Goal: Contribute content: Contribute content

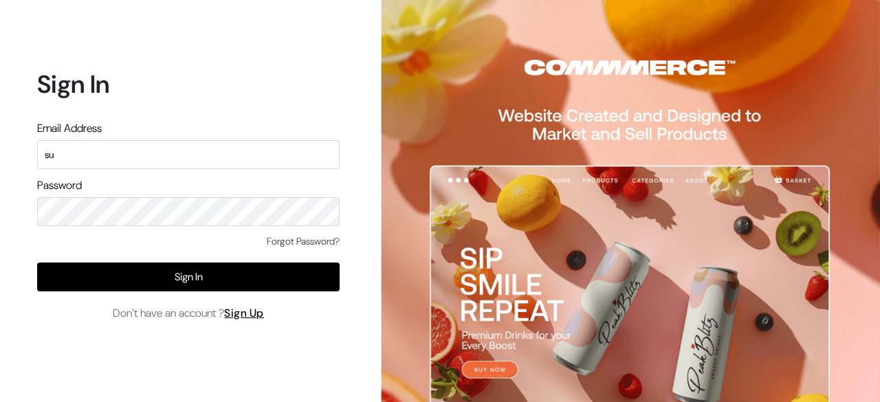
type input "s"
type input "demo@outdocart.in"
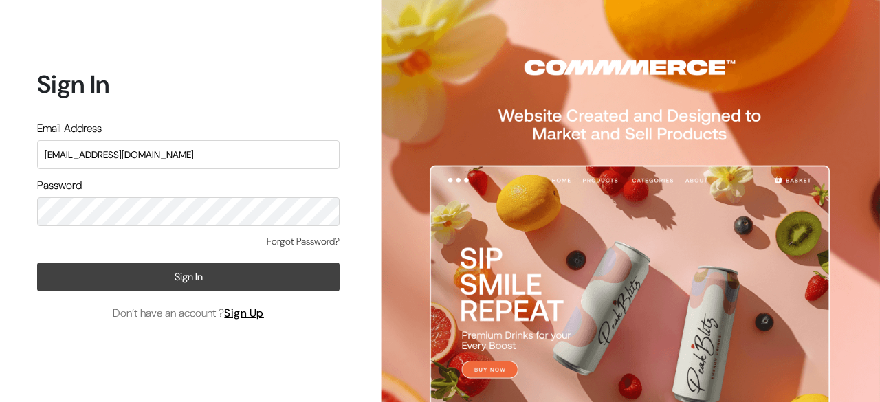
click at [327, 275] on button "Sign In" at bounding box center [188, 277] width 302 height 29
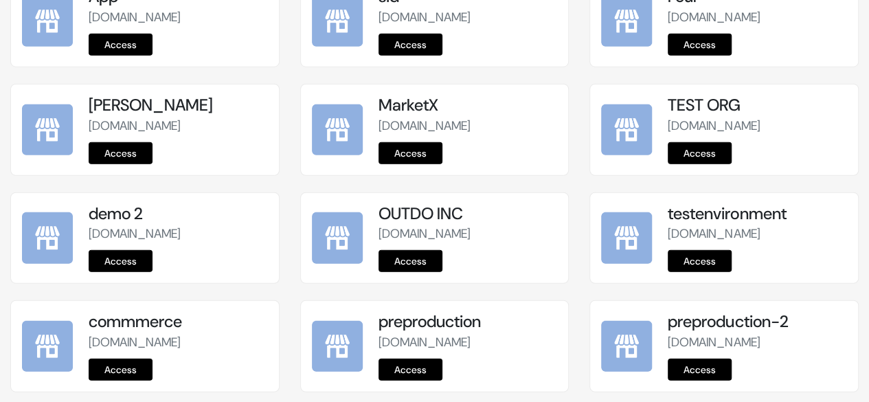
scroll to position [1853, 0]
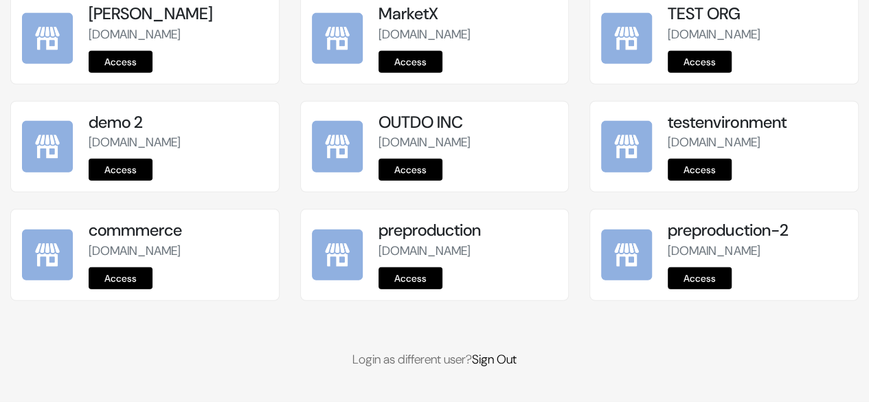
click at [411, 284] on link "Access" at bounding box center [411, 278] width 64 height 22
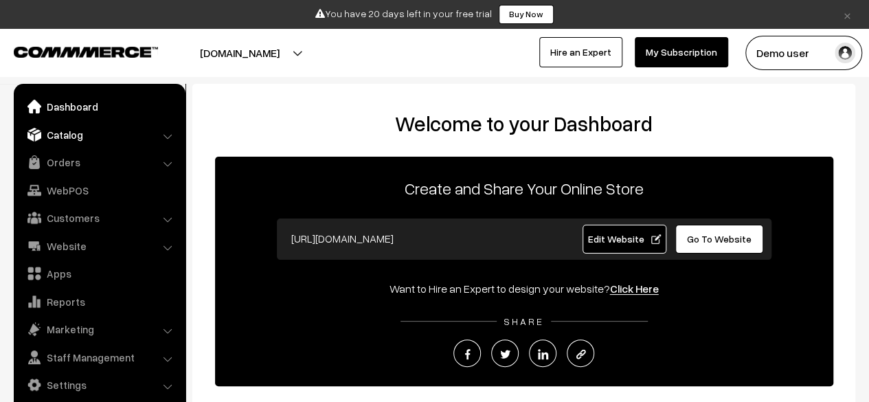
click at [92, 141] on link "Catalog" at bounding box center [99, 134] width 164 height 25
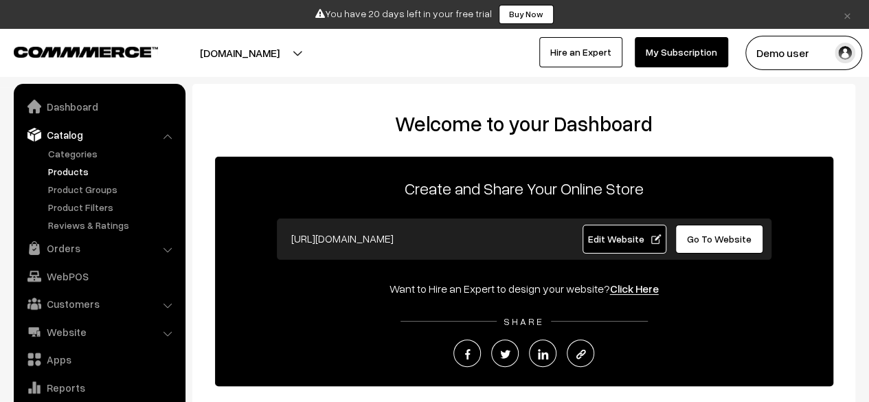
click at [55, 167] on link "Products" at bounding box center [113, 171] width 136 height 14
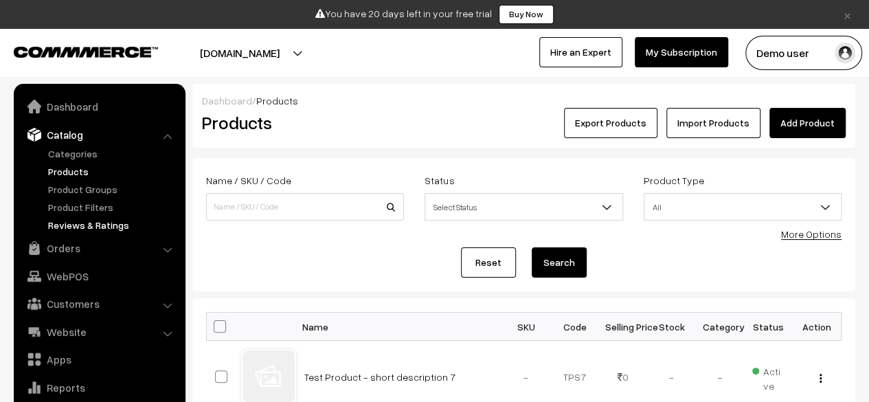
drag, startPoint x: 15, startPoint y: 94, endPoint x: 167, endPoint y: 232, distance: 204.8
click at [167, 232] on ul "Dashboard Catalog" at bounding box center [100, 254] width 172 height 340
click at [256, 230] on div "Name / SKU / Code Status Select Status Active Inactive Select Status Product Ty…" at bounding box center [524, 203] width 656 height 62
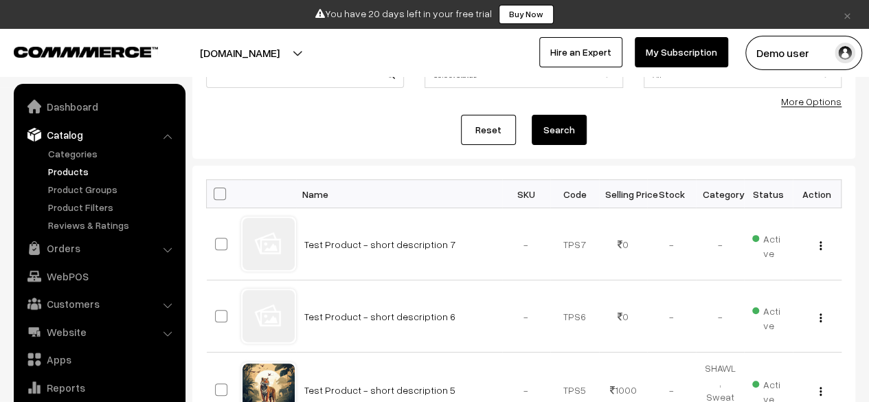
scroll to position [133, 0]
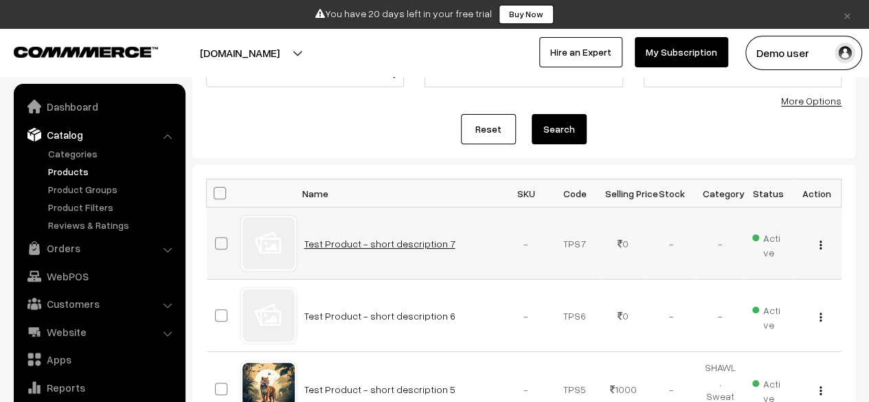
click at [363, 238] on link "Test Product - short description 7" at bounding box center [379, 244] width 151 height 12
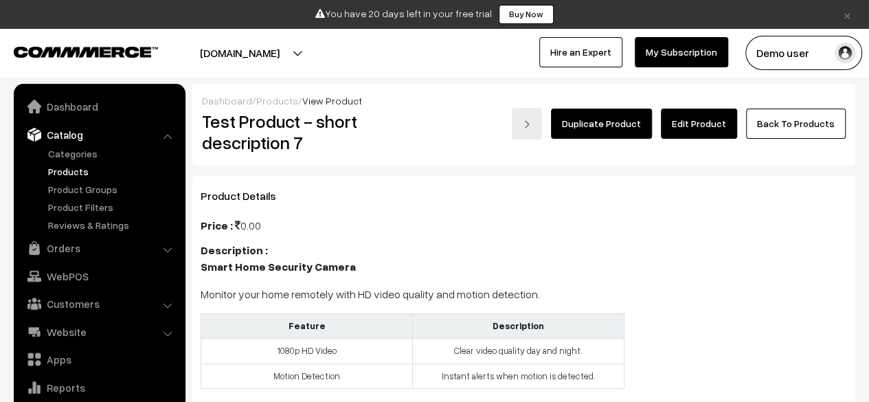
scroll to position [38, 0]
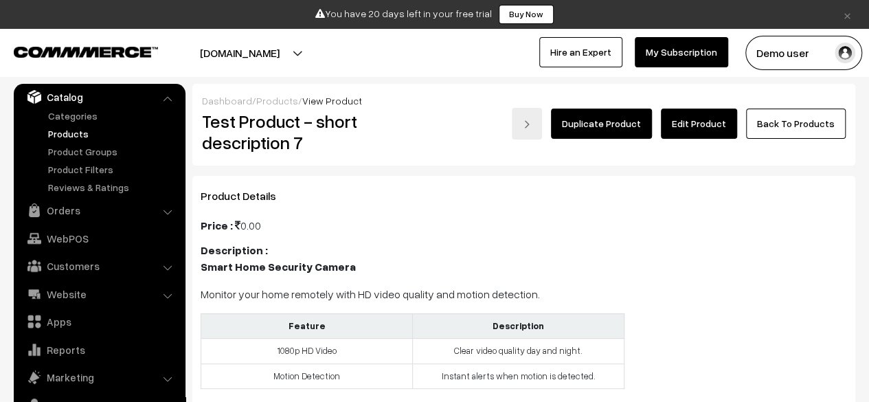
click at [290, 135] on h2 "Test Product - short description 7" at bounding box center [302, 132] width 201 height 43
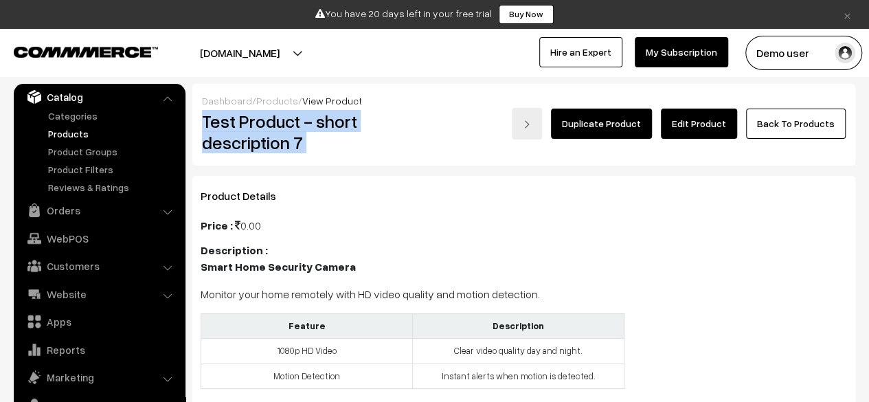
click at [290, 135] on h2 "Test Product - short description 7" at bounding box center [302, 132] width 201 height 43
copy div "Test Product - short description 7"
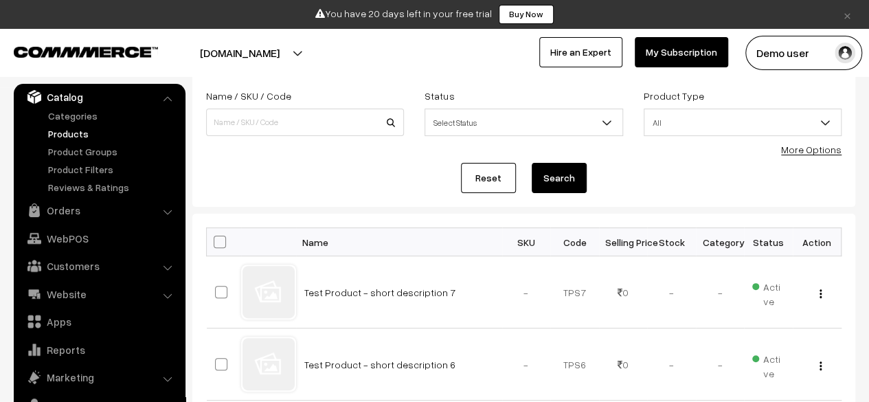
scroll to position [89, 0]
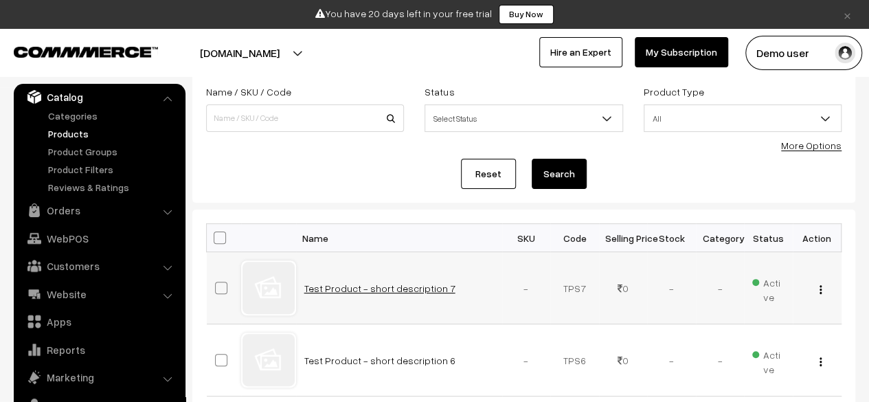
click at [399, 283] on link "Test Product - short description 7" at bounding box center [379, 288] width 151 height 12
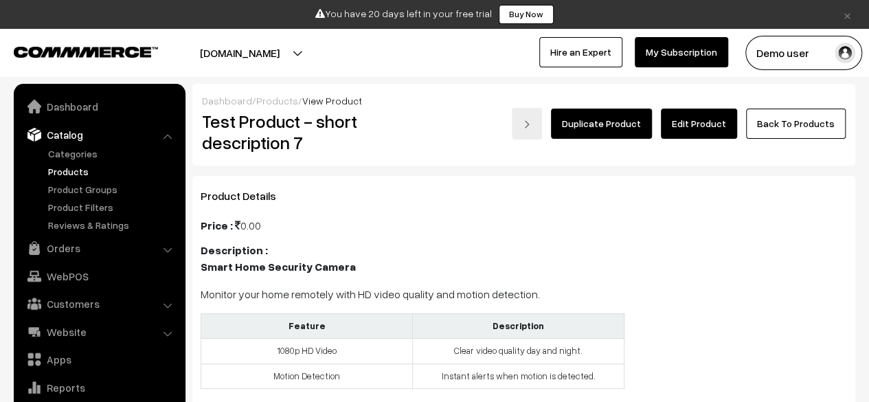
scroll to position [38, 0]
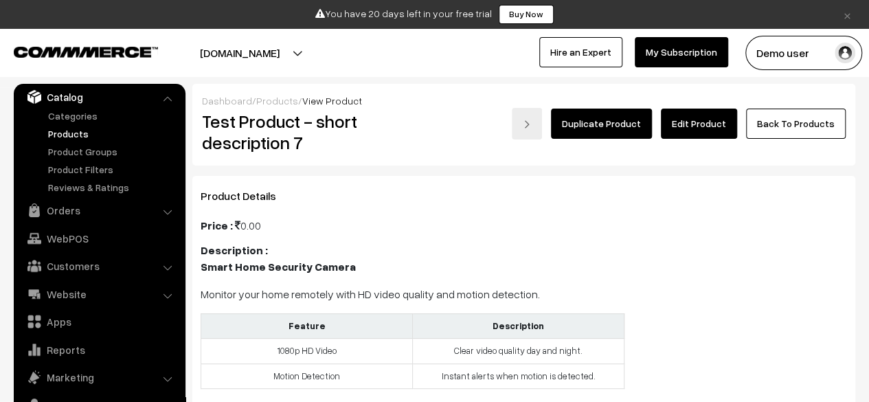
click at [618, 131] on link "Duplicate Product" at bounding box center [601, 124] width 101 height 30
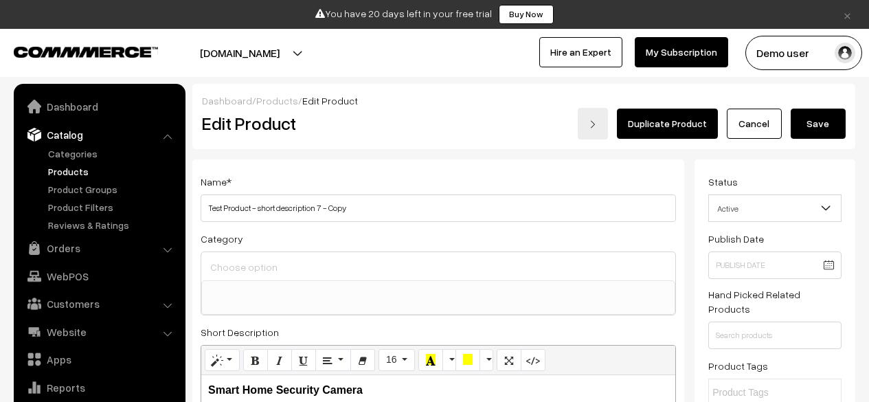
select select
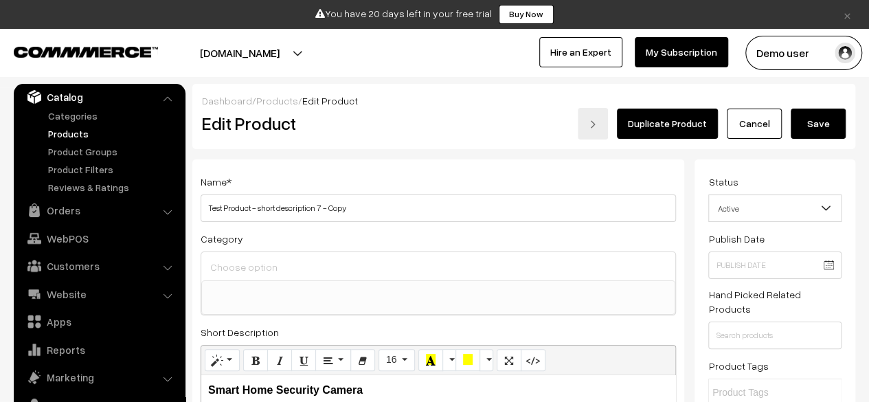
click at [827, 116] on button "Save" at bounding box center [818, 124] width 55 height 30
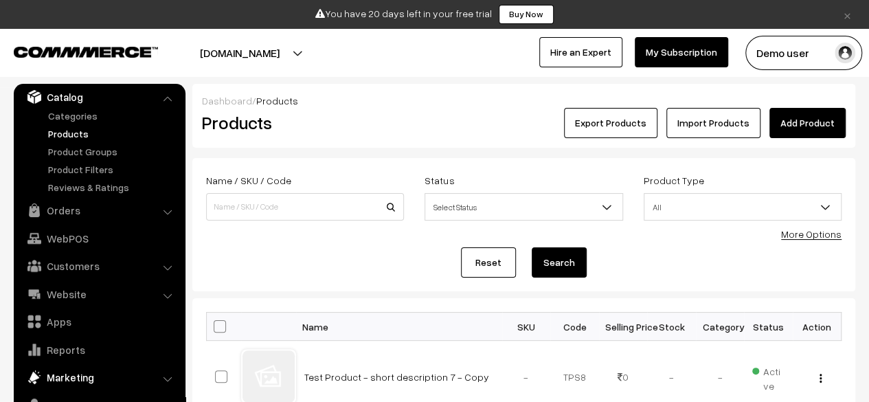
scroll to position [72, 0]
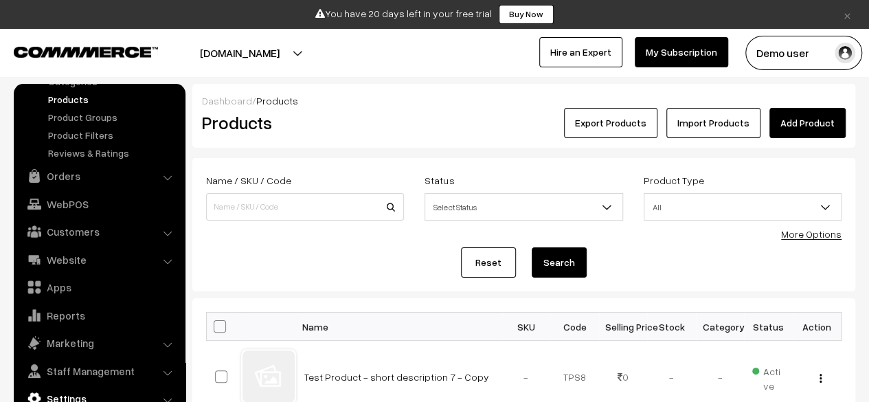
click at [85, 394] on link "Settings" at bounding box center [99, 398] width 164 height 25
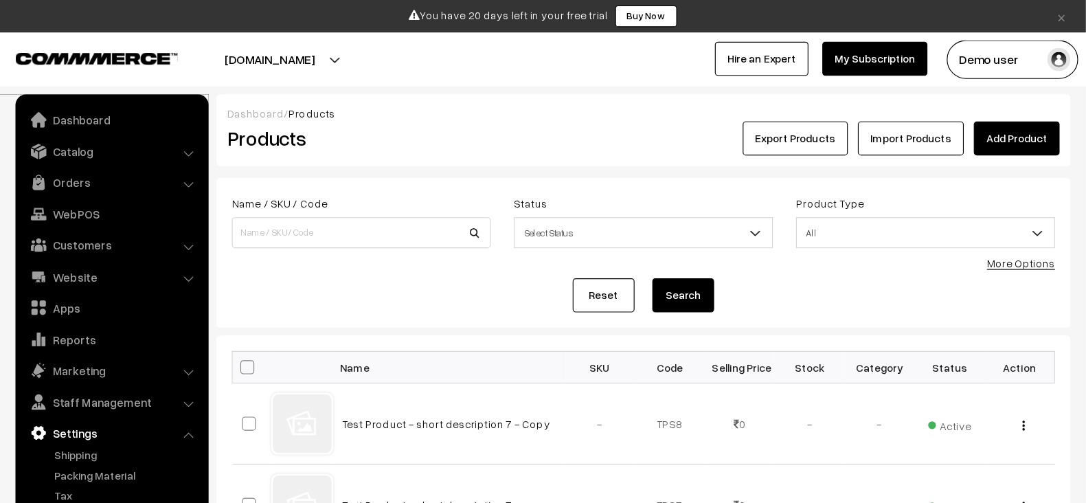
scroll to position [0, 0]
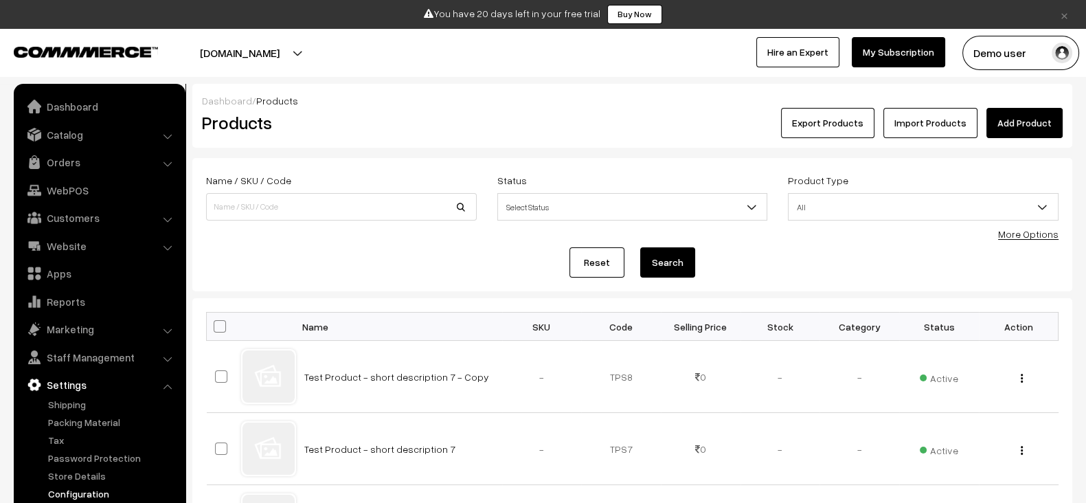
click at [110, 401] on link "Configuration" at bounding box center [113, 494] width 136 height 14
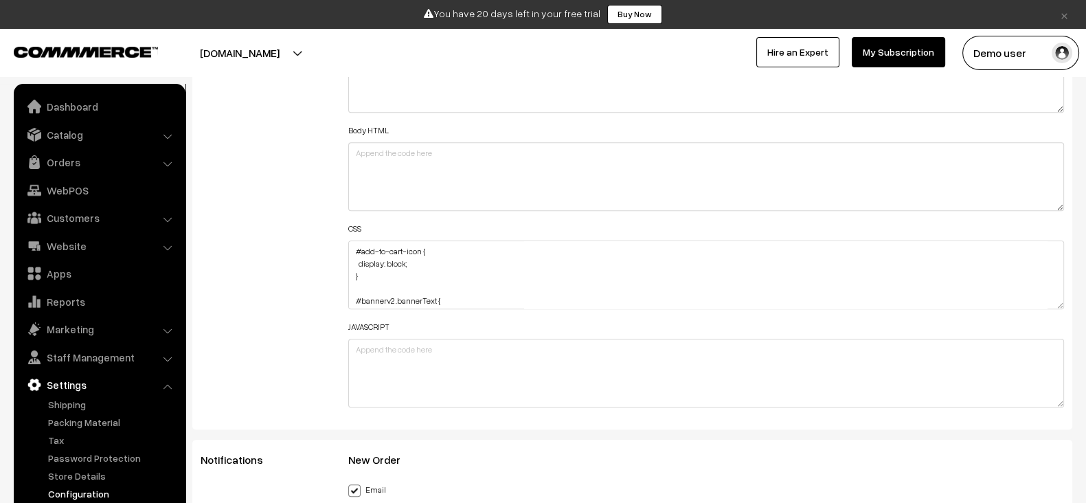
scroll to position [1582, 0]
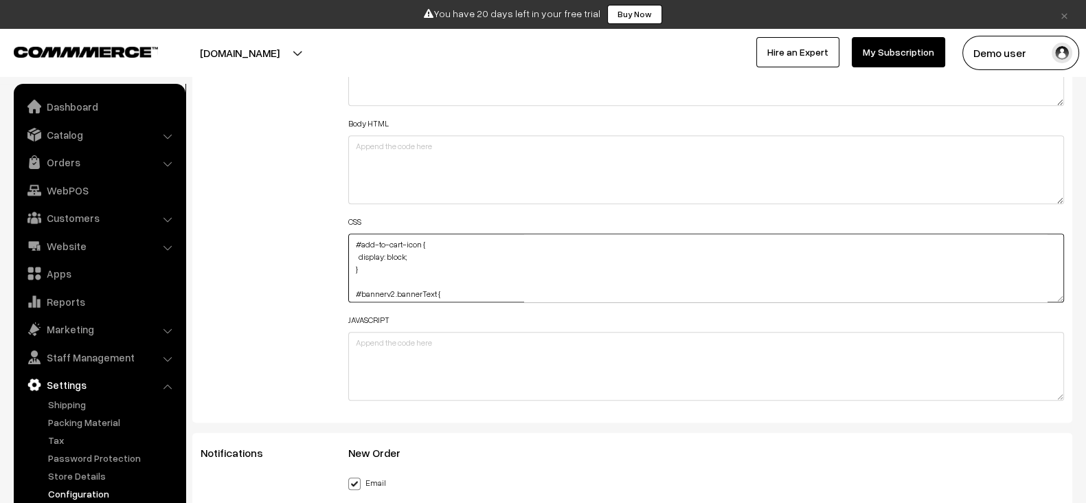
click at [469, 260] on textarea "#add-to-cart-icon { display: block; } #bannerv2 .bannerText { position: absolut…" at bounding box center [706, 268] width 717 height 69
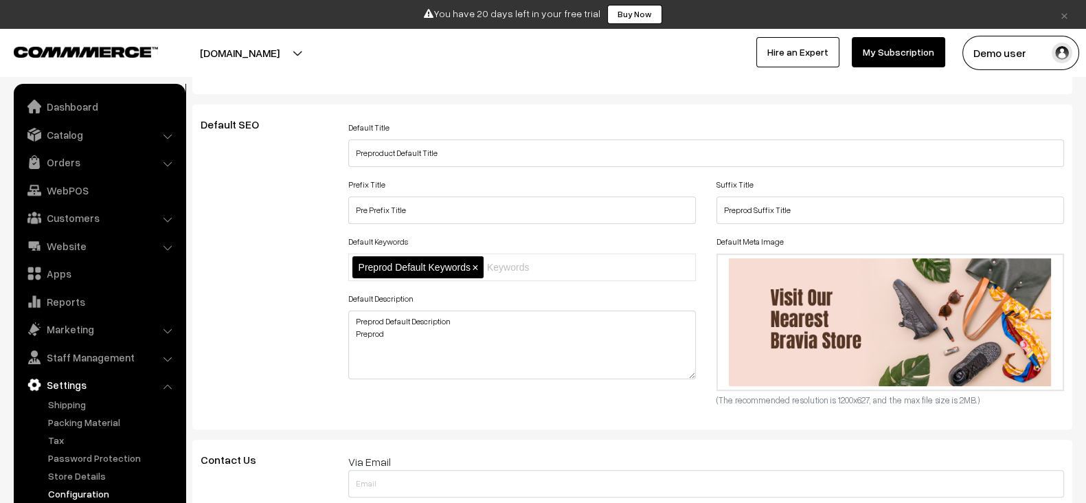
scroll to position [0, 0]
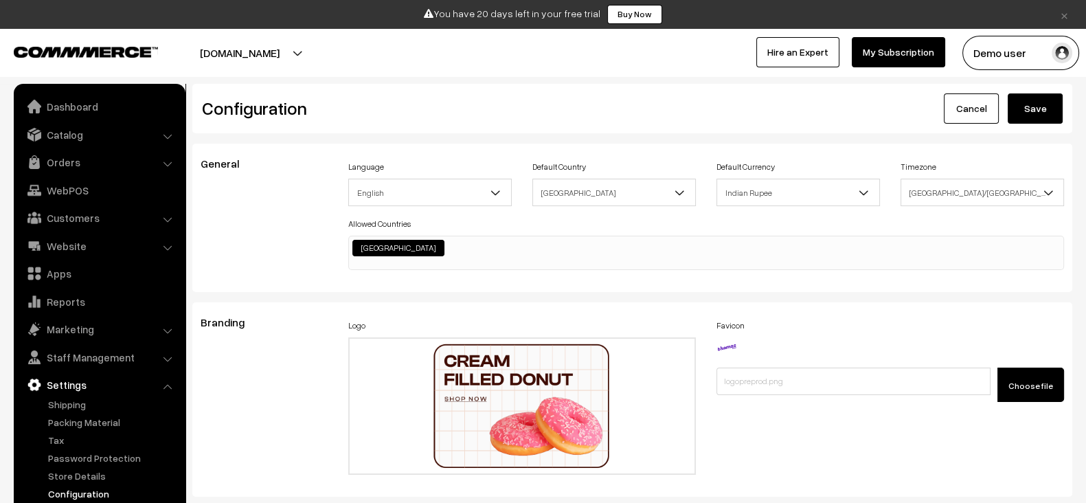
click at [1052, 104] on button "Save" at bounding box center [1035, 108] width 55 height 30
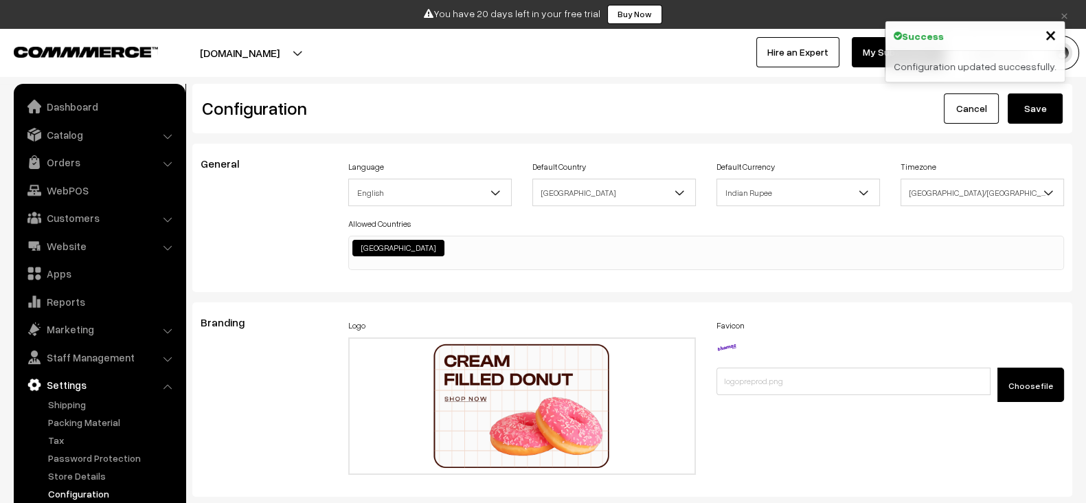
scroll to position [1040, 0]
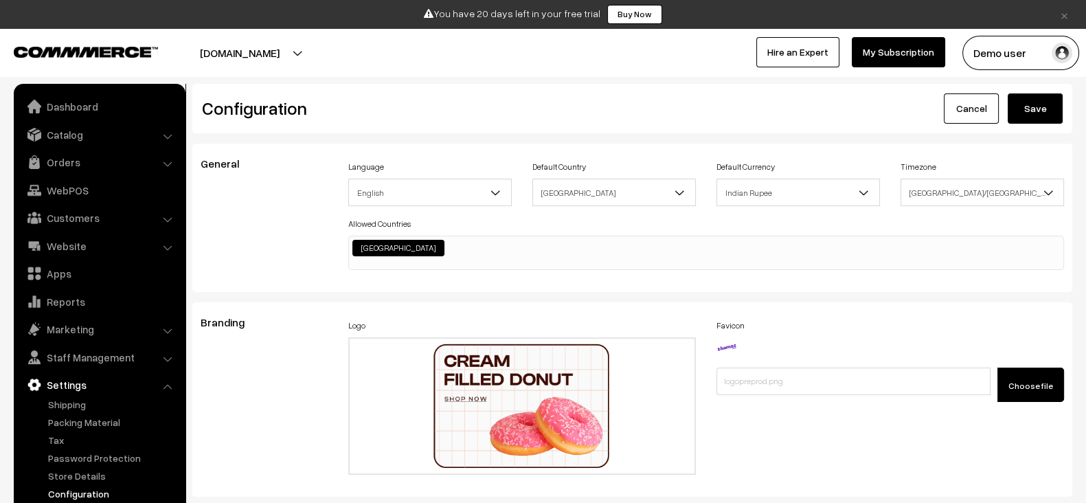
click at [103, 497] on link "Configuration" at bounding box center [113, 494] width 136 height 14
click at [1021, 115] on button "Save" at bounding box center [1035, 108] width 55 height 30
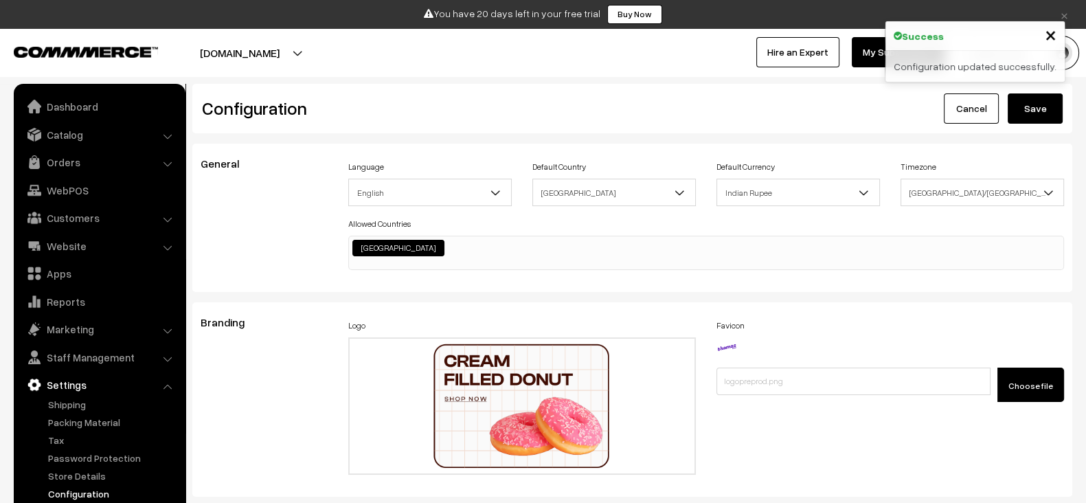
scroll to position [1040, 0]
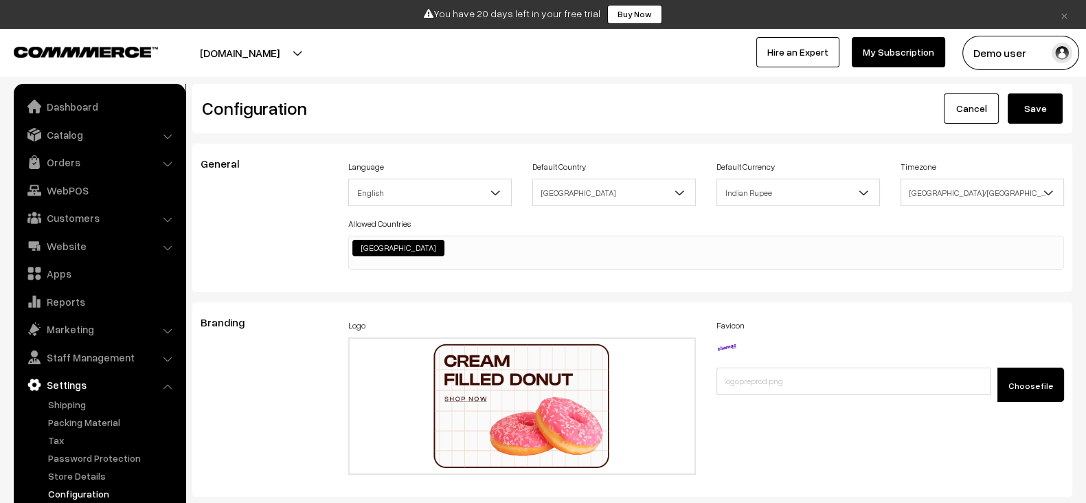
click at [96, 121] on ul "Dashboard Catalog" at bounding box center [100, 299] width 172 height 431
click at [62, 140] on link "Catalog" at bounding box center [99, 134] width 164 height 25
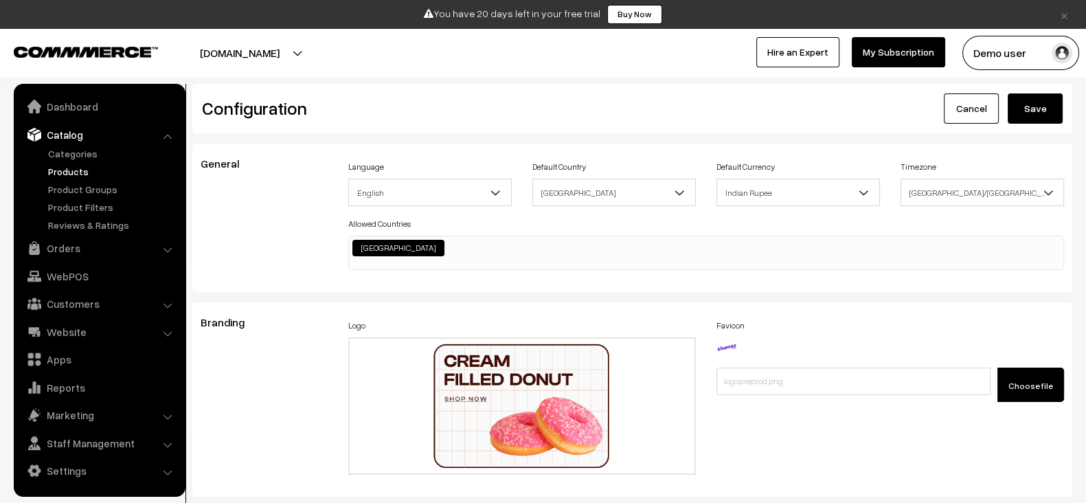
click at [72, 173] on link "Products" at bounding box center [113, 171] width 136 height 14
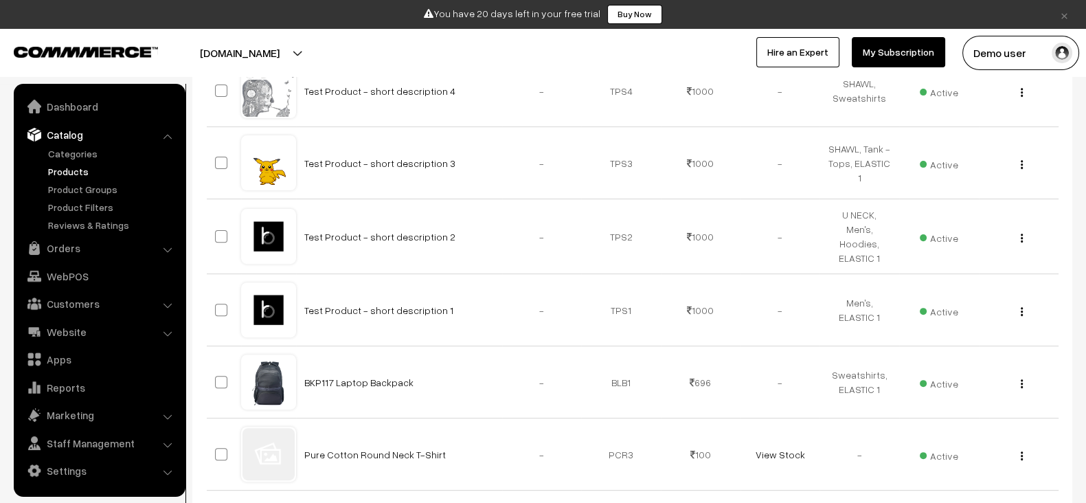
scroll to position [577, 0]
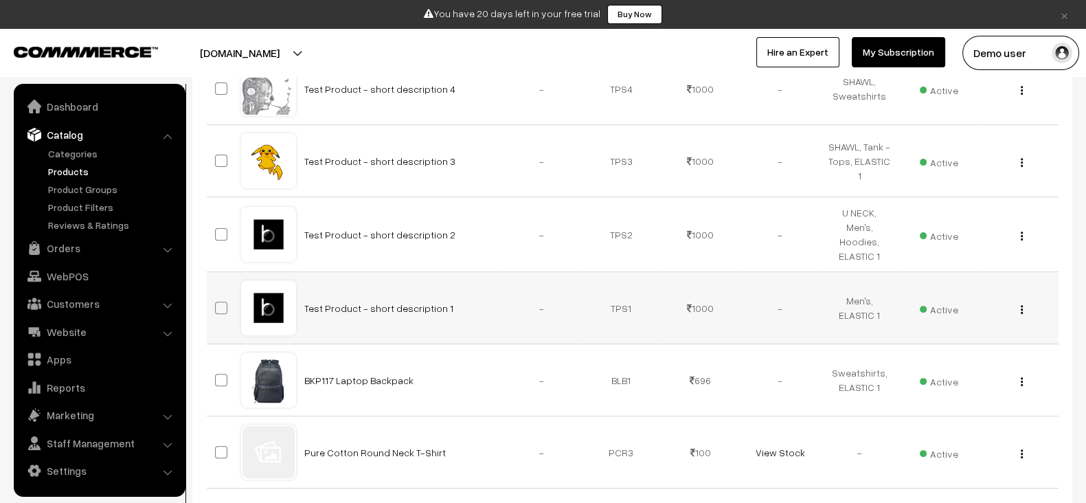
click at [225, 302] on span at bounding box center [221, 308] width 12 height 12
click at [217, 299] on input "checkbox" at bounding box center [212, 299] width 9 height 9
checkbox input "true"
click at [225, 229] on span at bounding box center [221, 233] width 12 height 12
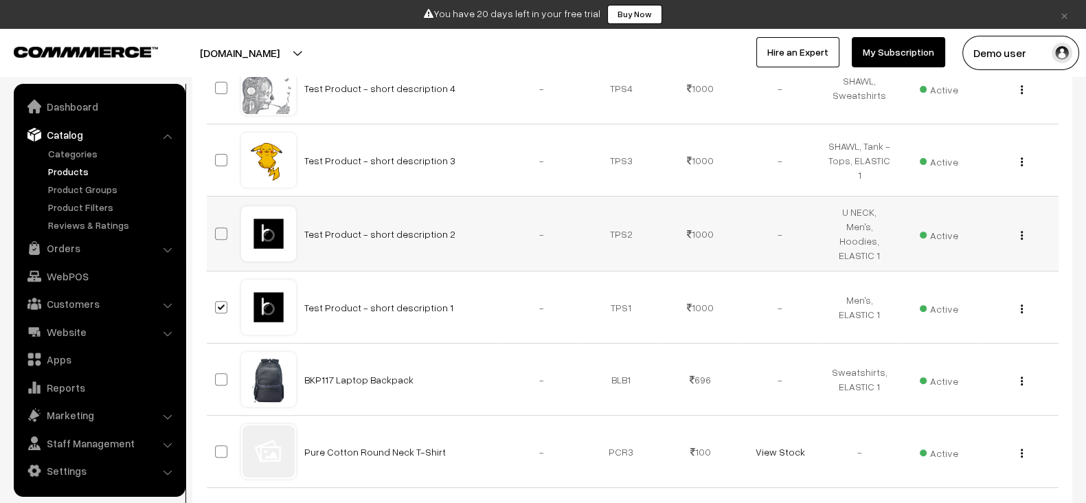
click at [217, 229] on input "checkbox" at bounding box center [212, 225] width 9 height 9
checkbox input "true"
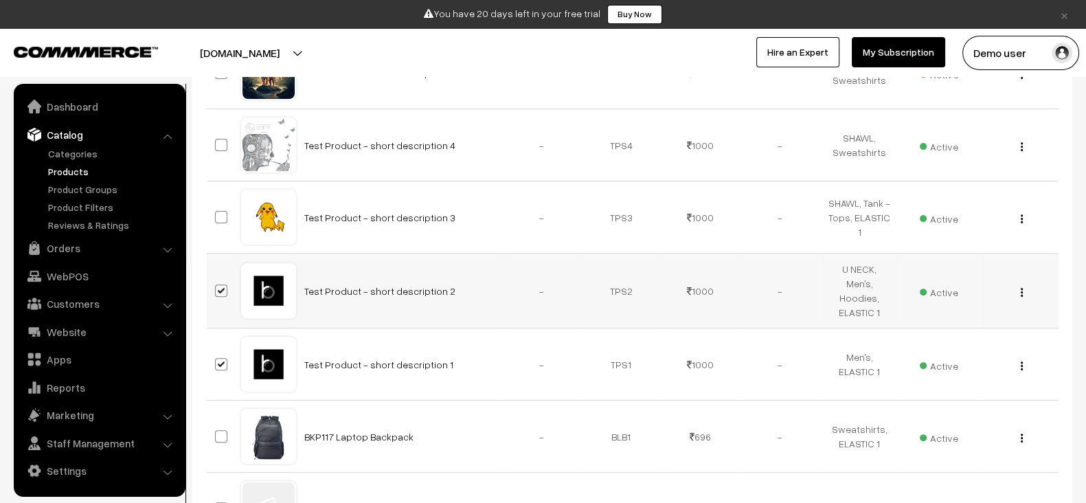
scroll to position [551, 0]
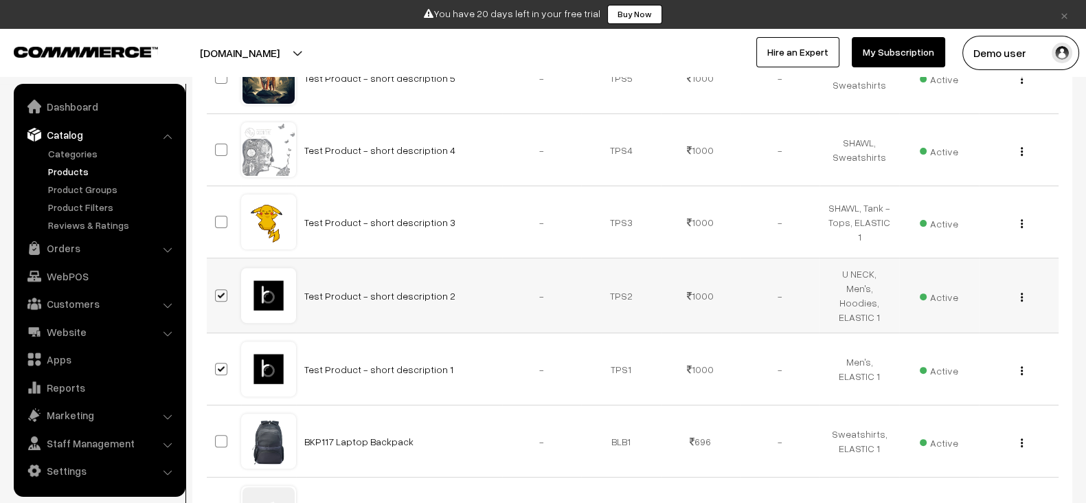
click at [225, 229] on td at bounding box center [224, 222] width 34 height 72
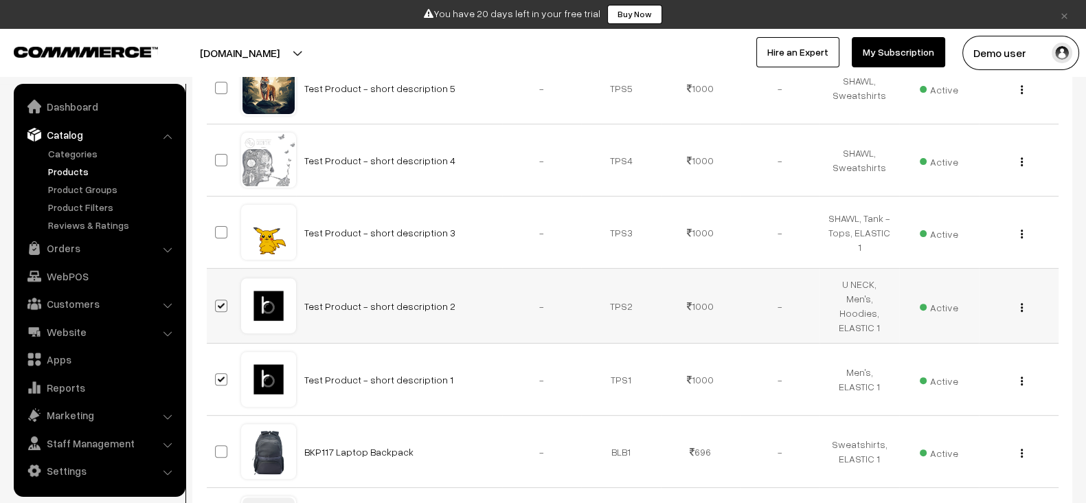
click at [225, 229] on span at bounding box center [221, 232] width 12 height 12
click at [217, 228] on input "checkbox" at bounding box center [212, 223] width 9 height 9
checkbox input "true"
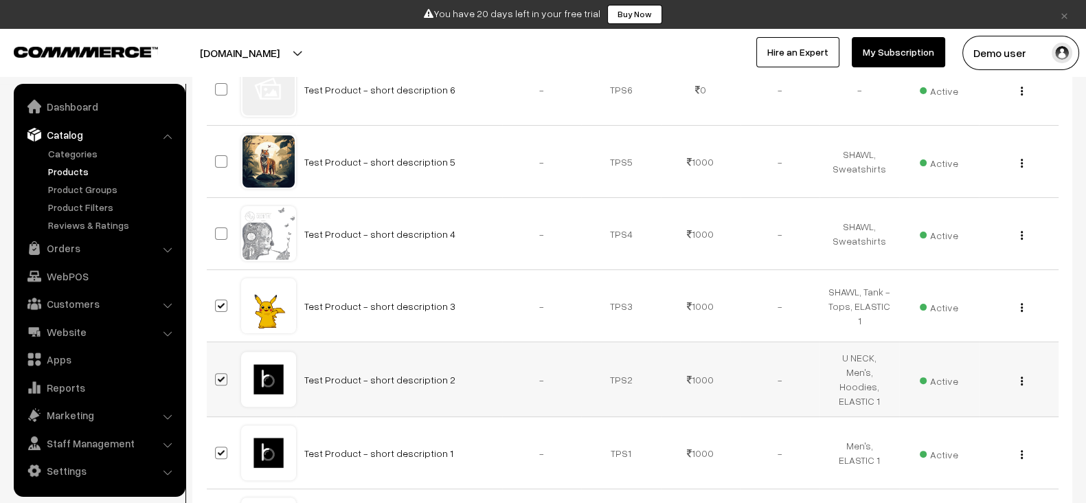
click at [225, 229] on span at bounding box center [221, 233] width 12 height 12
click at [217, 229] on input "checkbox" at bounding box center [212, 225] width 9 height 9
checkbox input "true"
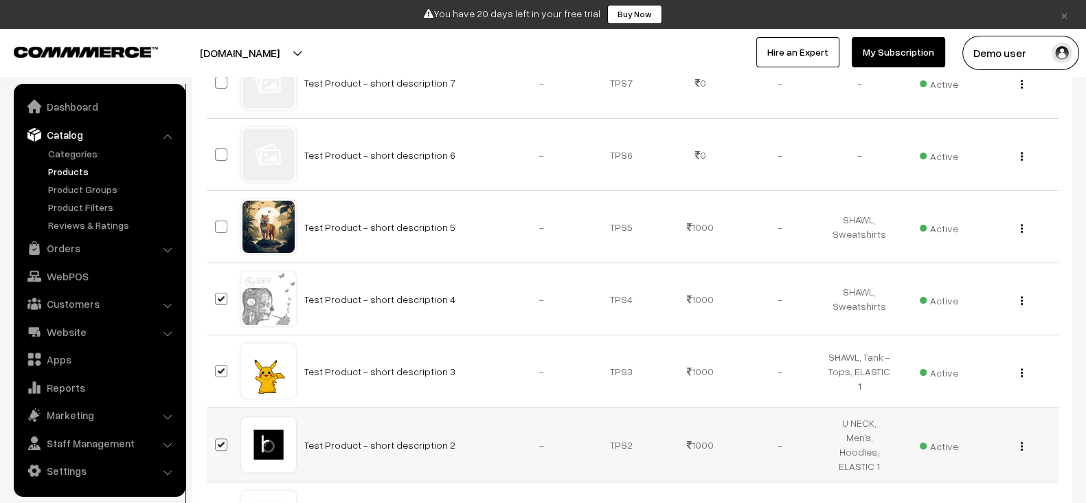
click at [225, 229] on span at bounding box center [221, 227] width 12 height 12
click at [217, 223] on input "checkbox" at bounding box center [212, 218] width 9 height 9
checkbox input "true"
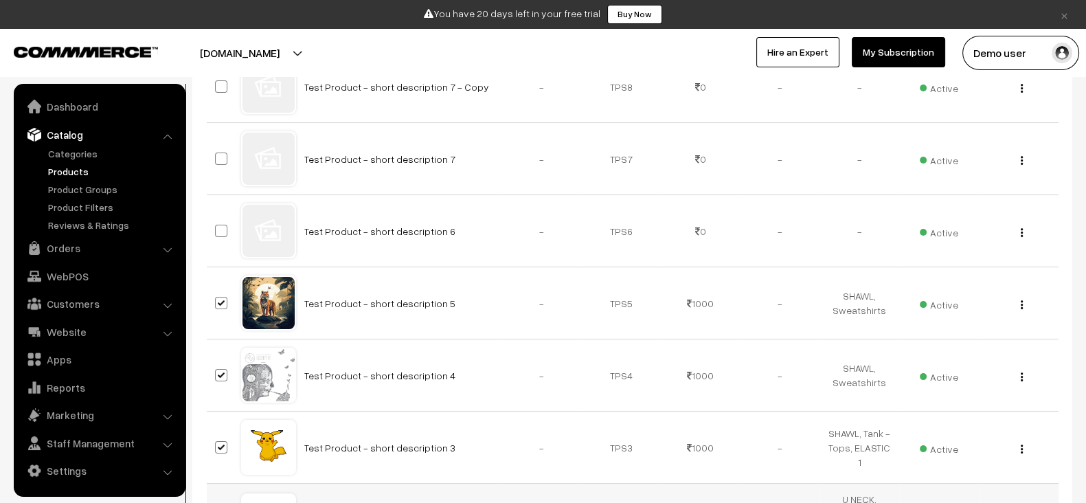
click at [225, 229] on span at bounding box center [221, 231] width 12 height 12
click at [217, 227] on input "checkbox" at bounding box center [212, 222] width 9 height 9
checkbox input "true"
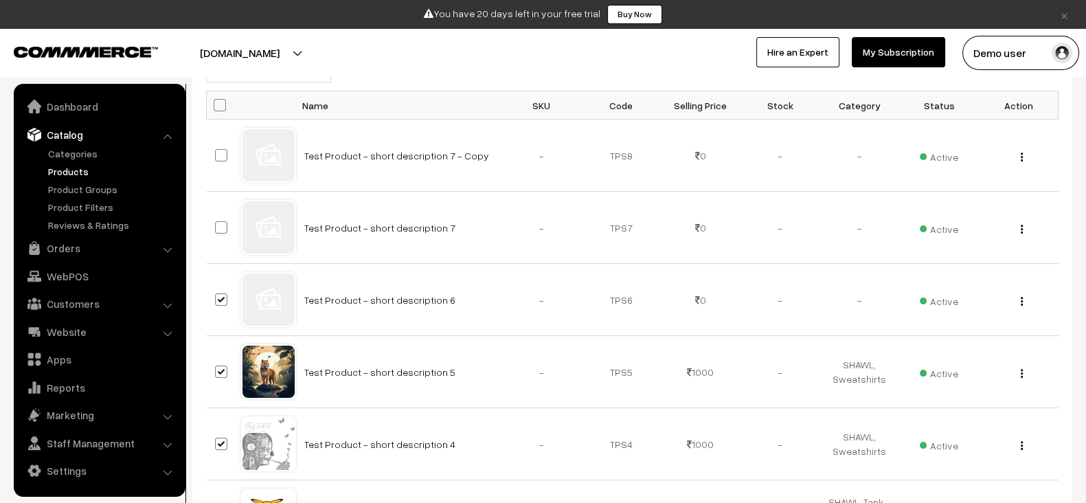
click at [225, 229] on span at bounding box center [221, 227] width 12 height 12
click at [217, 223] on input "checkbox" at bounding box center [212, 218] width 9 height 9
checkbox input "true"
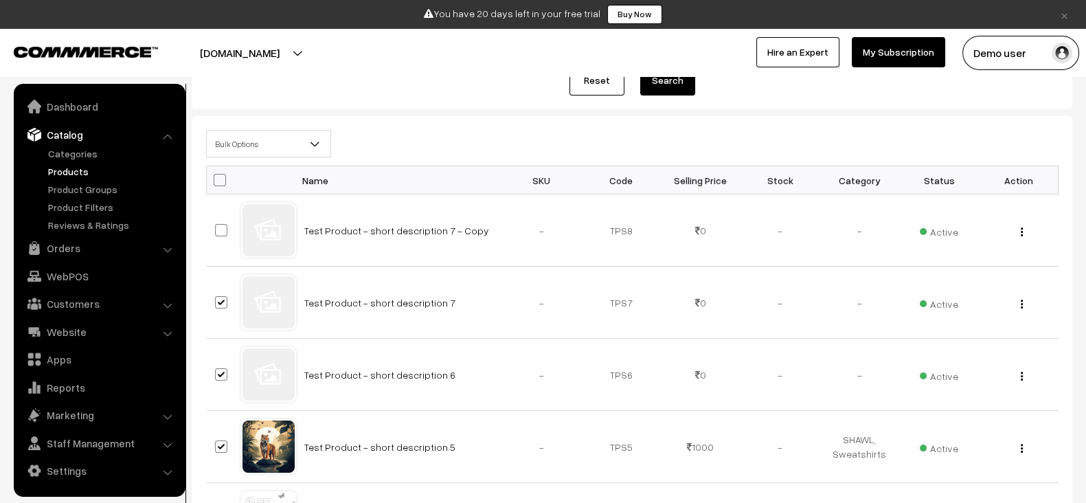
scroll to position [181, 0]
click at [225, 229] on span at bounding box center [221, 231] width 12 height 12
click at [217, 227] on input "checkbox" at bounding box center [212, 222] width 9 height 9
checkbox input "true"
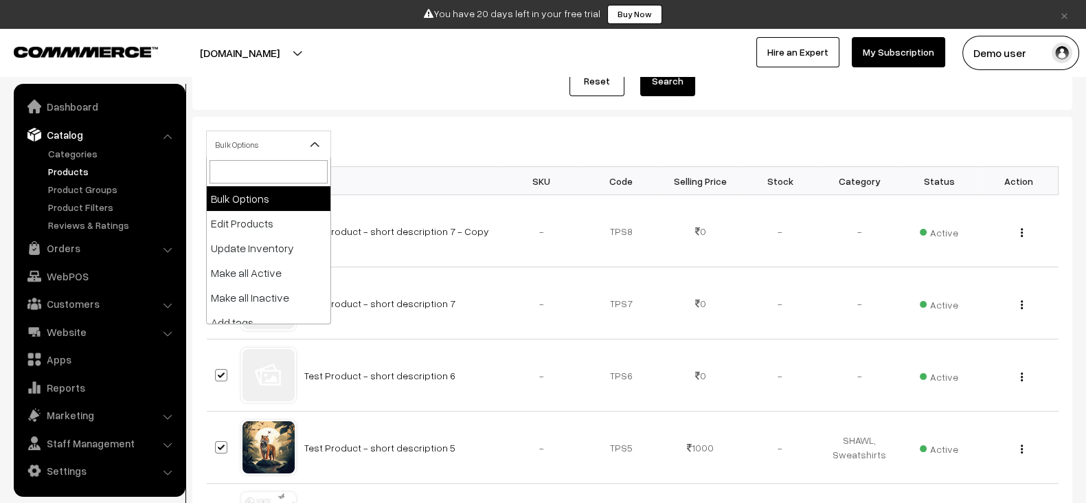
click at [268, 153] on span "Bulk Options" at bounding box center [269, 145] width 124 height 24
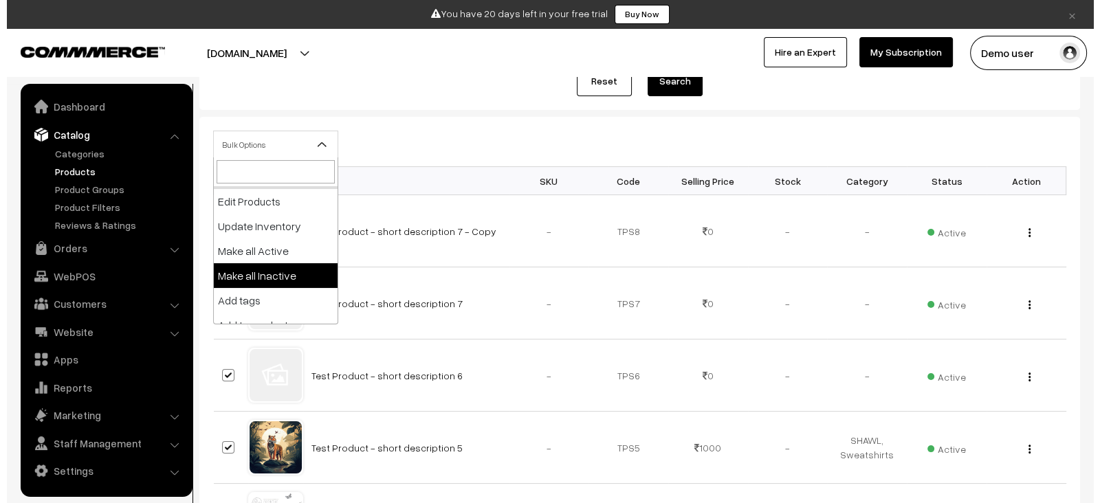
scroll to position [23, 0]
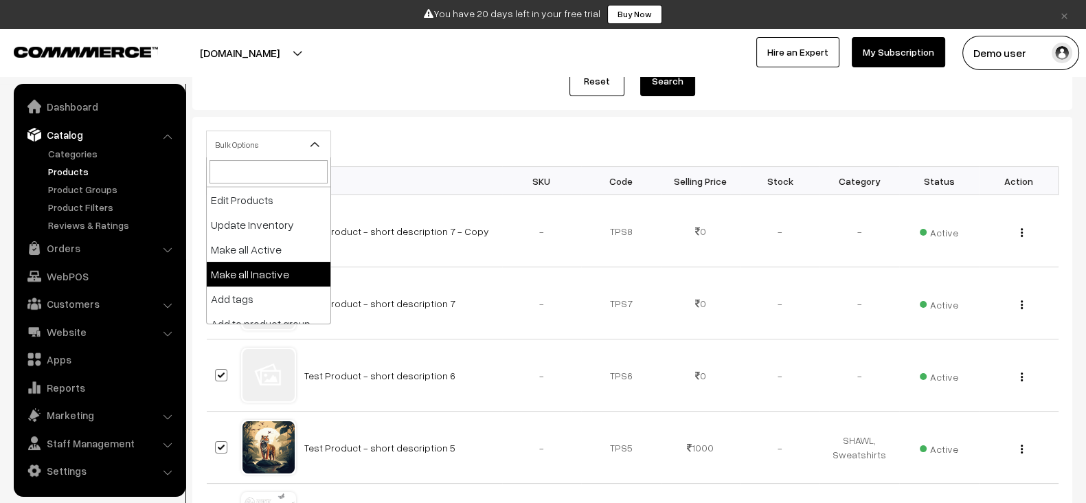
select select "inactive"
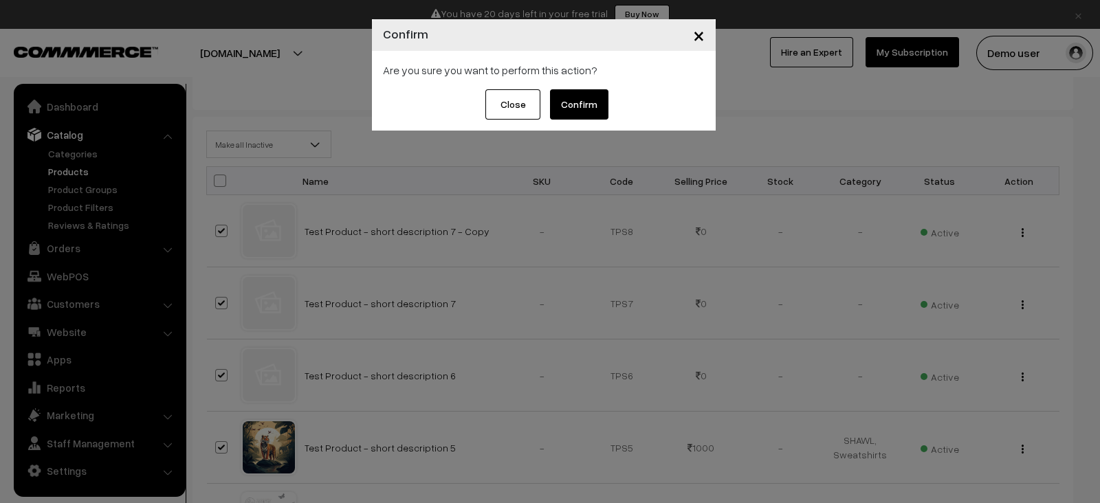
click at [566, 104] on button "Confirm" at bounding box center [579, 104] width 58 height 30
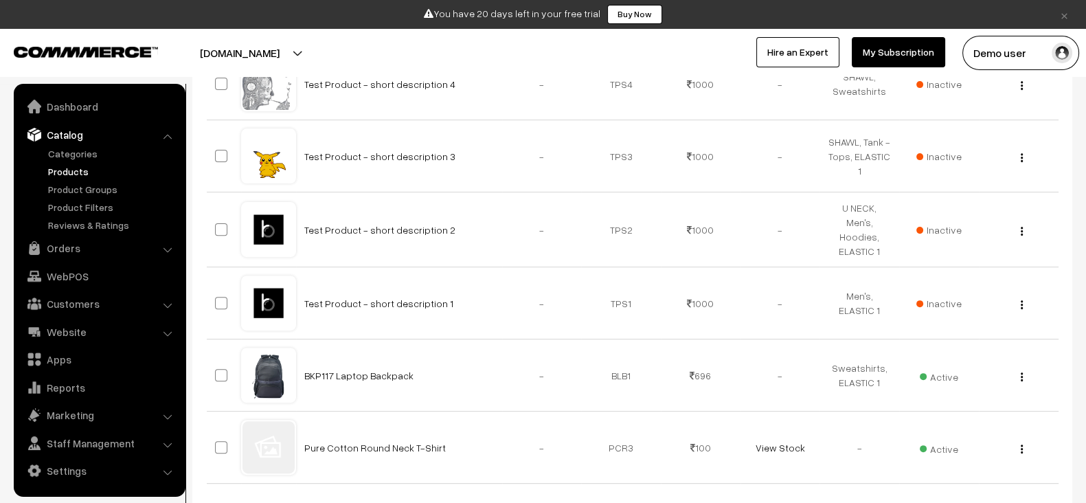
scroll to position [579, 0]
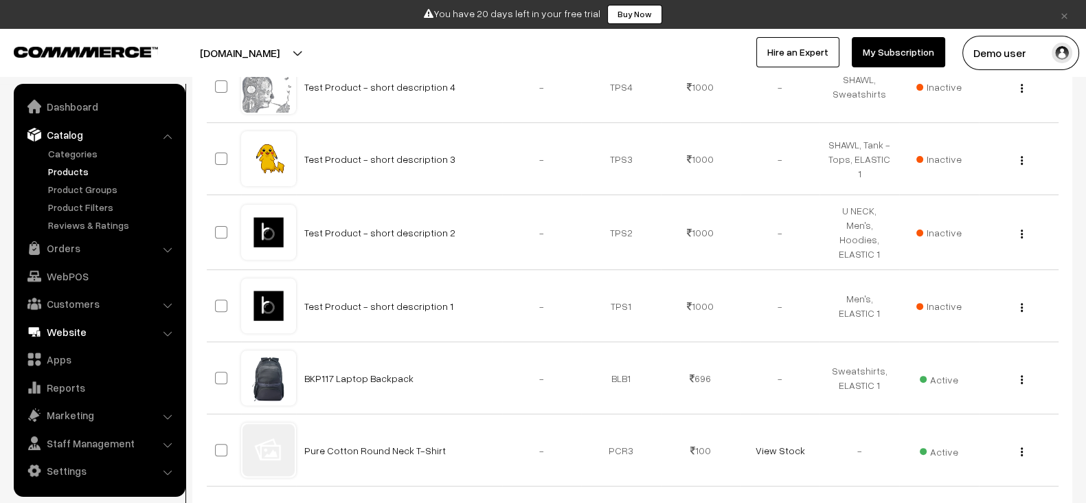
click at [88, 335] on link "Website" at bounding box center [99, 332] width 164 height 25
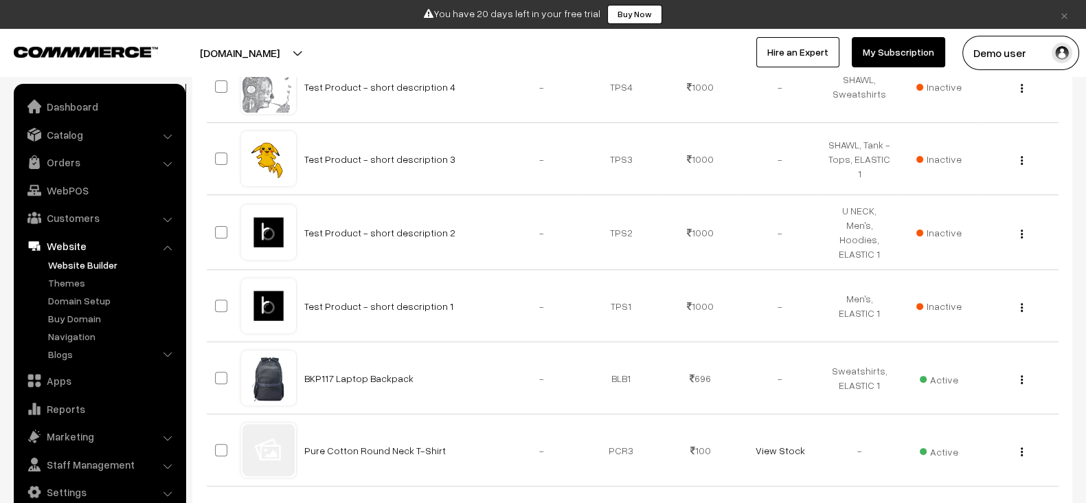
click at [71, 266] on link "Website Builder" at bounding box center [113, 265] width 136 height 14
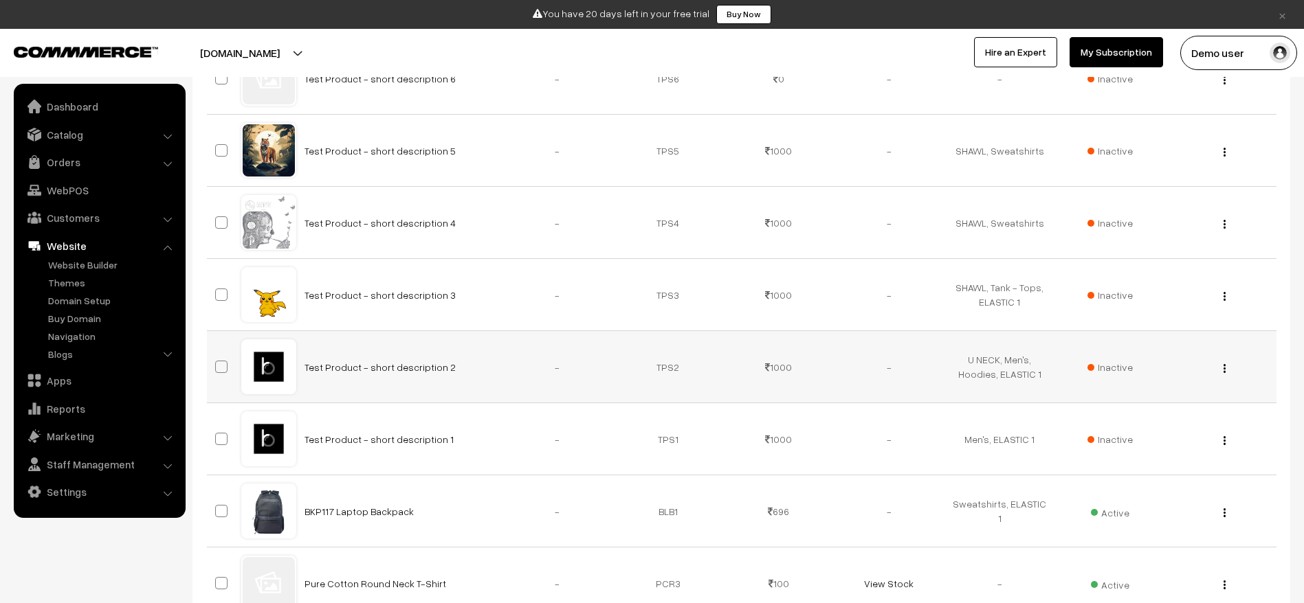
scroll to position [441, 0]
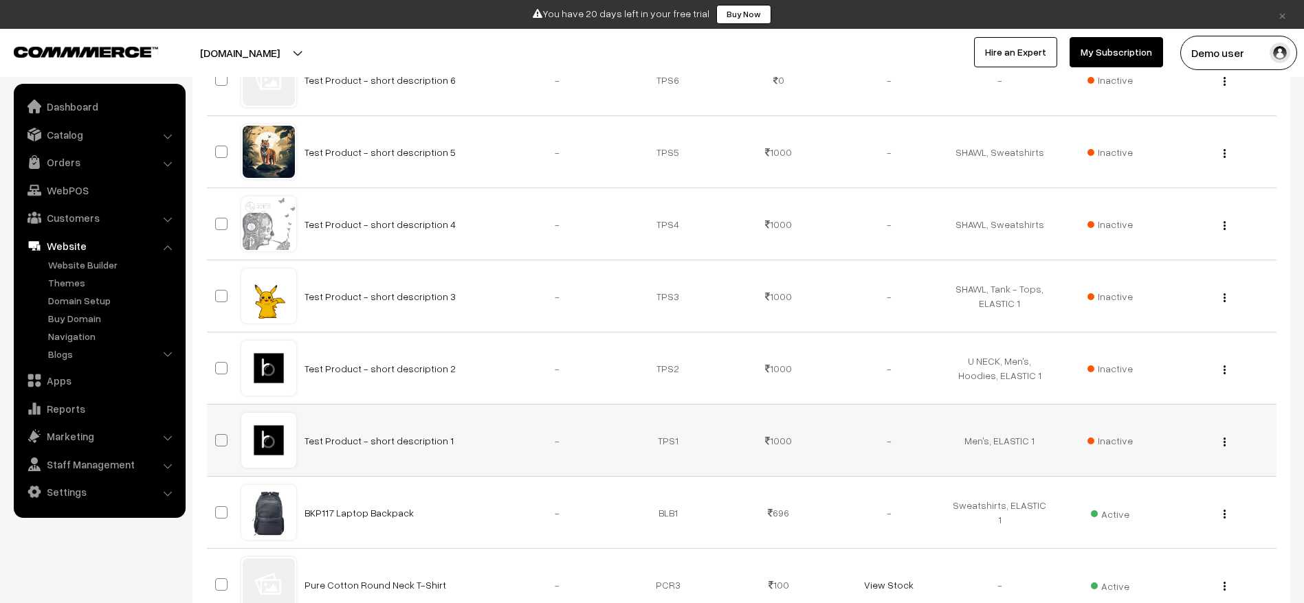
click at [219, 438] on span at bounding box center [221, 440] width 12 height 12
click at [217, 436] on input "checkbox" at bounding box center [212, 431] width 9 height 9
checkbox input "true"
click at [221, 367] on span at bounding box center [221, 368] width 12 height 12
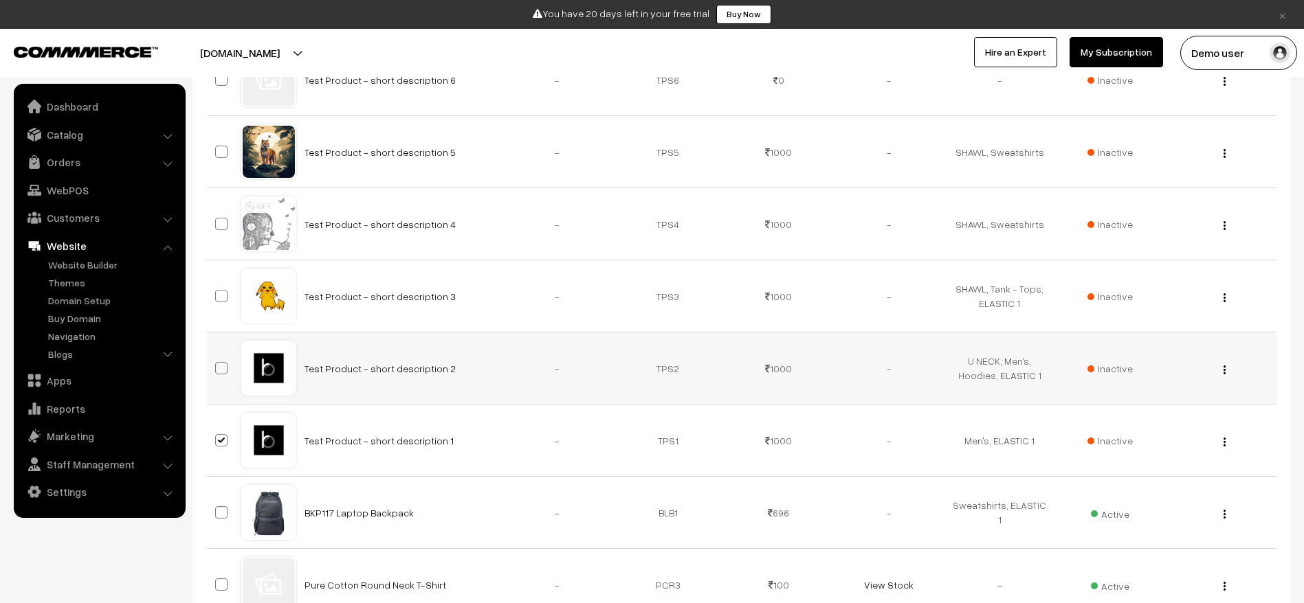
click at [217, 364] on input "checkbox" at bounding box center [212, 359] width 9 height 9
checkbox input "true"
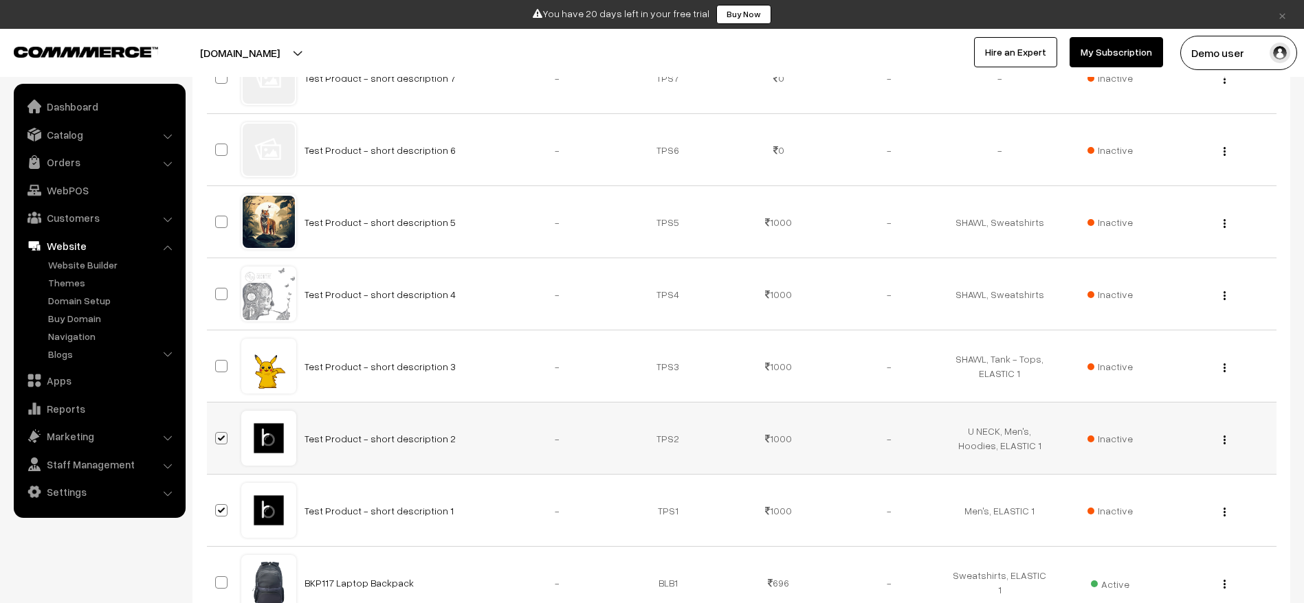
click at [221, 367] on span at bounding box center [221, 366] width 12 height 12
click at [217, 362] on input "checkbox" at bounding box center [212, 357] width 9 height 9
checkbox input "true"
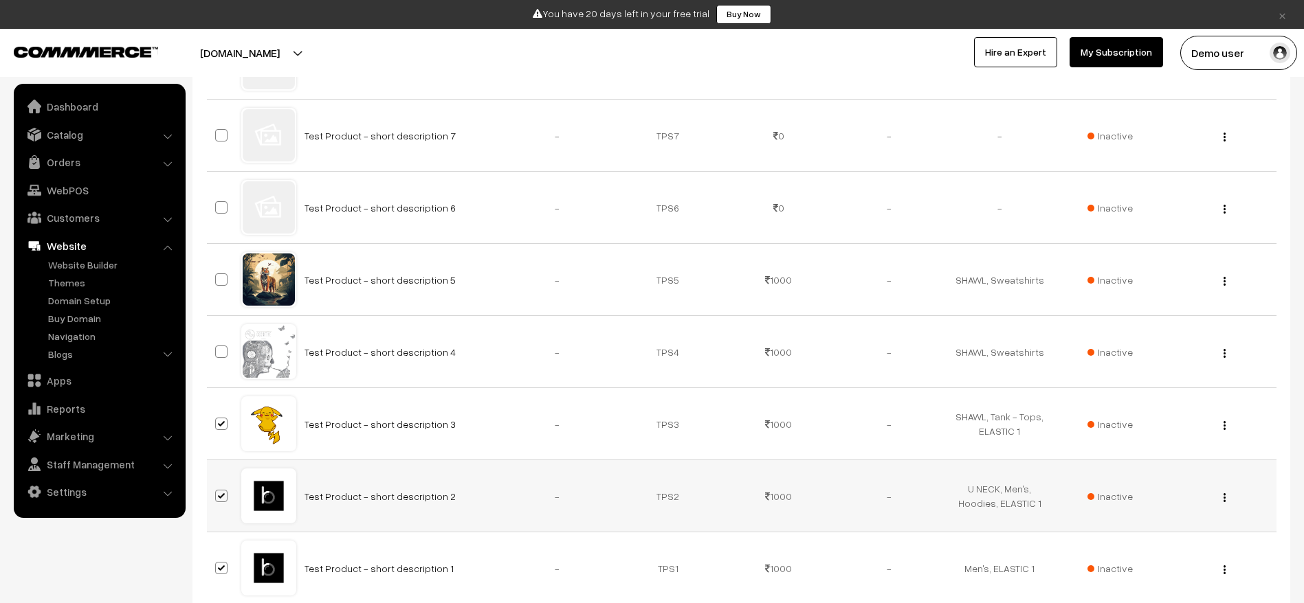
scroll to position [339, 0]
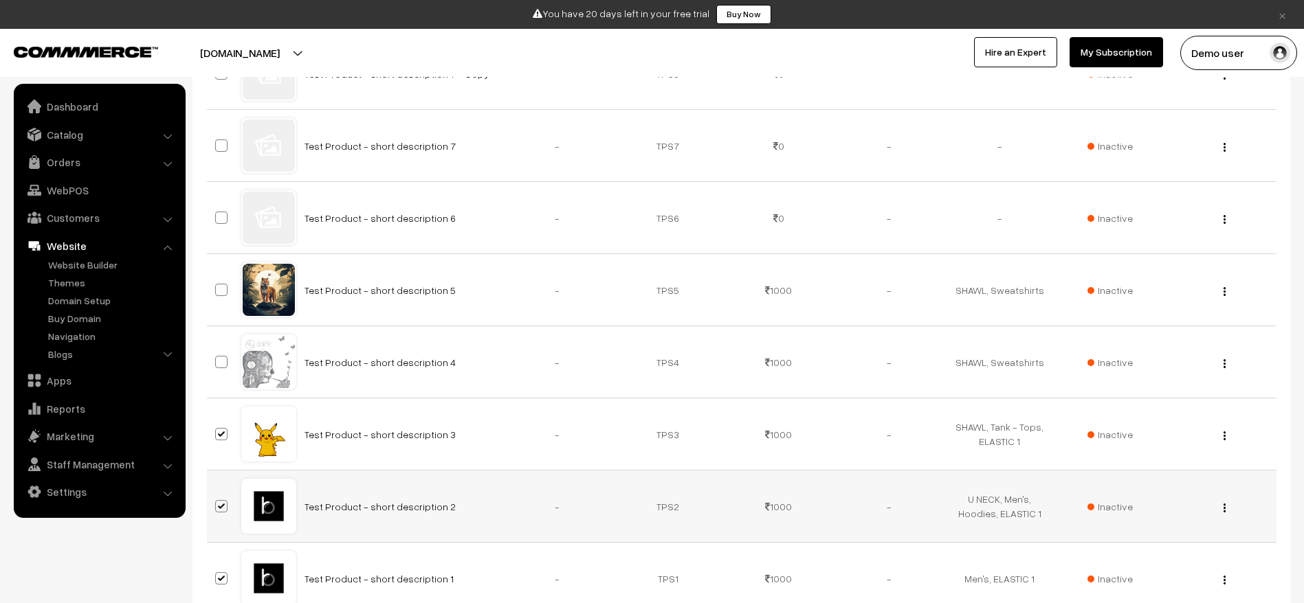
click at [221, 367] on span at bounding box center [221, 362] width 12 height 12
click at [217, 358] on input "checkbox" at bounding box center [212, 353] width 9 height 9
checkbox input "true"
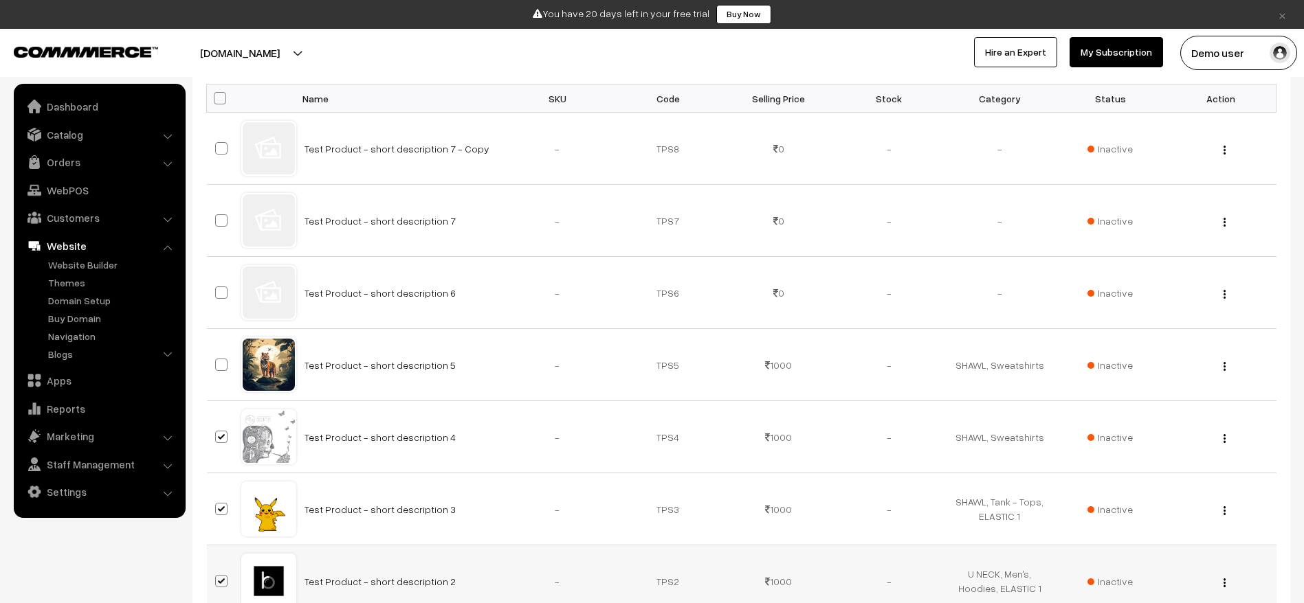
click at [221, 367] on span at bounding box center [221, 365] width 12 height 12
click at [217, 361] on input "checkbox" at bounding box center [212, 356] width 9 height 9
checkbox input "true"
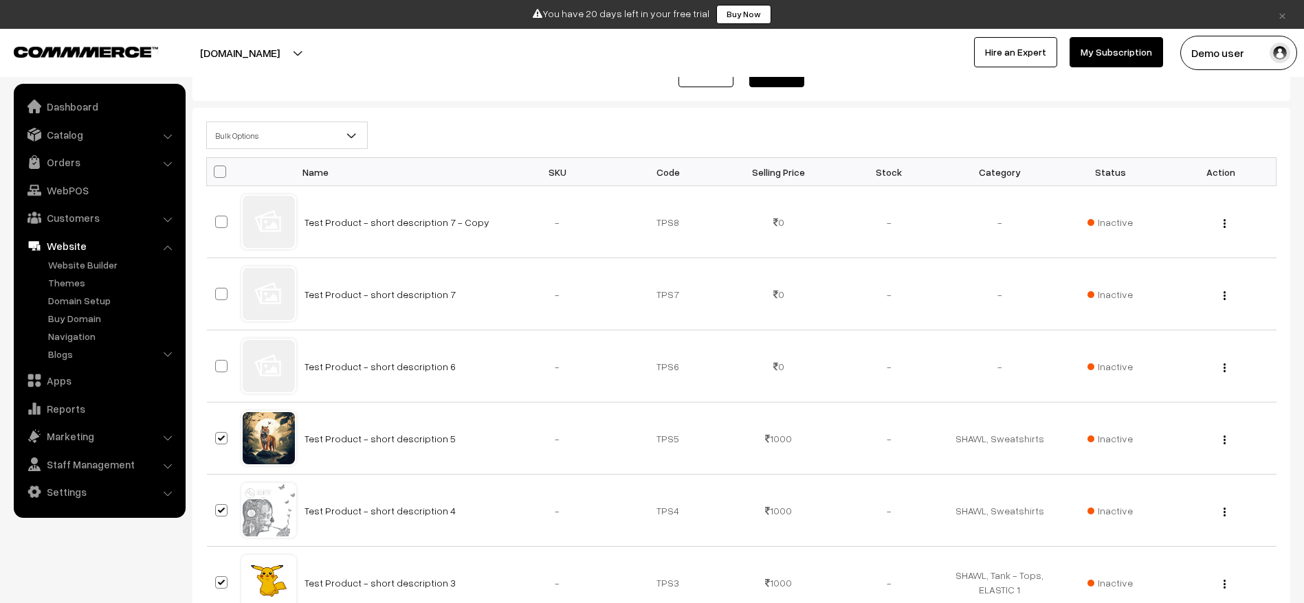
click at [221, 367] on span at bounding box center [221, 366] width 12 height 12
click at [217, 362] on input "checkbox" at bounding box center [212, 357] width 9 height 9
checkbox input "true"
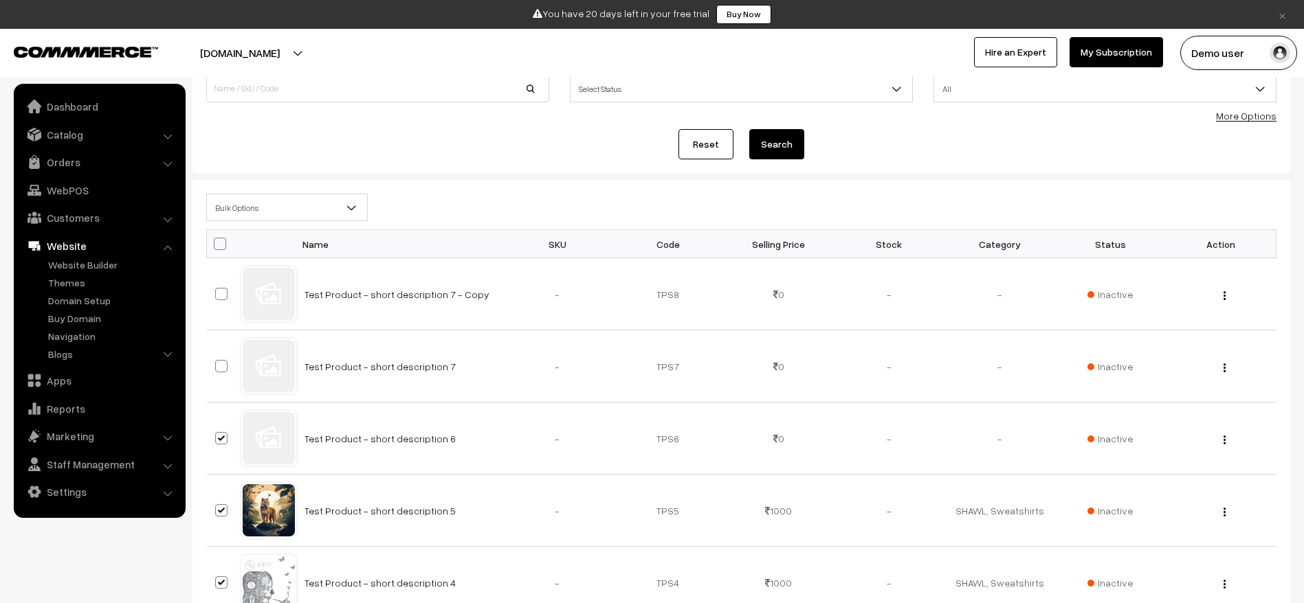
click at [221, 367] on span at bounding box center [221, 366] width 12 height 12
click at [217, 362] on input "checkbox" at bounding box center [212, 357] width 9 height 9
checkbox input "true"
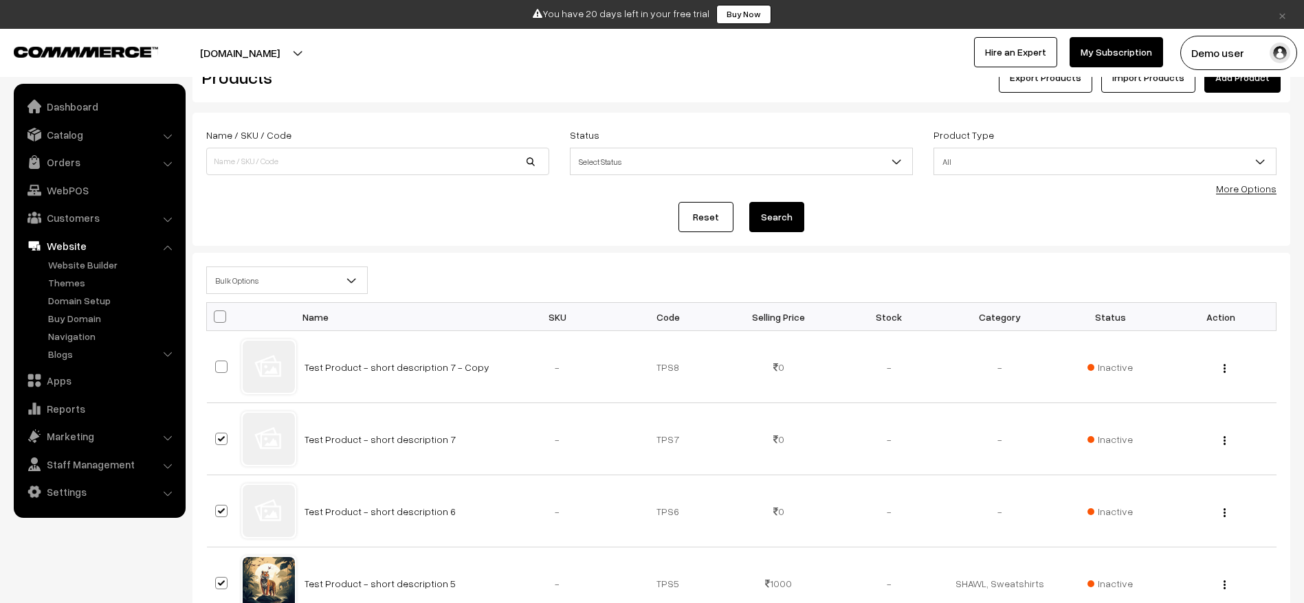
scroll to position [44, 0]
click at [221, 367] on span at bounding box center [221, 368] width 12 height 12
click at [217, 364] on input "checkbox" at bounding box center [212, 359] width 9 height 9
checkbox input "true"
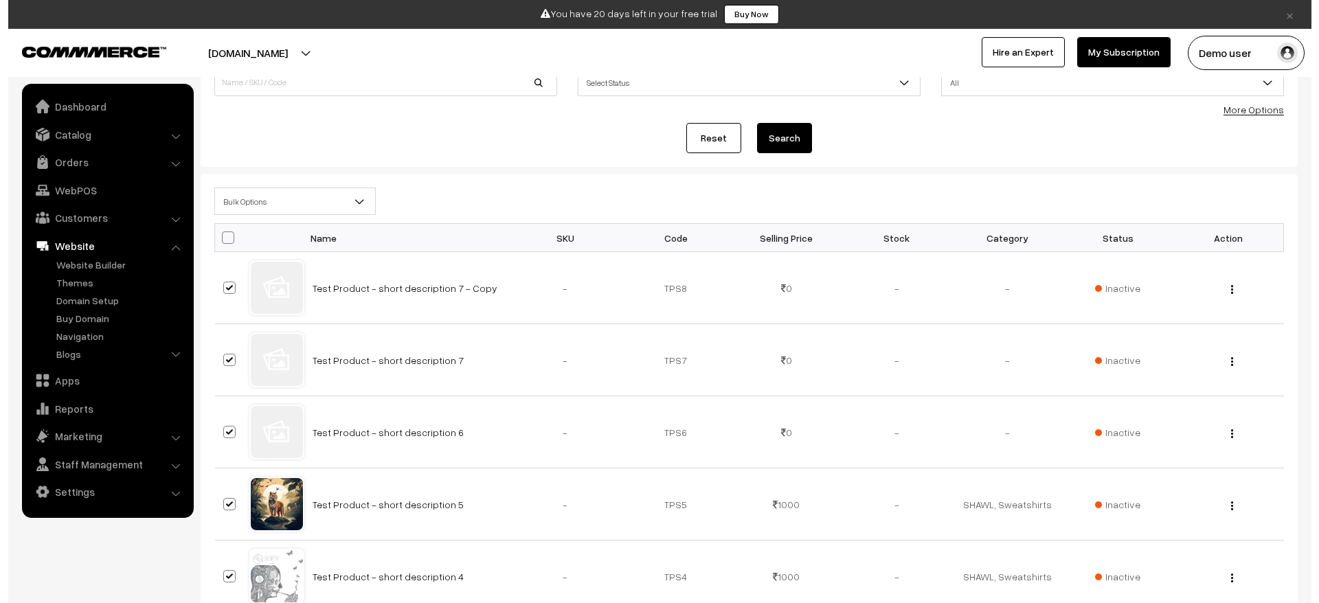
scroll to position [118, 0]
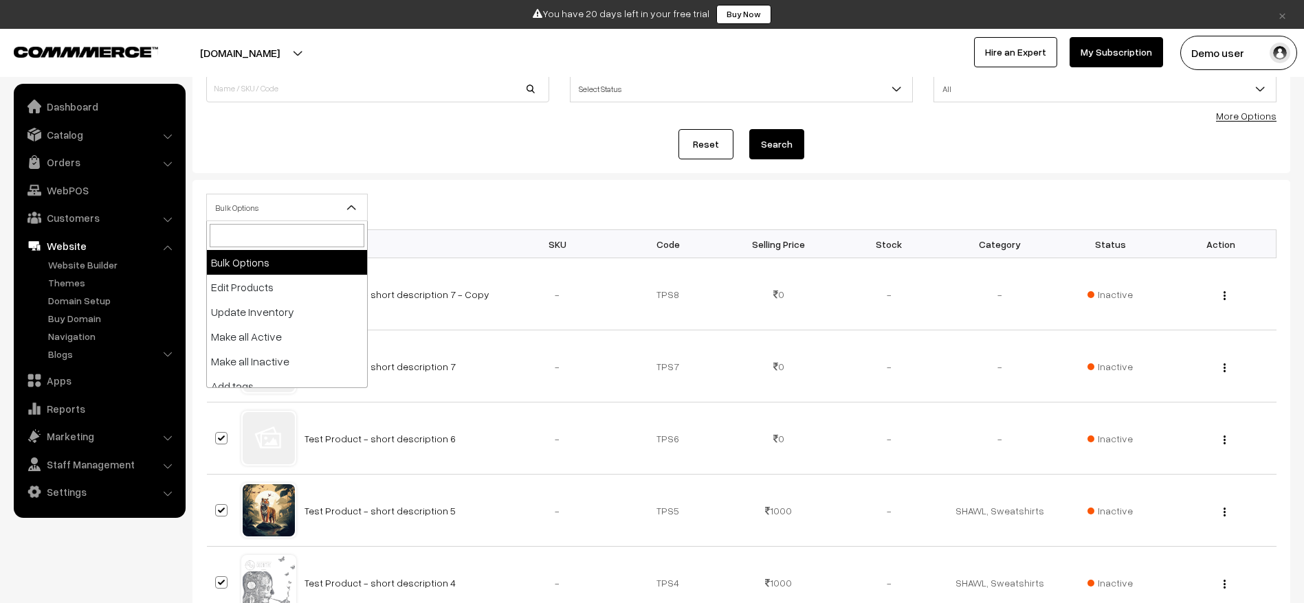
click at [353, 208] on b at bounding box center [352, 208] width 14 height 14
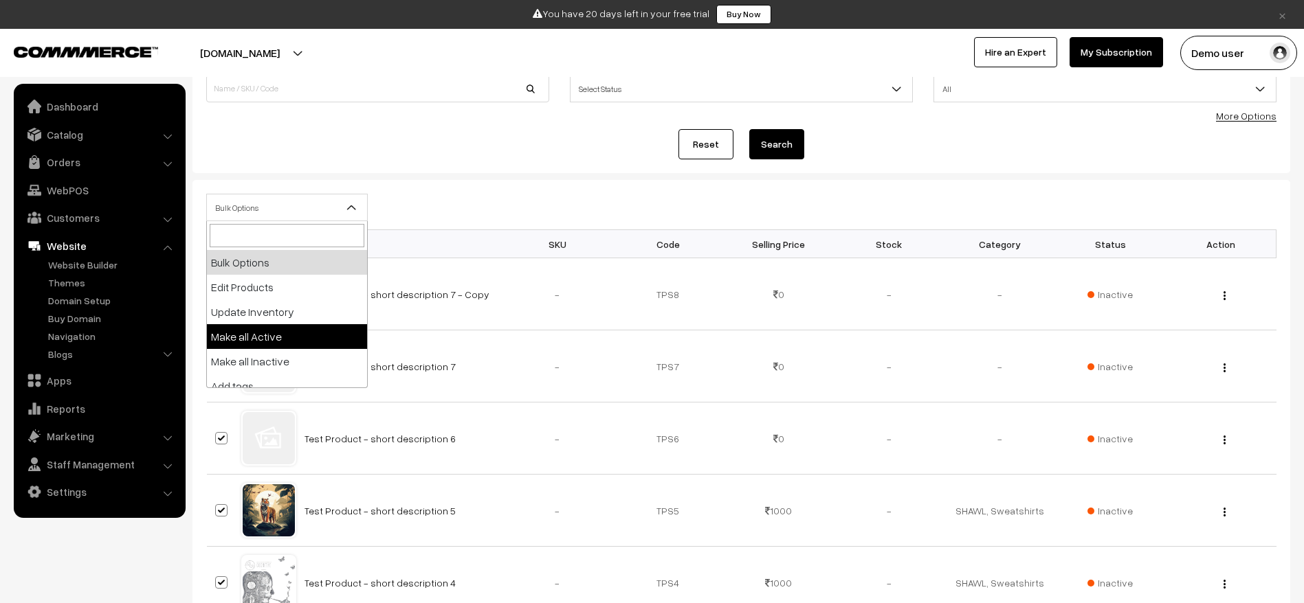
select select "active"
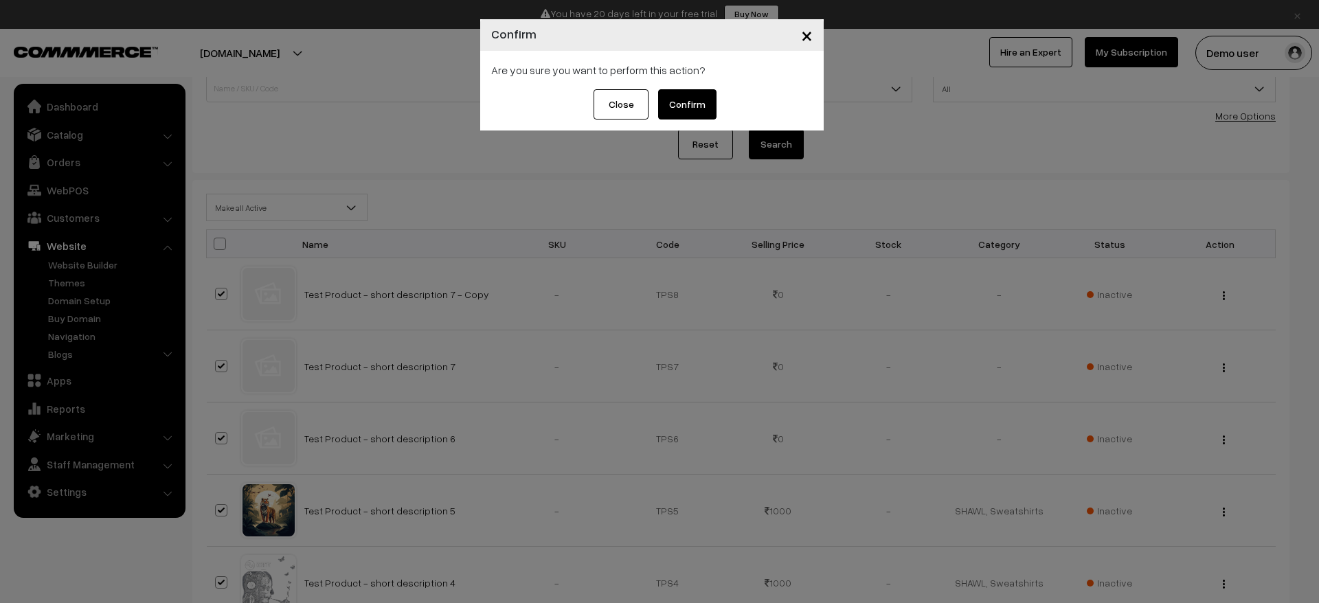
click at [711, 111] on button "Confirm" at bounding box center [687, 104] width 58 height 30
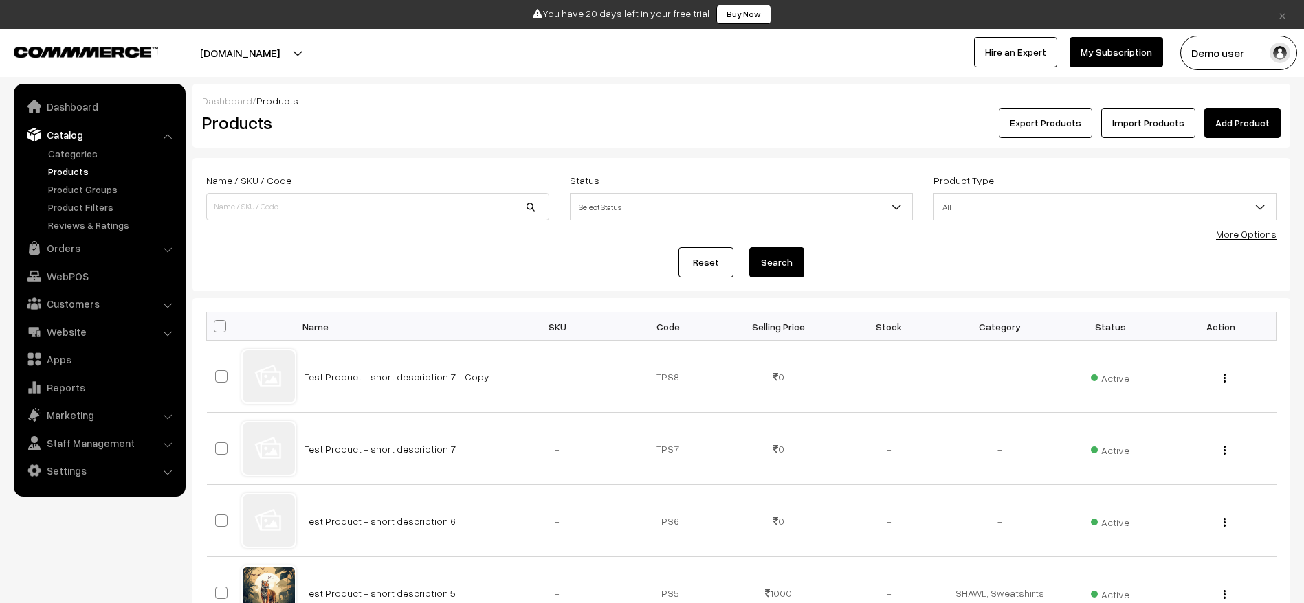
scroll to position [118, 0]
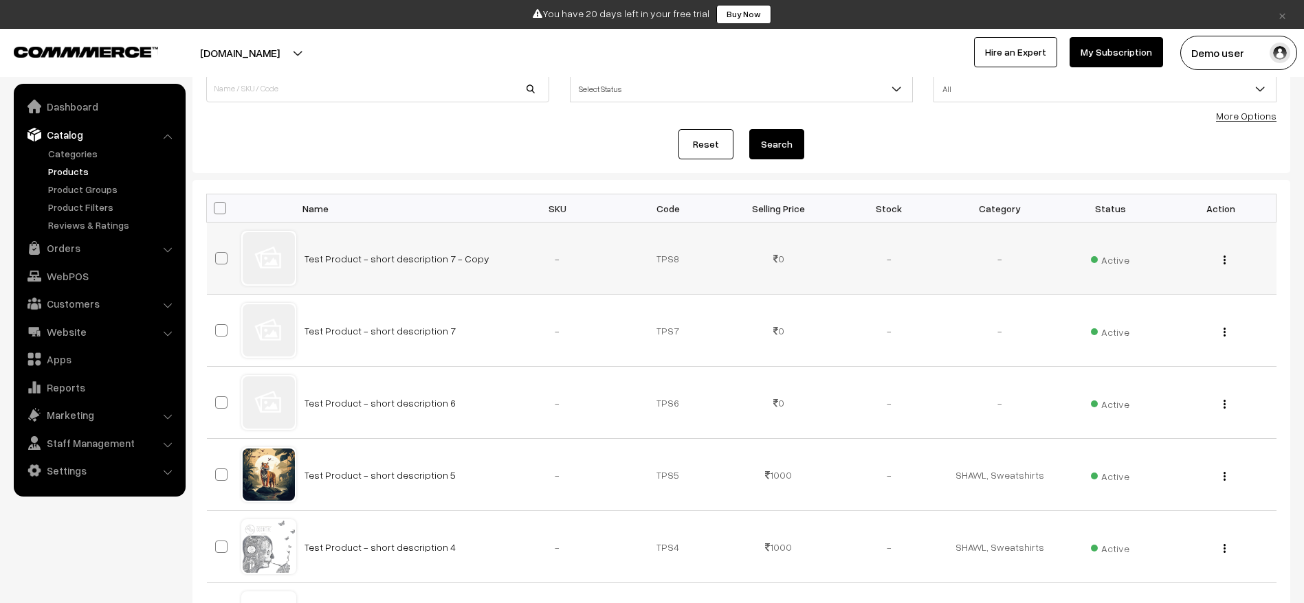
click at [514, 263] on td "-" at bounding box center [557, 259] width 111 height 72
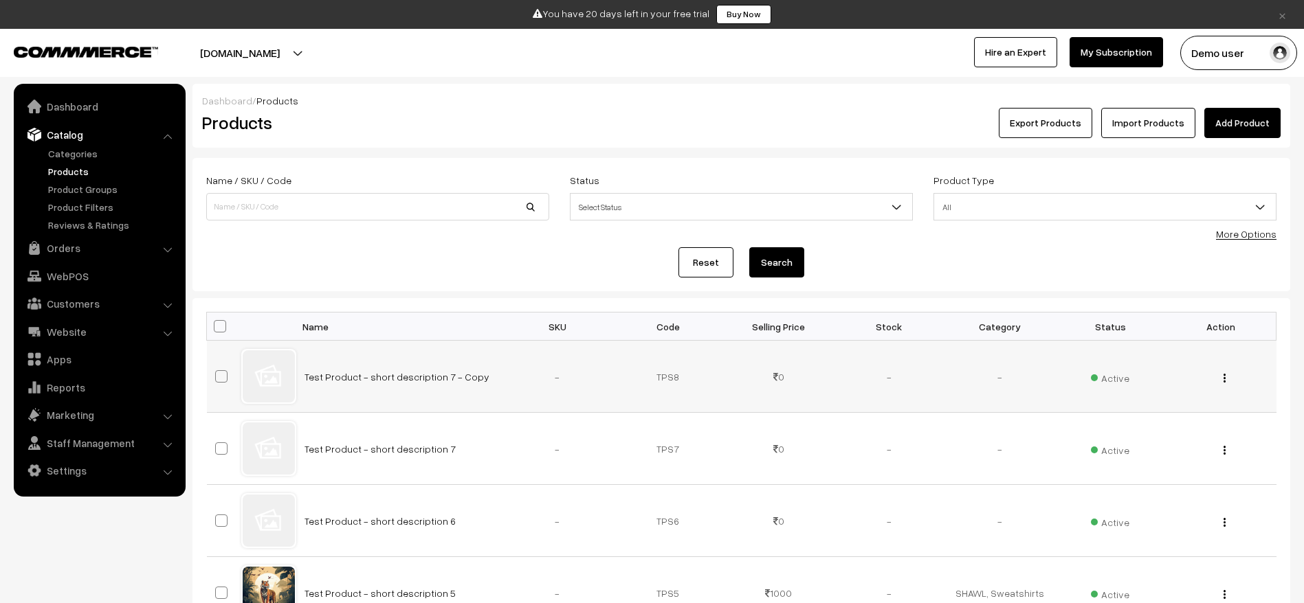
click at [480, 379] on td "Test Product - short description 7 - Copy" at bounding box center [399, 377] width 206 height 72
copy tr "Test Product - short description 7 - Copy"
click at [1220, 124] on link "Add Product" at bounding box center [1242, 123] width 76 height 30
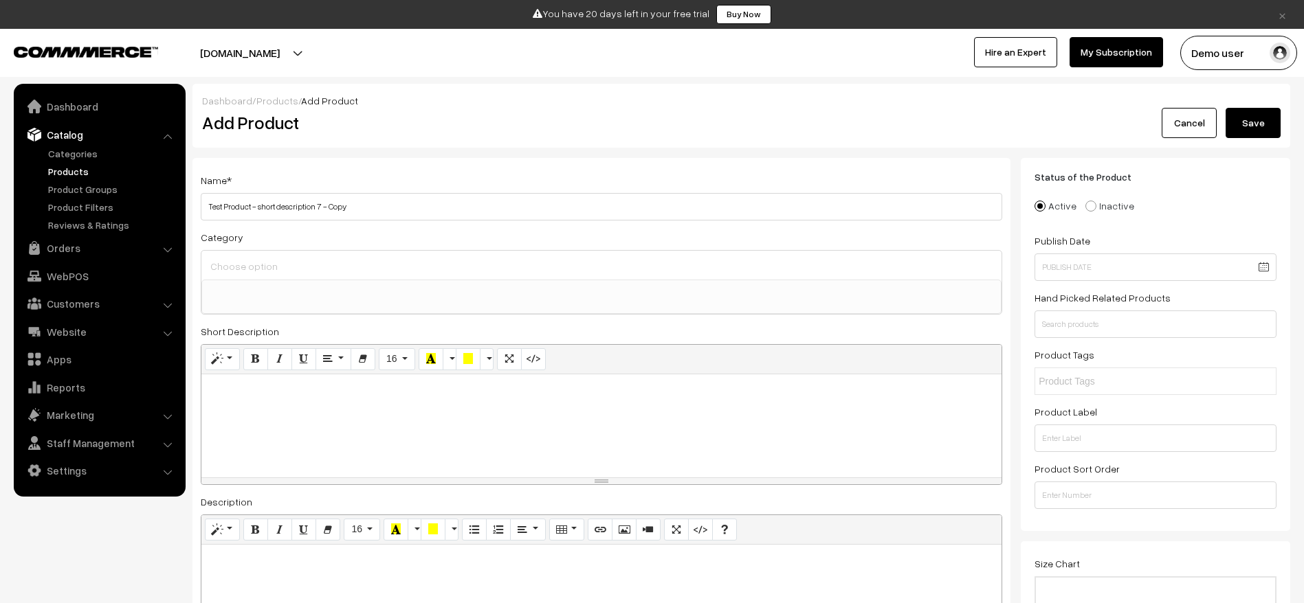
select select
type input "Test Product - short description 7 - without html content"
click at [447, 425] on div at bounding box center [601, 426] width 800 height 103
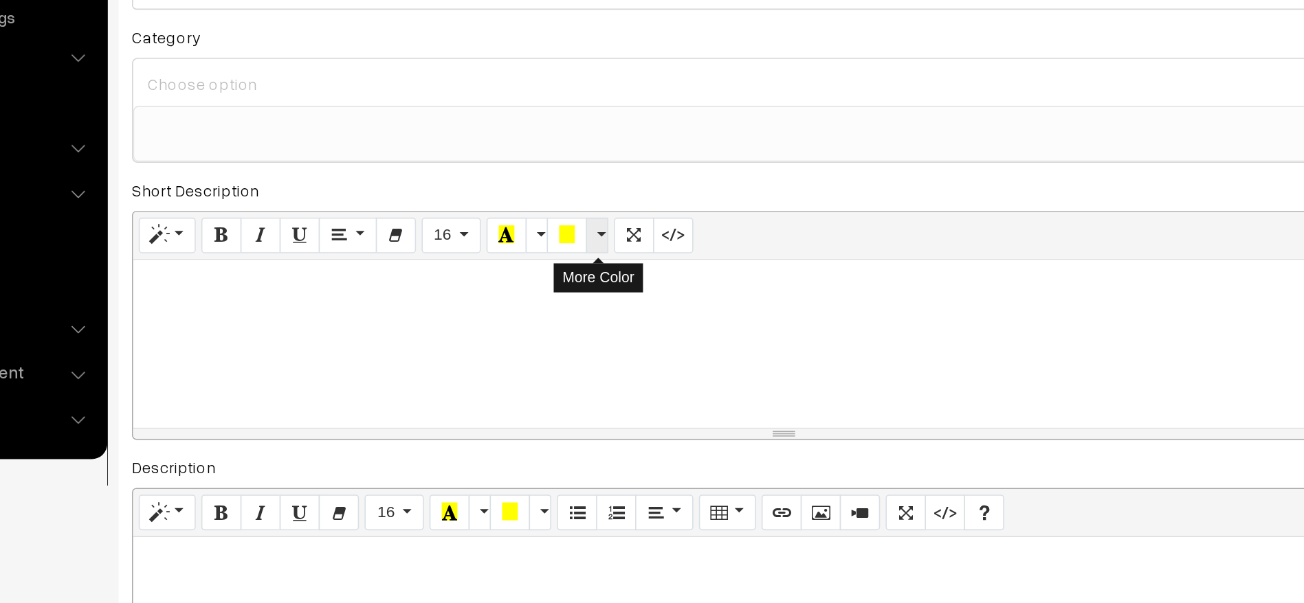
click at [490, 363] on button "More Color" at bounding box center [487, 359] width 14 height 22
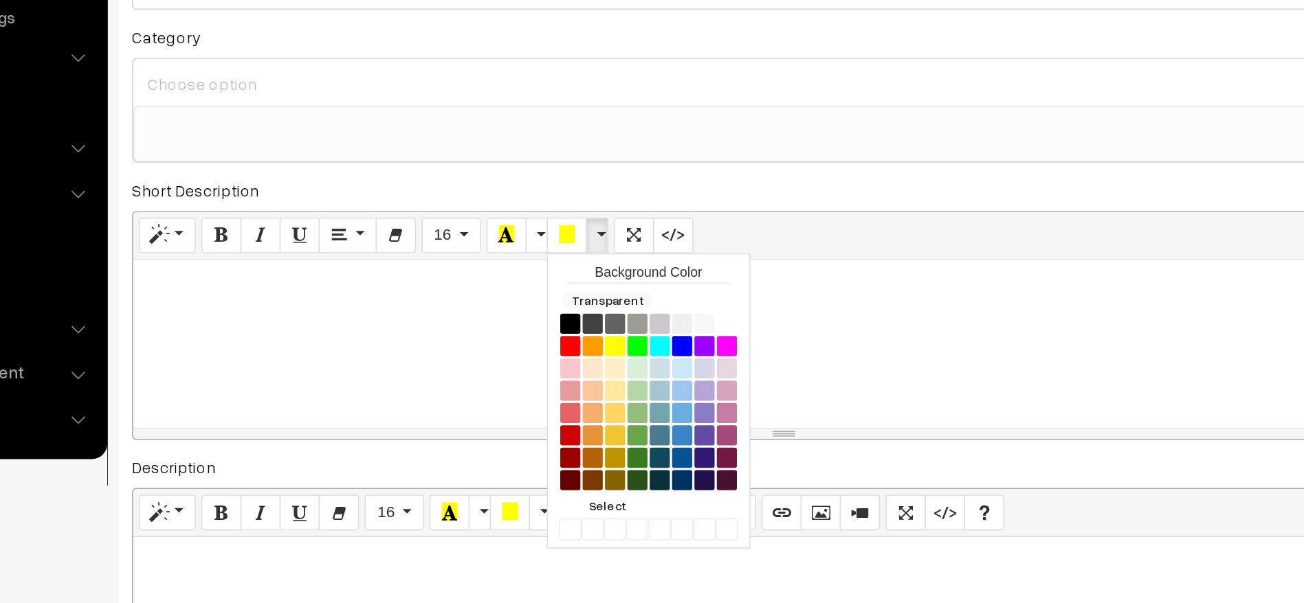
click at [490, 363] on button "More Color" at bounding box center [487, 359] width 14 height 22
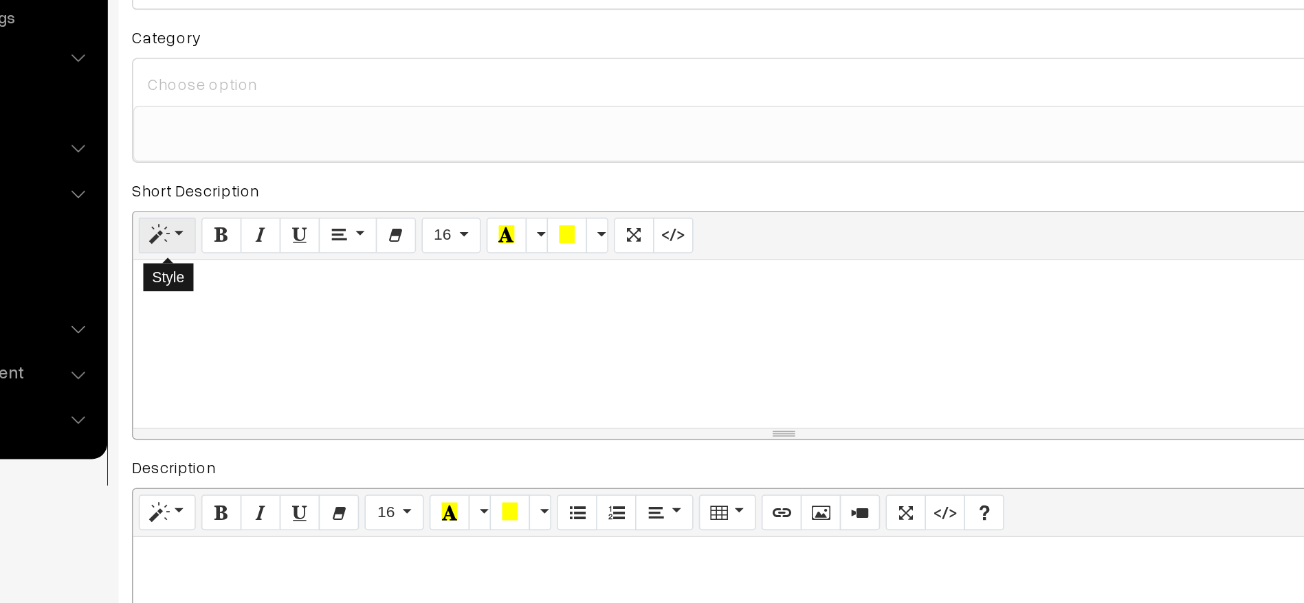
click at [233, 360] on button "Style" at bounding box center [222, 359] width 35 height 22
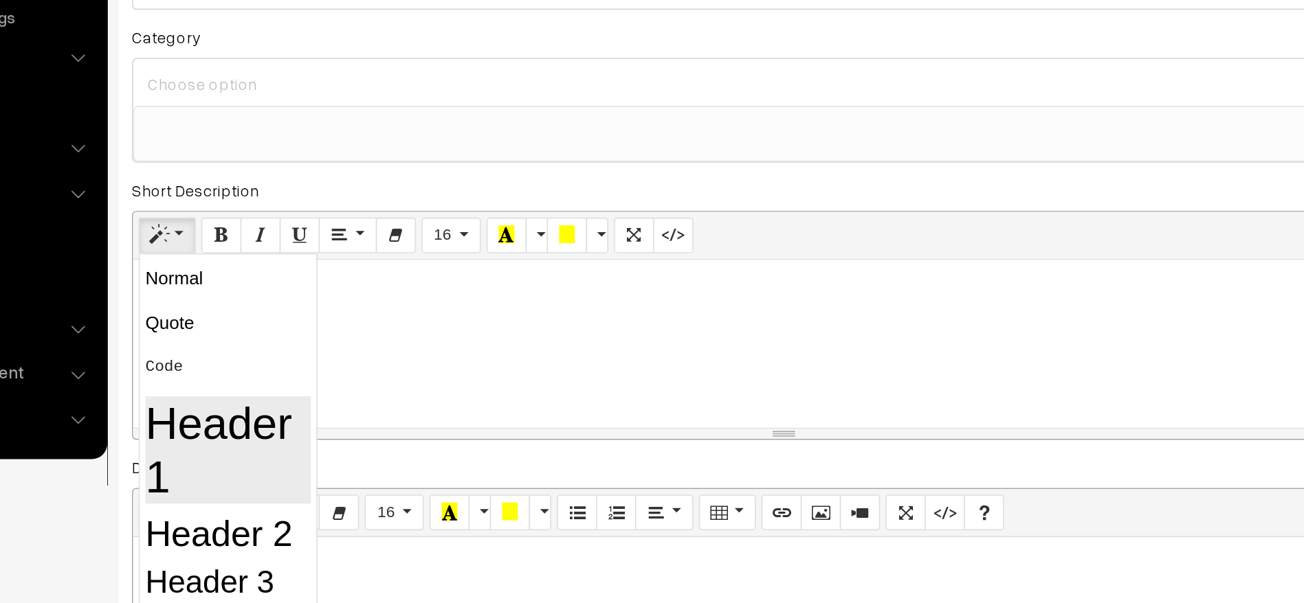
click at [236, 484] on h1 "Header 1" at bounding box center [260, 491] width 102 height 66
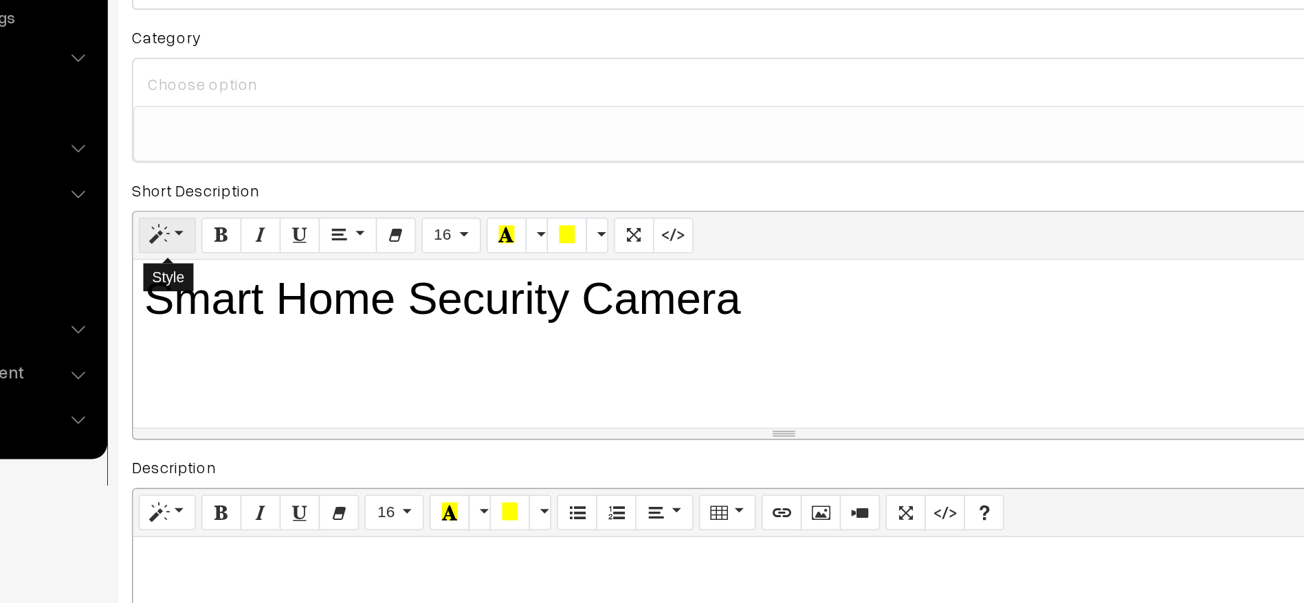
click at [225, 359] on button "Style" at bounding box center [222, 359] width 35 height 22
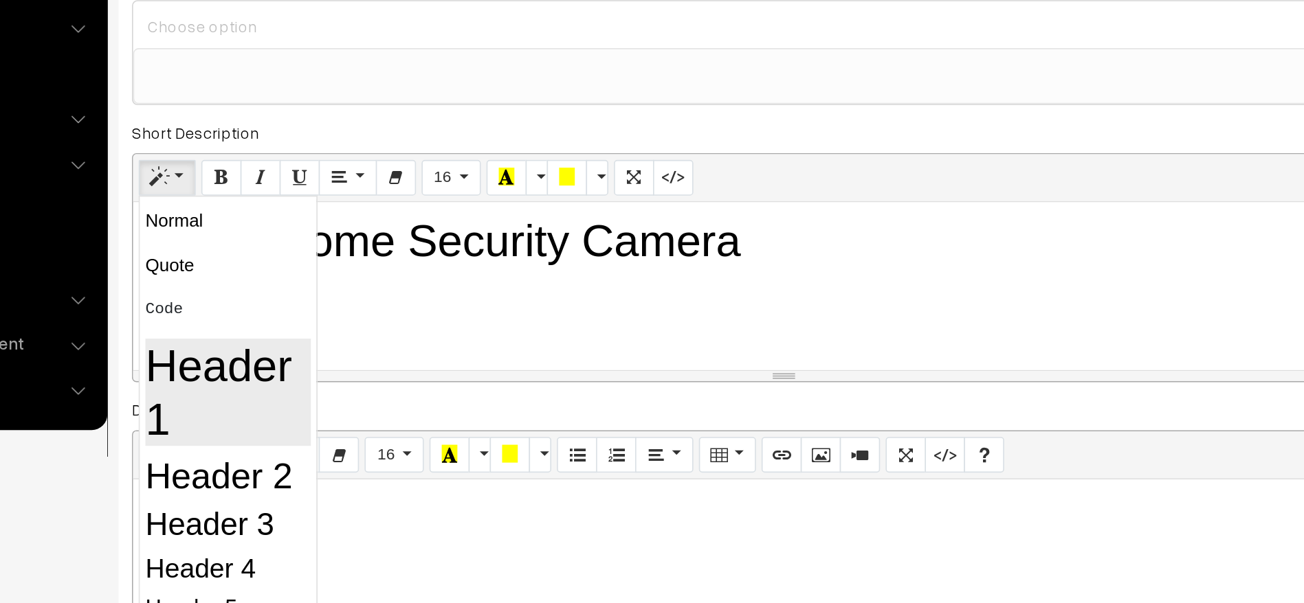
scroll to position [21, 0]
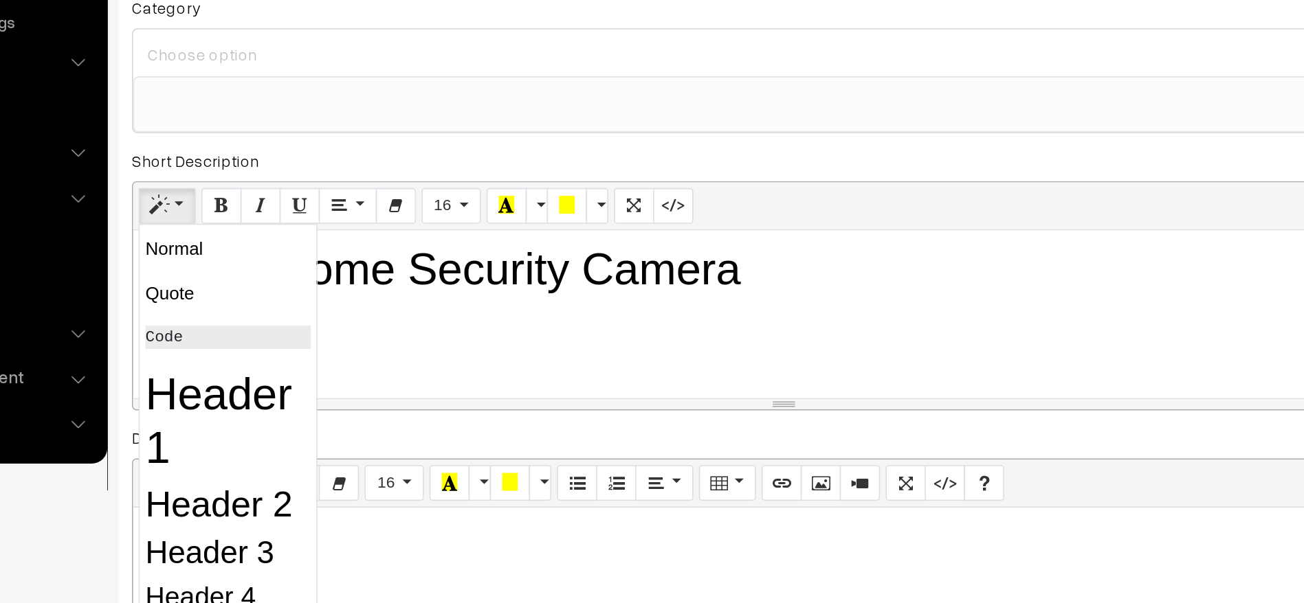
click at [241, 423] on pre "Code" at bounding box center [260, 419] width 102 height 14
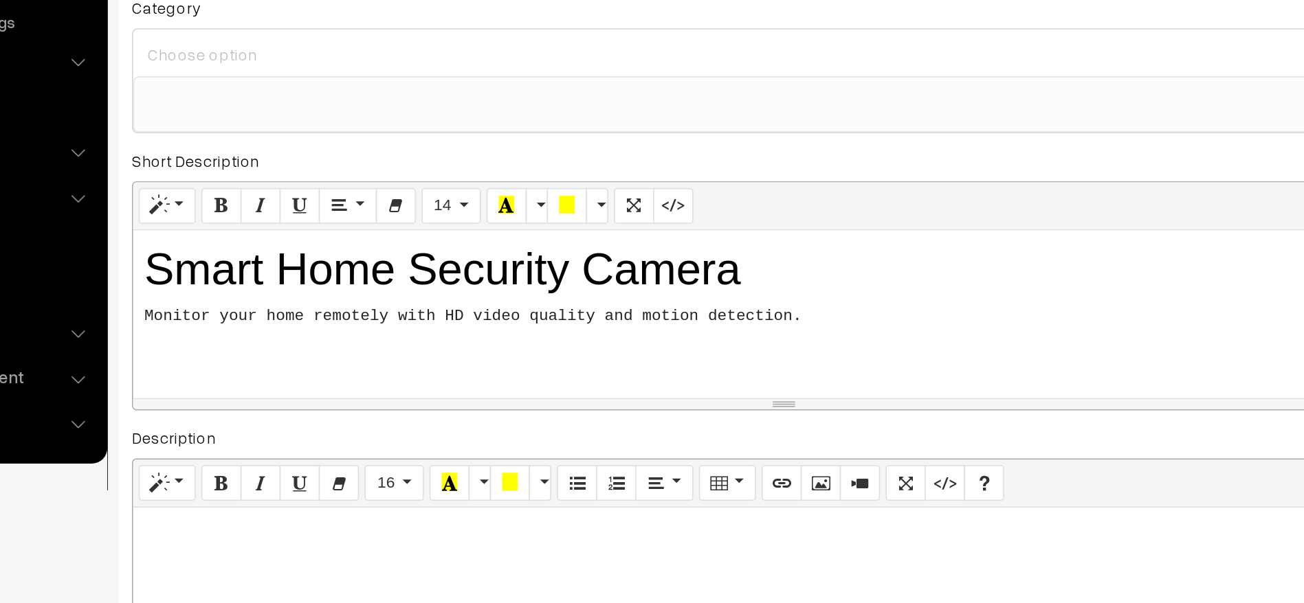
click at [528, 421] on div "Smart Home Security Camera Monitor your home remotely with HD video quality an…" at bounding box center [601, 404] width 800 height 103
click at [604, 408] on pre "Monitor your home remotely with HD video quality and motion detection." at bounding box center [601, 406] width 786 height 14
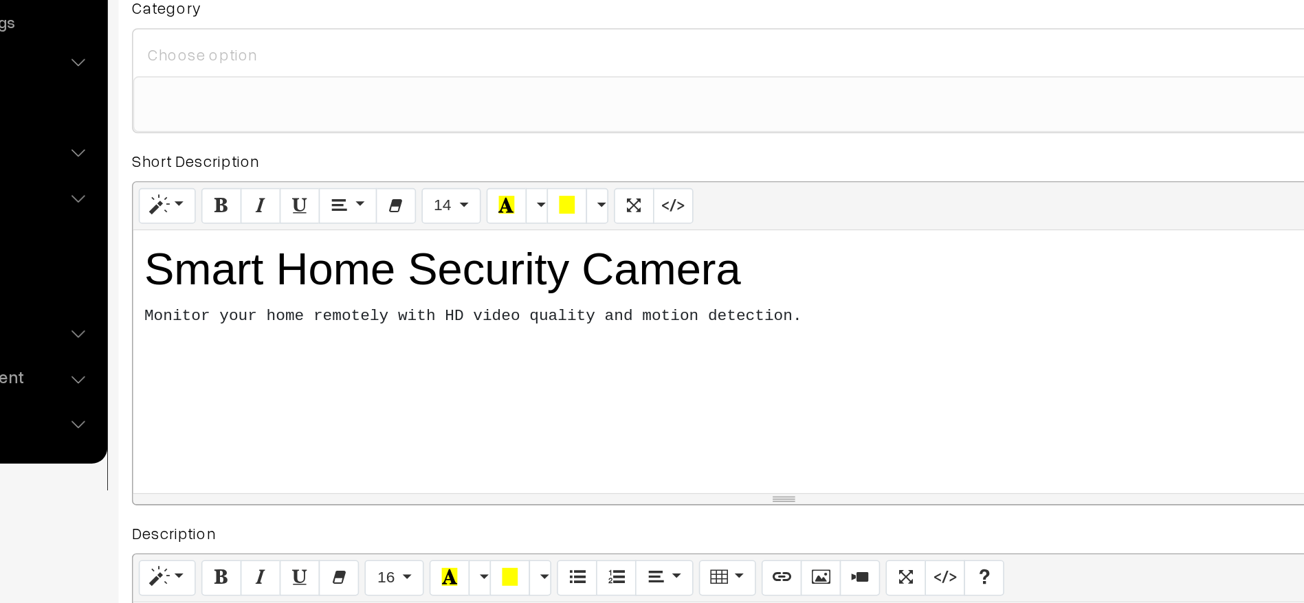
drag, startPoint x: 603, startPoint y: 460, endPoint x: 601, endPoint y: 522, distance: 61.9
click at [601, 522] on div "resize" at bounding box center [601, 518] width 800 height 6
click at [354, 428] on div "Smart Home Security Camera Monitor your home remotely with HD video quality an…" at bounding box center [601, 436] width 800 height 166
click at [448, 437] on div "Smart Home Security Camera Monitor your home remotely with HD video quality an…" at bounding box center [601, 436] width 800 height 166
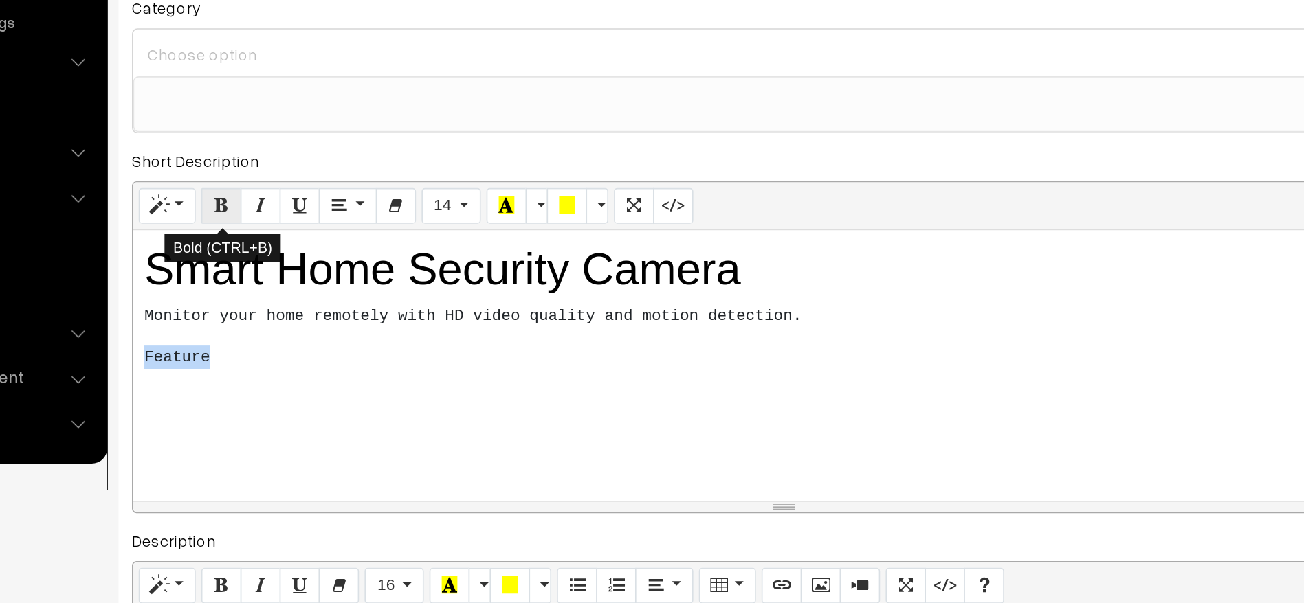
click at [252, 335] on icon "Bold (CTRL+B)" at bounding box center [256, 337] width 10 height 11
click at [339, 436] on pre "Feature" at bounding box center [601, 431] width 786 height 14
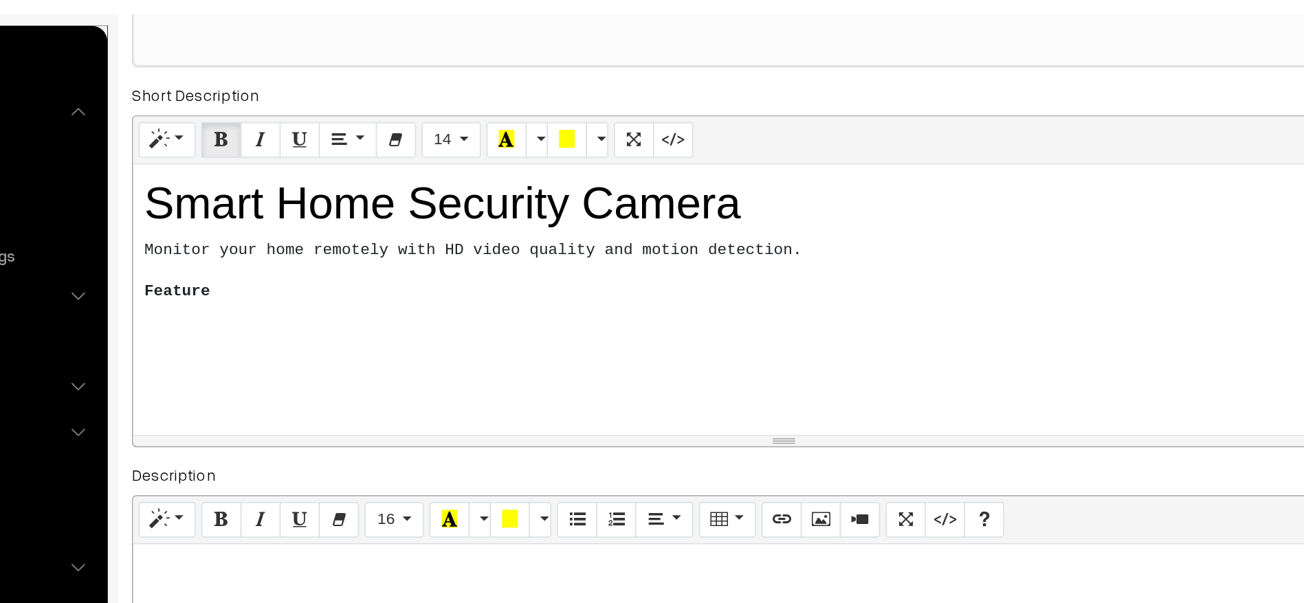
click at [326, 255] on div "Smart Home Security Camera Monitor your home remotely with HD video quality an…" at bounding box center [601, 252] width 800 height 166
click at [366, 241] on pre "Feature Description" at bounding box center [601, 247] width 786 height 14
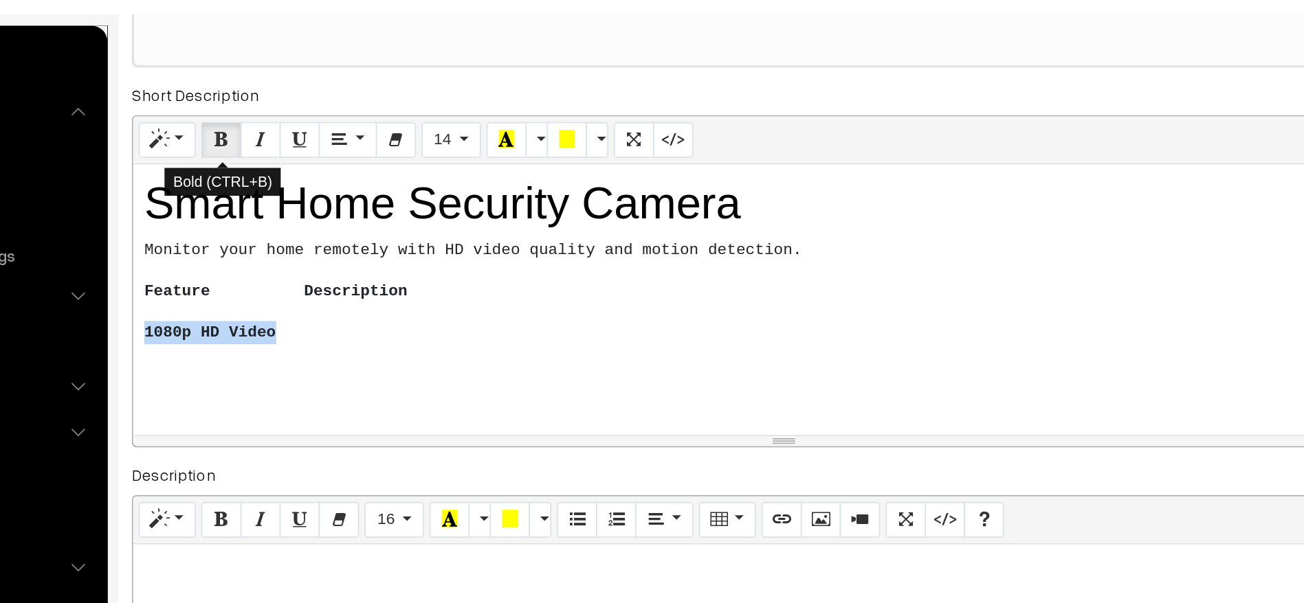
click at [256, 155] on icon "Bold (CTRL+B)" at bounding box center [256, 153] width 10 height 11
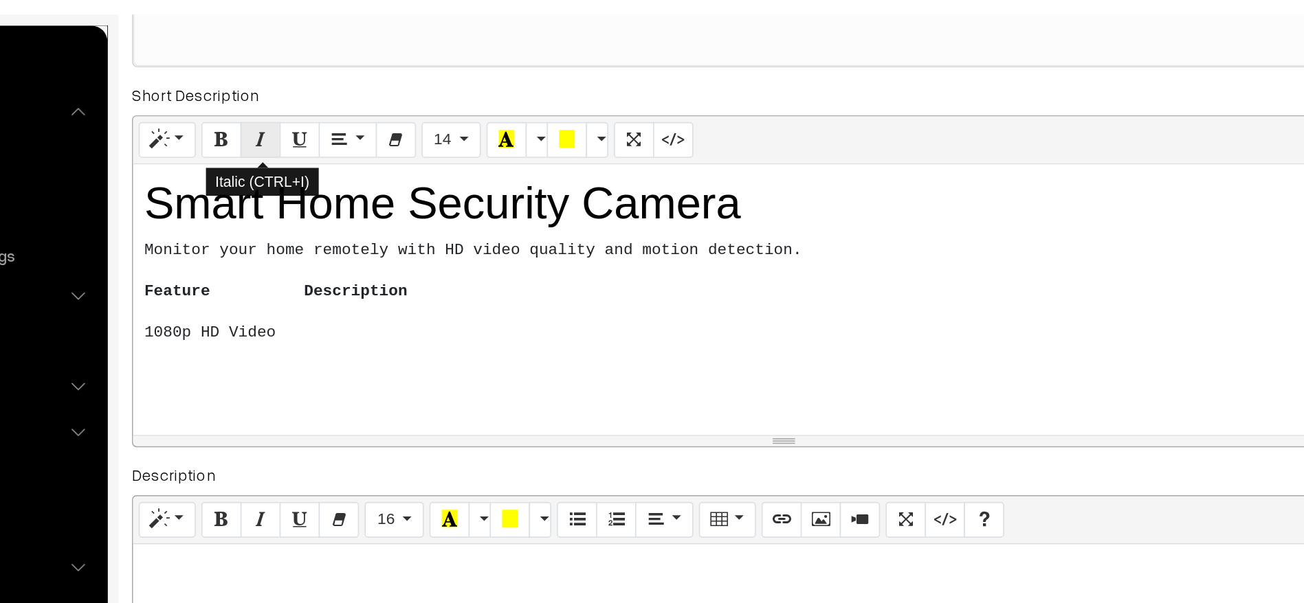
click at [282, 156] on icon "Italic (CTRL+I)" at bounding box center [280, 153] width 10 height 11
click at [293, 247] on b "Feature Description" at bounding box center [288, 246] width 161 height 11
click at [309, 274] on pre "1080p HD Video" at bounding box center [601, 272] width 786 height 14
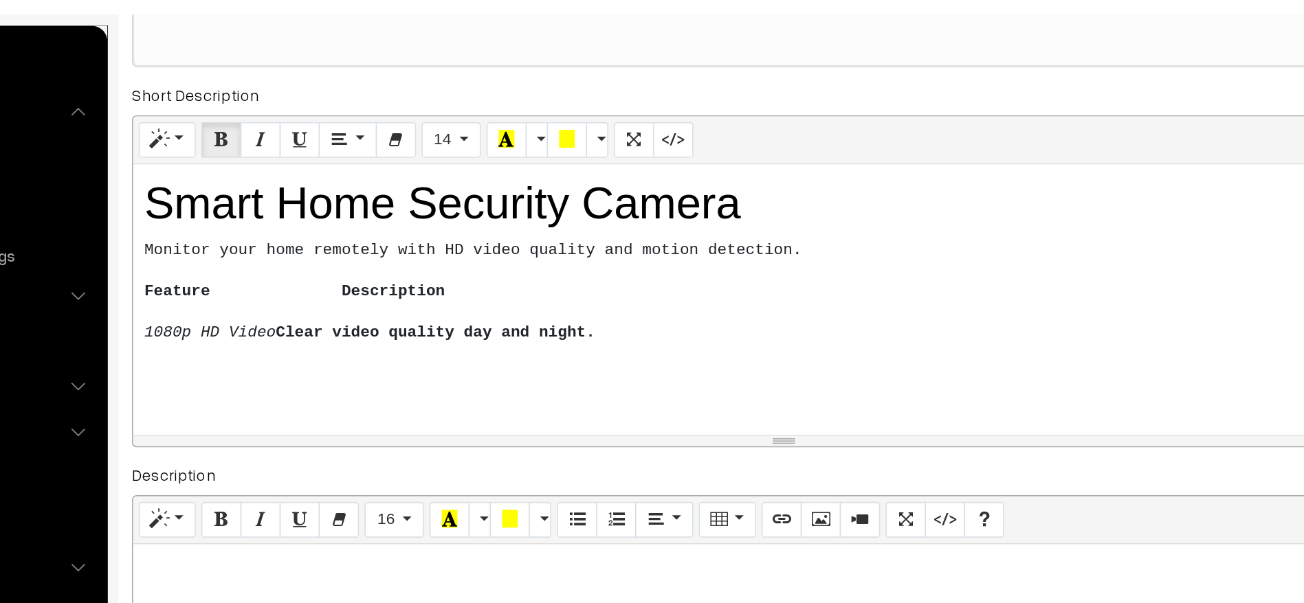
drag, startPoint x: 317, startPoint y: 274, endPoint x: 516, endPoint y: 274, distance: 199.3
click at [516, 274] on pre "1080p HD Video Clear video quality day and night." at bounding box center [601, 272] width 786 height 14
click at [280, 155] on icon "Italic (CTRL+I)" at bounding box center [280, 153] width 10 height 11
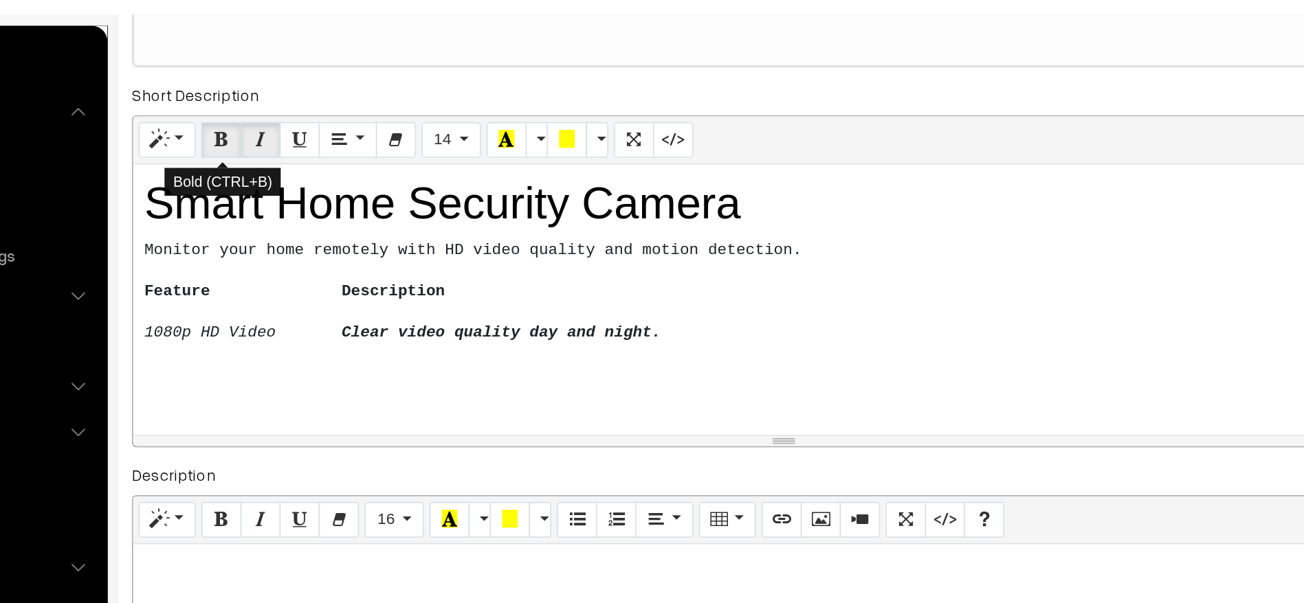
click at [260, 159] on icon "Bold (CTRL+B)" at bounding box center [256, 153] width 10 height 11
click at [405, 273] on icon "Clear video quality day and night." at bounding box center [427, 272] width 197 height 11
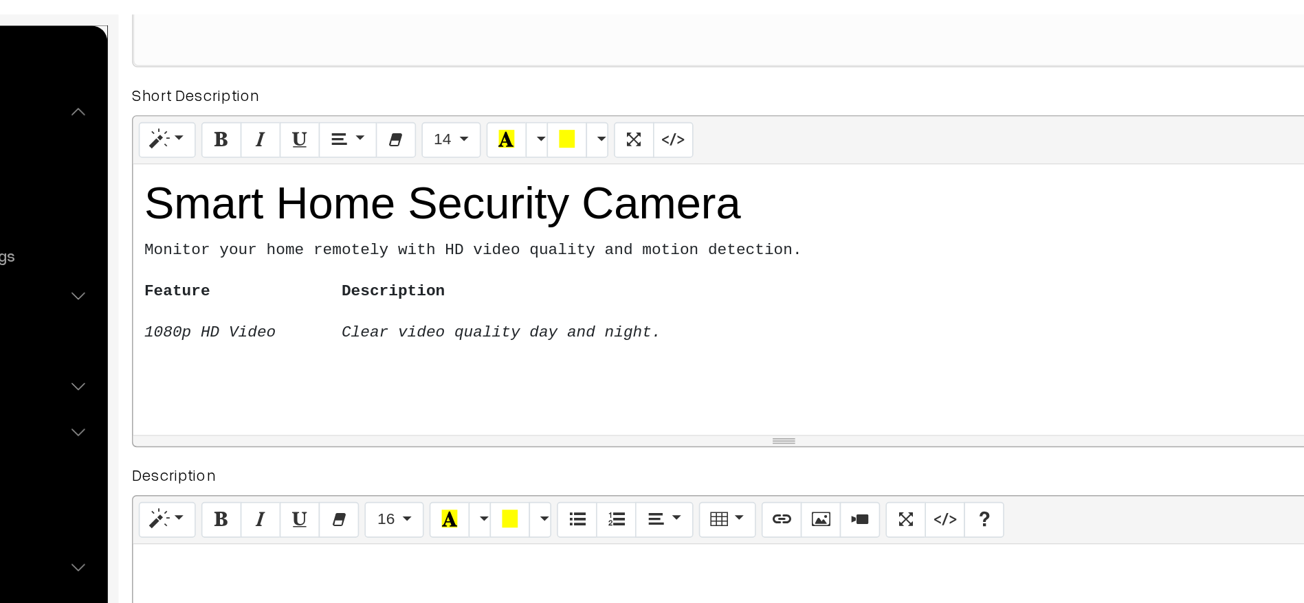
click at [524, 277] on pre "1080p HD Video Clear video quality day and night." at bounding box center [601, 272] width 786 height 14
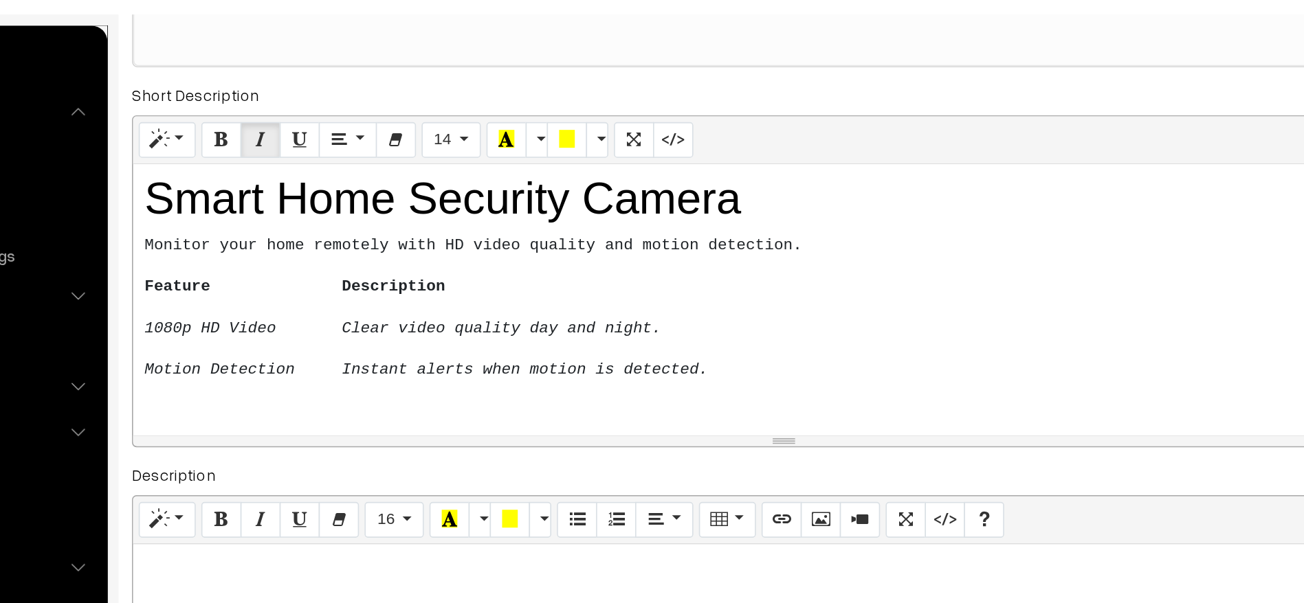
scroll to position [0, 0]
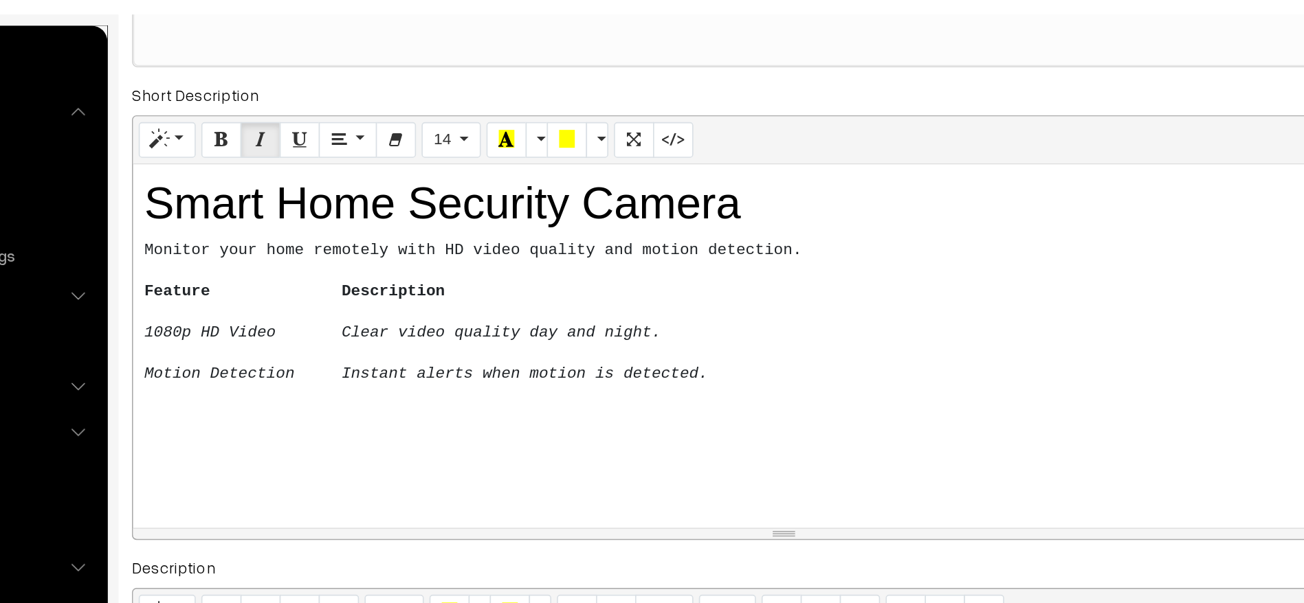
drag, startPoint x: 604, startPoint y: 338, endPoint x: 610, endPoint y: 395, distance: 57.3
click at [610, 395] on div "resize" at bounding box center [601, 396] width 800 height 6
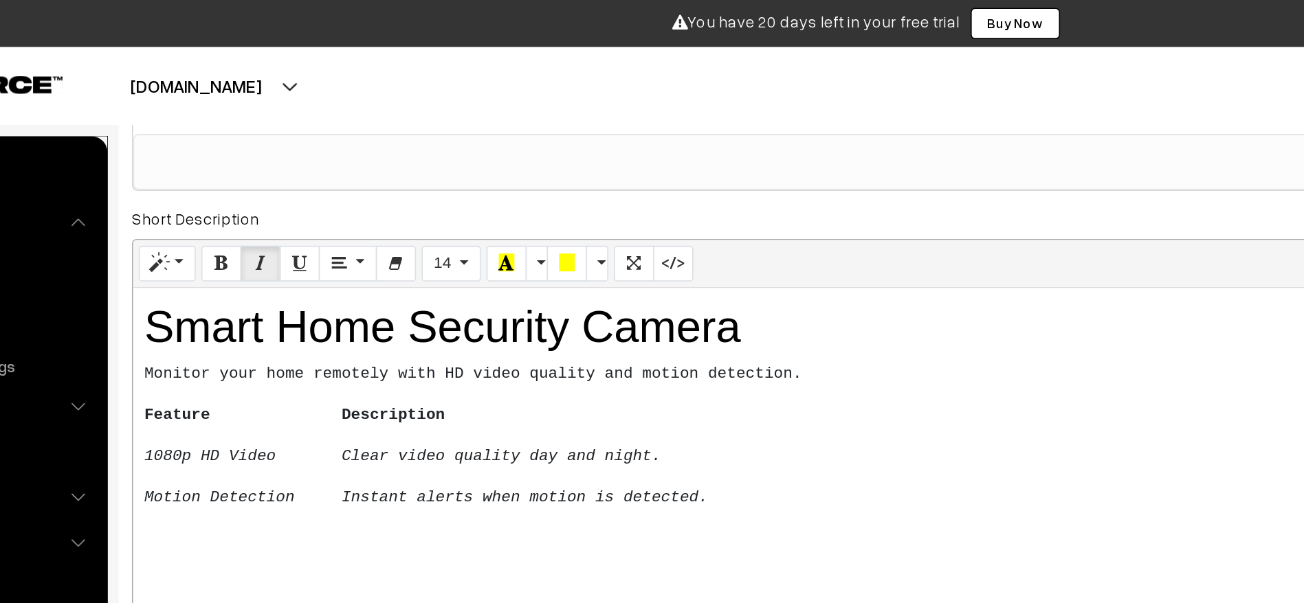
scroll to position [186, 0]
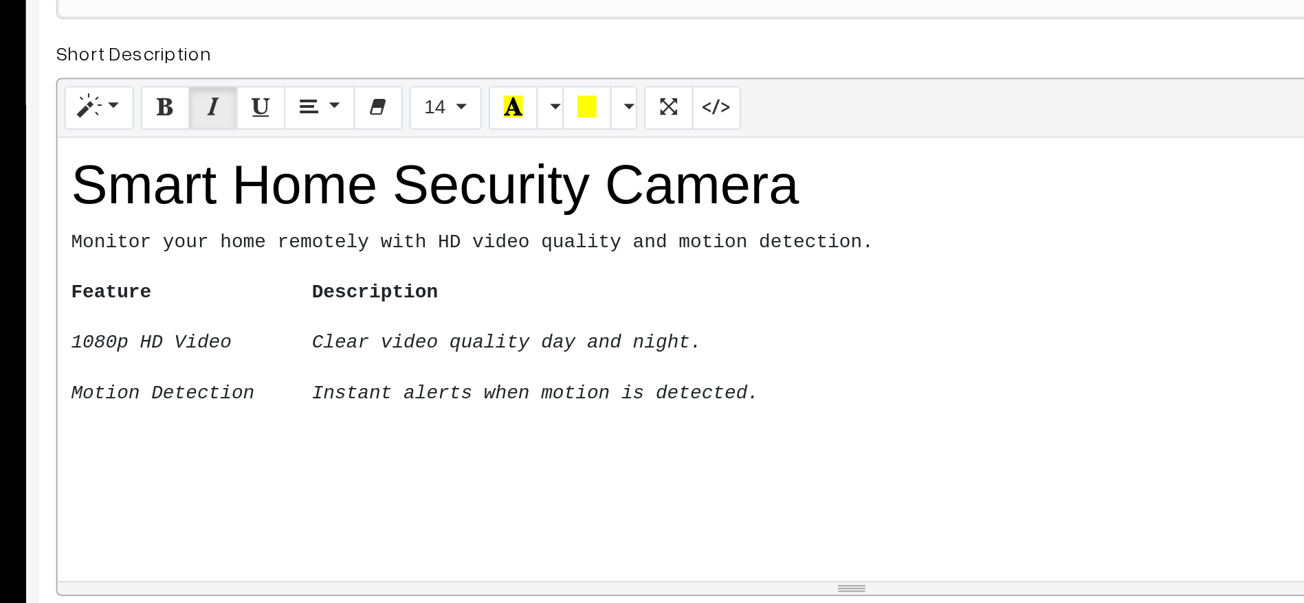
click at [393, 292] on icon "Clear video quality day and night." at bounding box center [427, 291] width 197 height 11
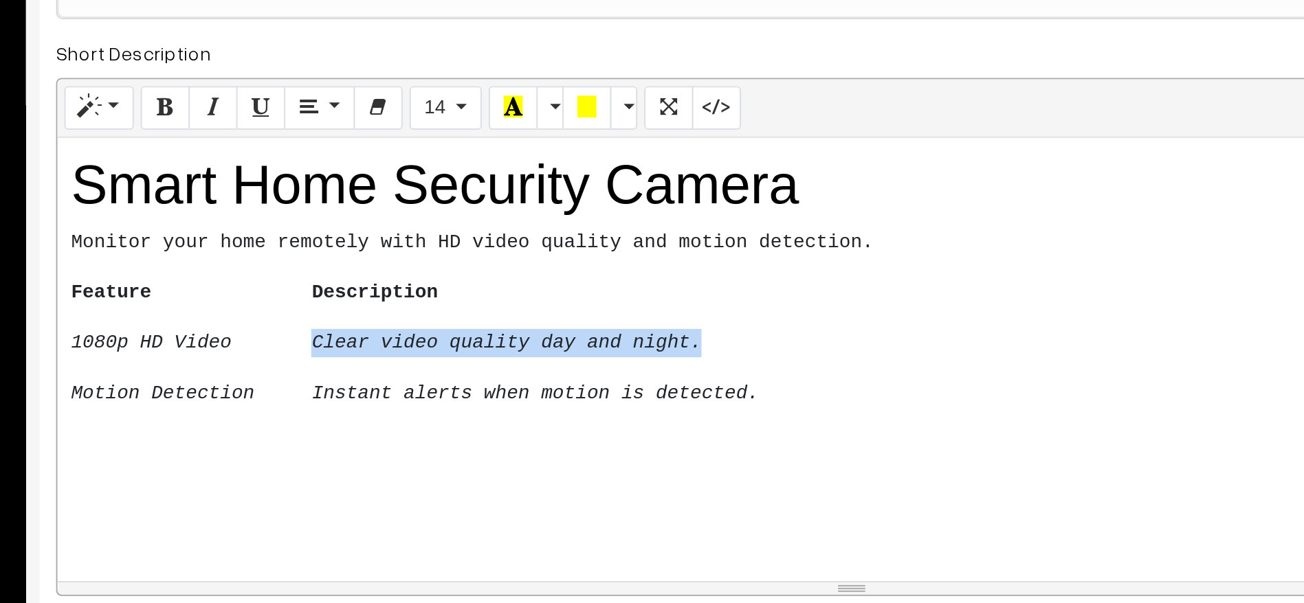
drag, startPoint x: 321, startPoint y: 291, endPoint x: 499, endPoint y: 289, distance: 178.0
click at [499, 289] on icon "Clear video quality day and night." at bounding box center [427, 291] width 197 height 11
click at [450, 175] on button "More Color" at bounding box center [450, 173] width 14 height 22
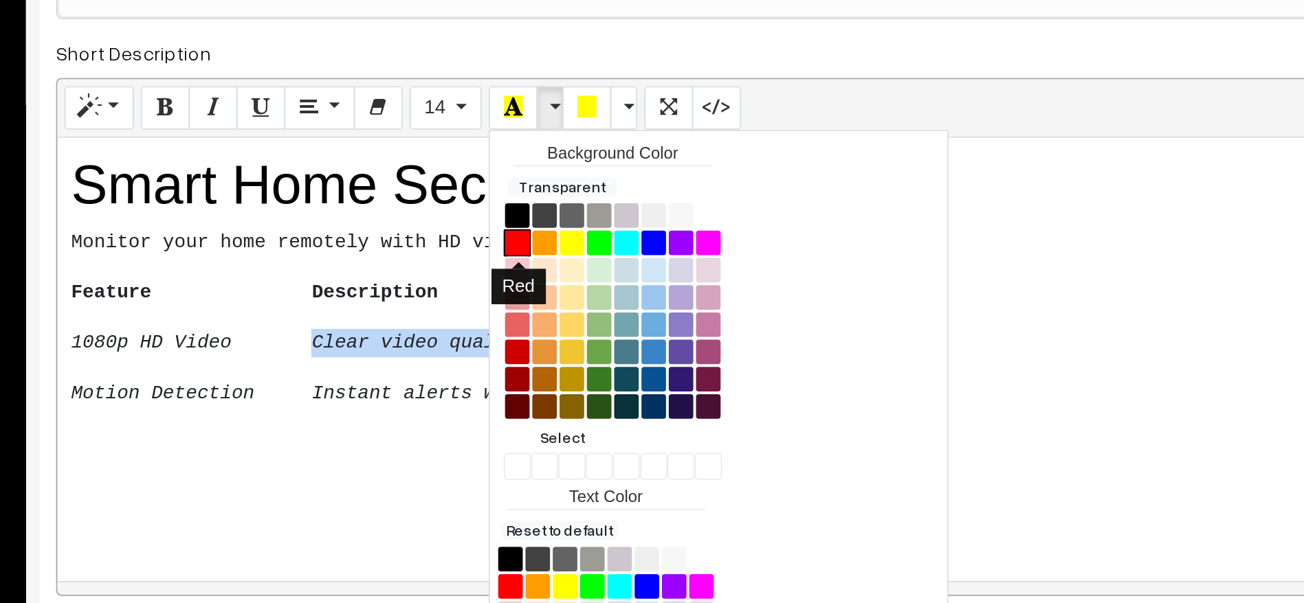
click at [436, 243] on button "Red" at bounding box center [433, 241] width 14 height 14
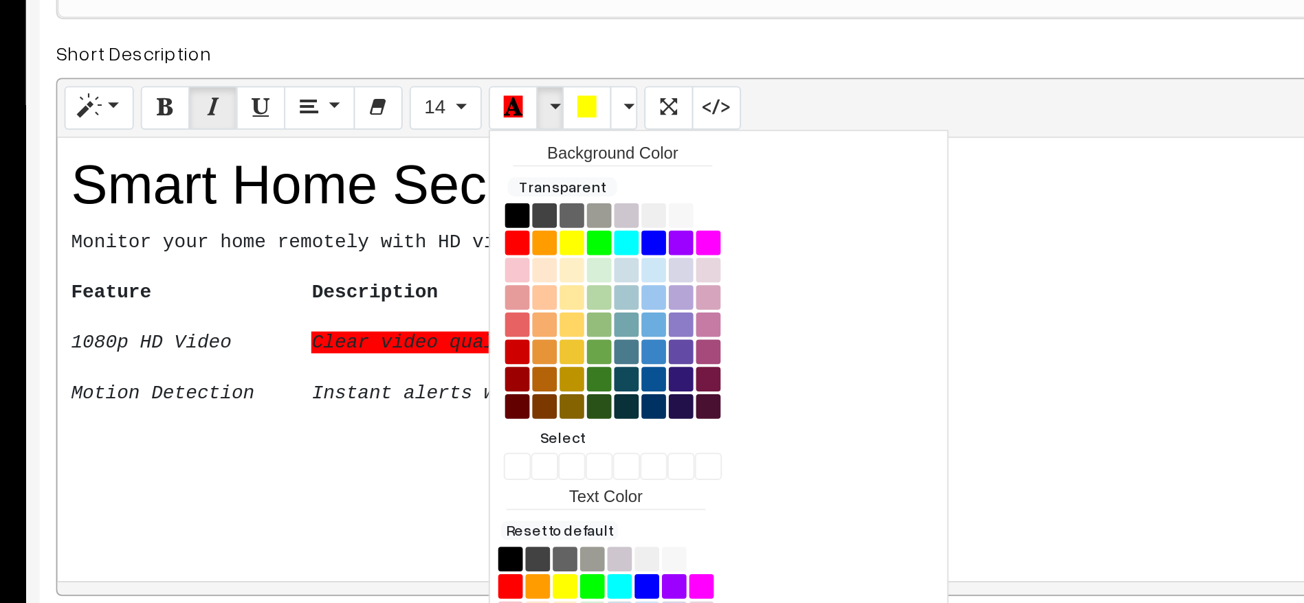
click at [379, 314] on icon "Motion Detection Instant alerts when motion is detected." at bounding box center [381, 316] width 346 height 11
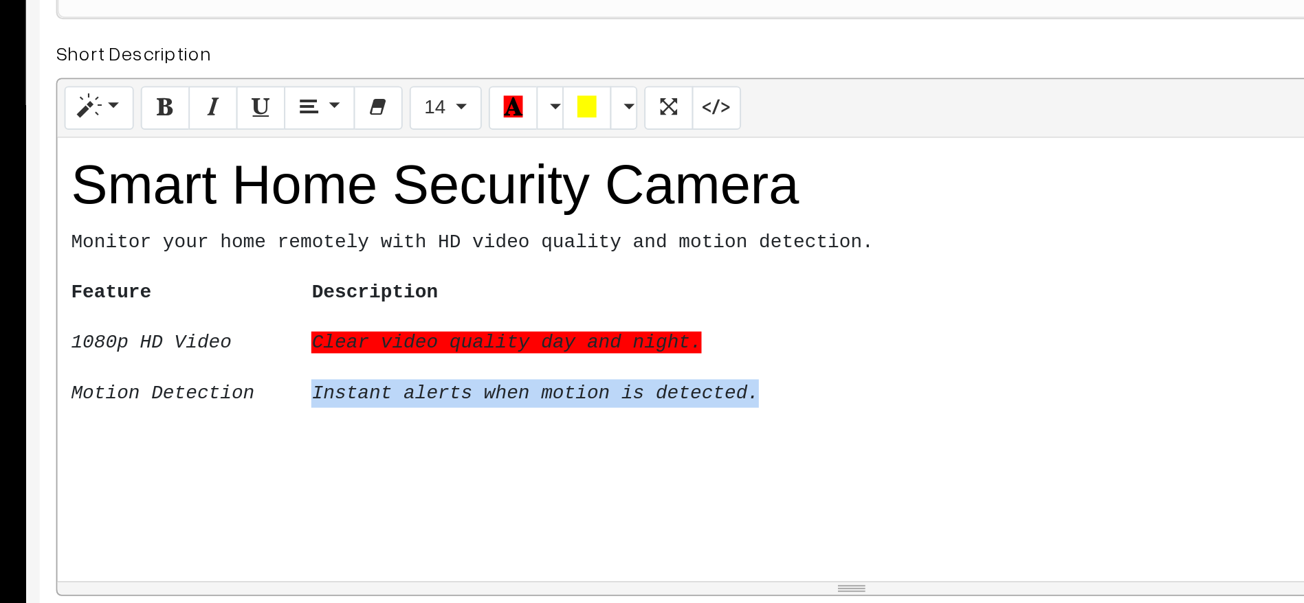
drag, startPoint x: 319, startPoint y: 318, endPoint x: 523, endPoint y: 320, distance: 204.1
click at [523, 320] on icon "Motion Detection Instant alerts when motion is detected." at bounding box center [381, 316] width 346 height 11
click at [490, 170] on button "More Color" at bounding box center [487, 173] width 14 height 22
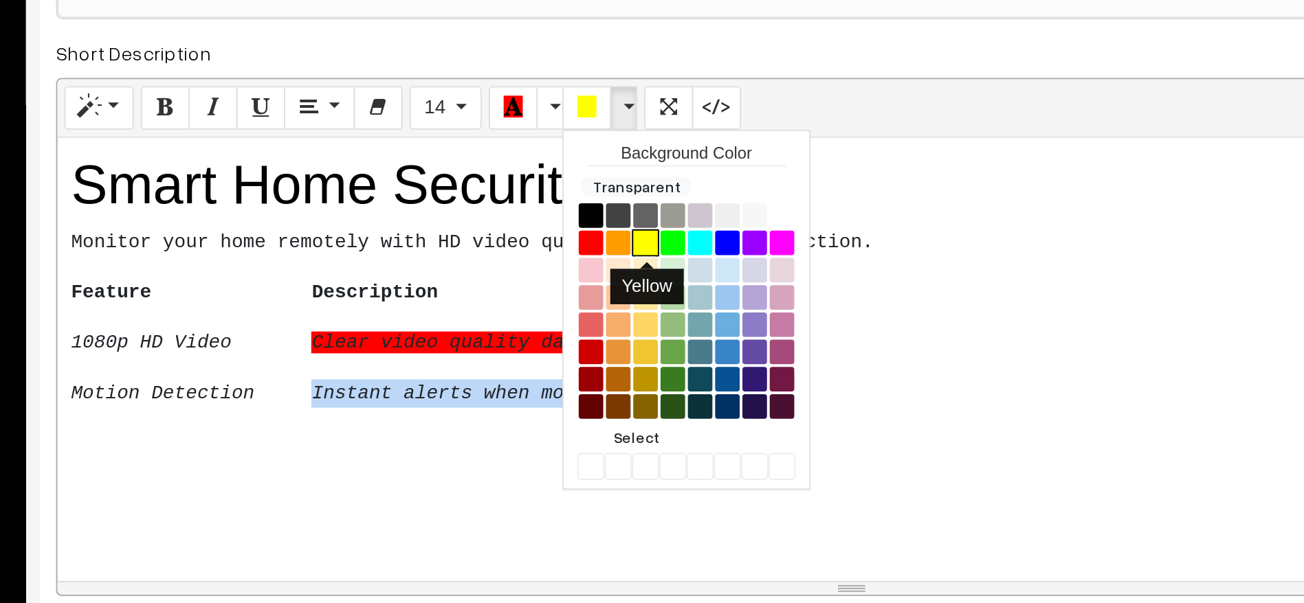
click at [500, 242] on button "Yellow" at bounding box center [498, 241] width 14 height 14
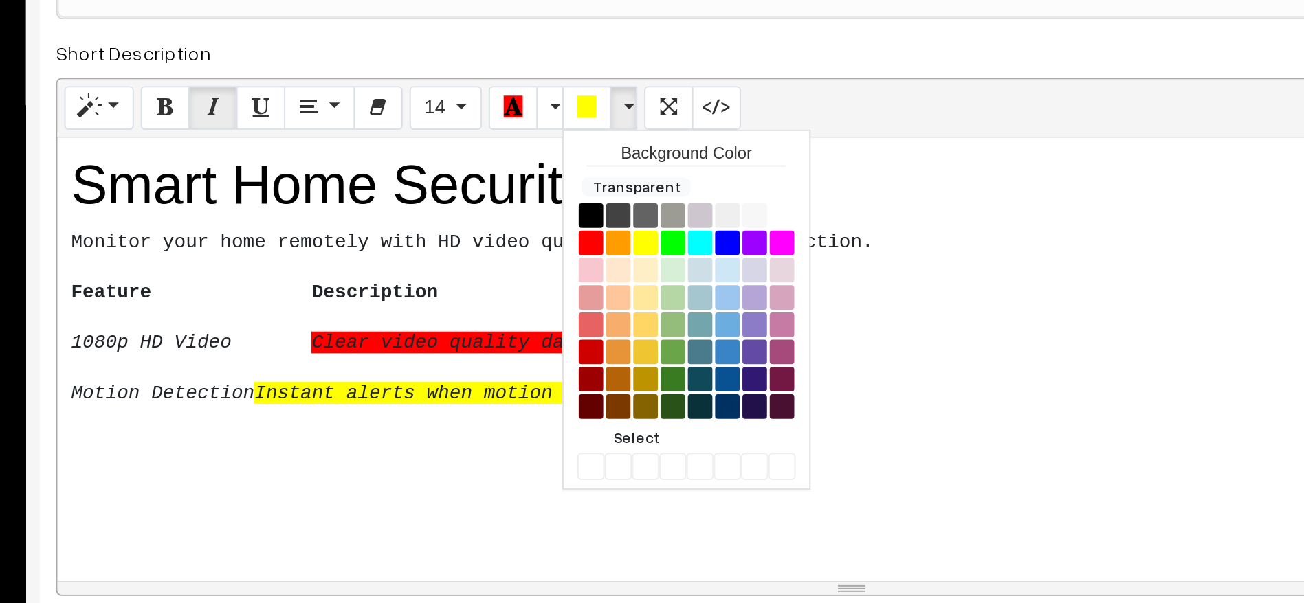
click at [439, 298] on pre "1080p HD Video Clear video quality day and night." at bounding box center [601, 292] width 786 height 14
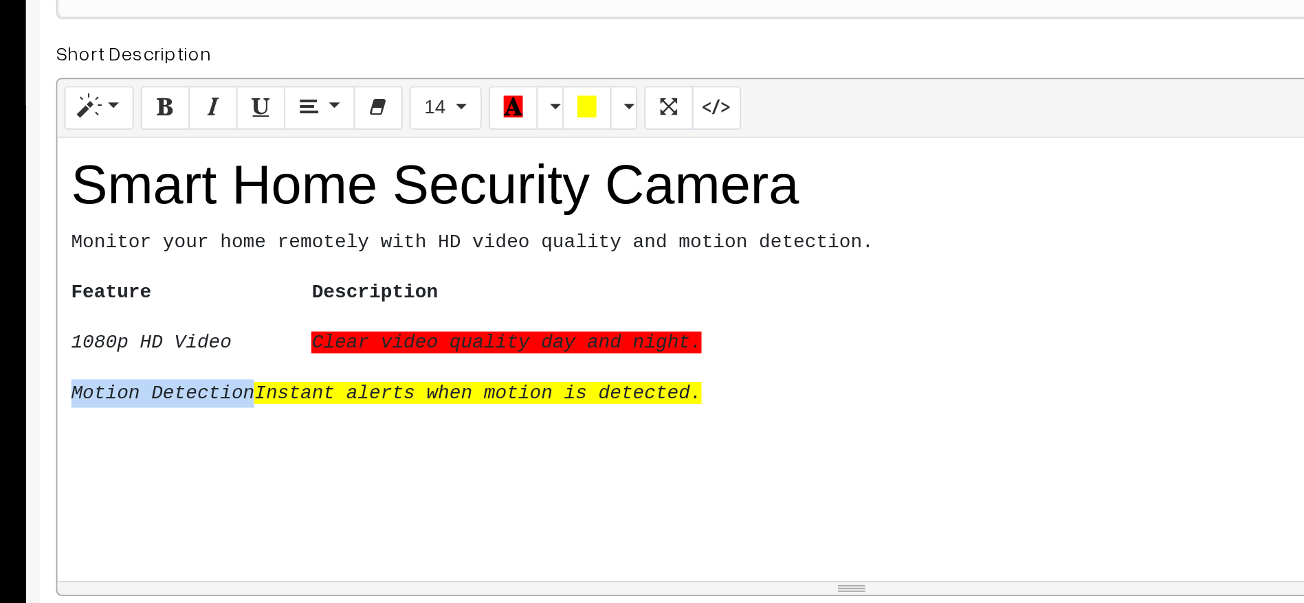
drag, startPoint x: 208, startPoint y: 315, endPoint x: 295, endPoint y: 315, distance: 87.3
click at [295, 315] on icon "Motion Detection Instant alerts when motion is detected." at bounding box center [366, 316] width 317 height 11
click at [405, 168] on button "14" at bounding box center [397, 173] width 36 height 22
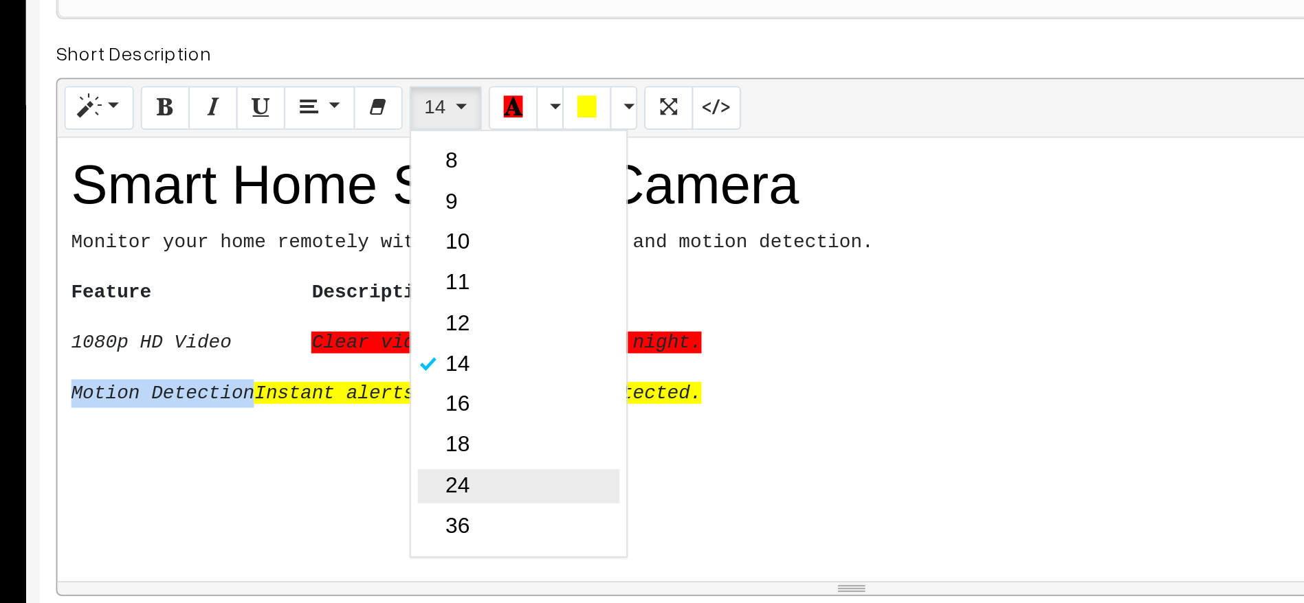
click at [400, 366] on link "24" at bounding box center [434, 363] width 102 height 17
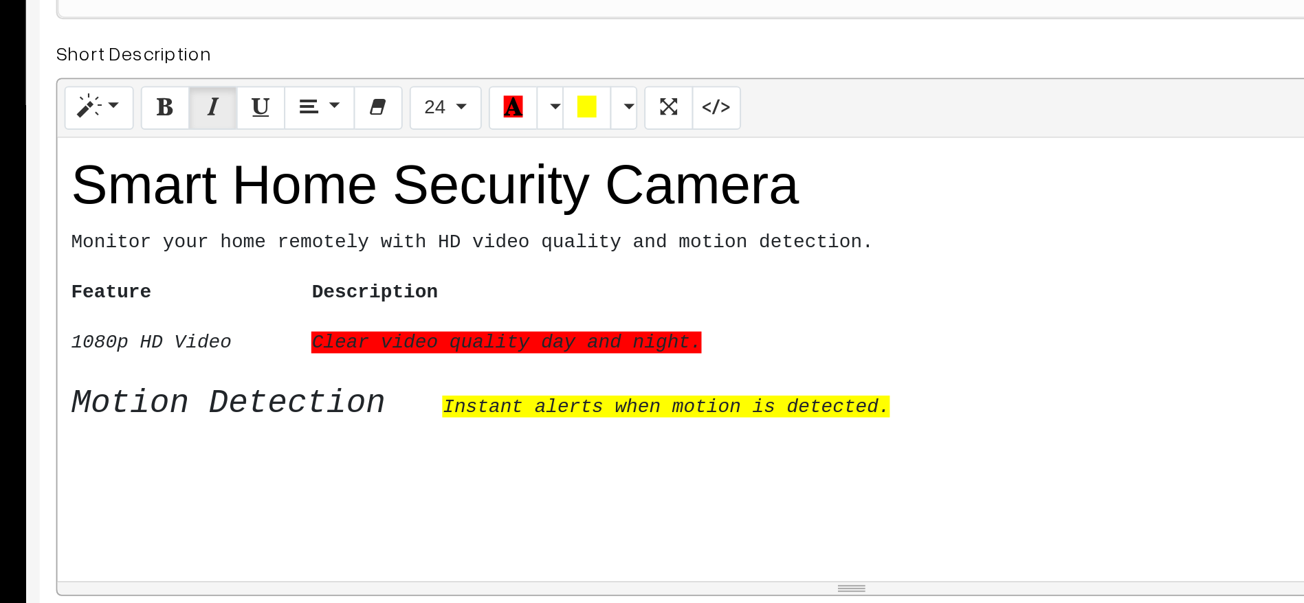
click at [350, 352] on div "Smart Home Security Camera Monitor your home remotely with HD video quality an…" at bounding box center [601, 299] width 800 height 223
click at [315, 296] on b at bounding box center [309, 291] width 41 height 11
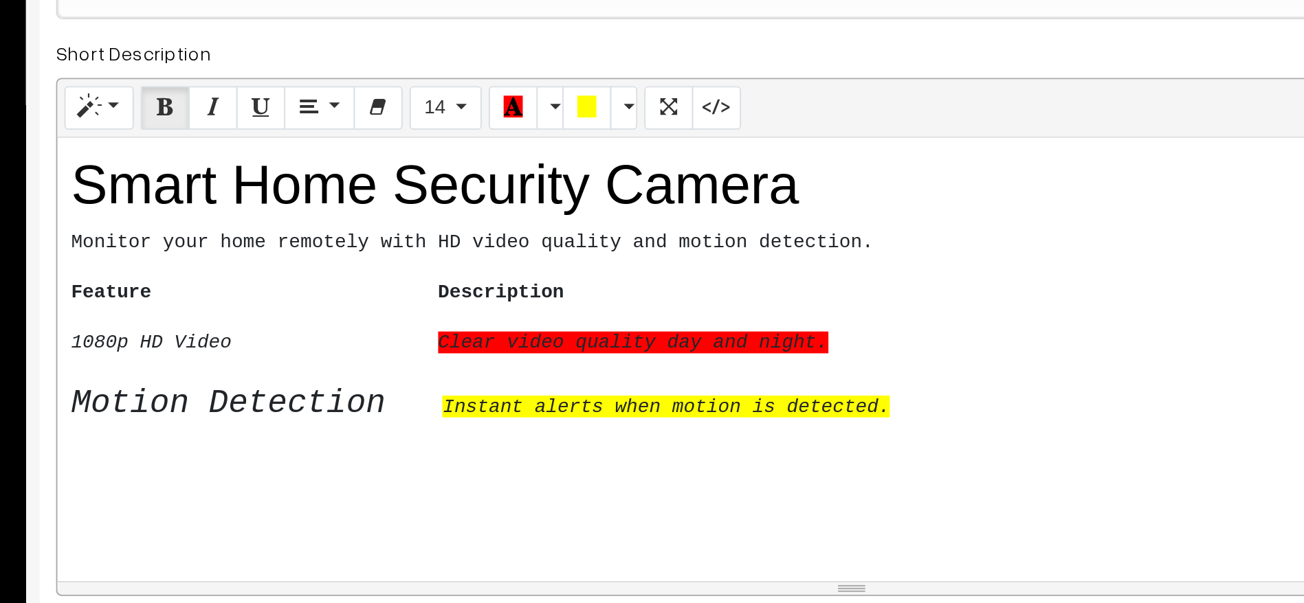
drag, startPoint x: 316, startPoint y: 296, endPoint x: 274, endPoint y: 294, distance: 42.0
click at [274, 294] on icon "1080p HD Video" at bounding box center [248, 291] width 81 height 11
click at [598, 324] on pre "Motion Detection Instant alerts when motion is detected." at bounding box center [601, 322] width 786 height 25
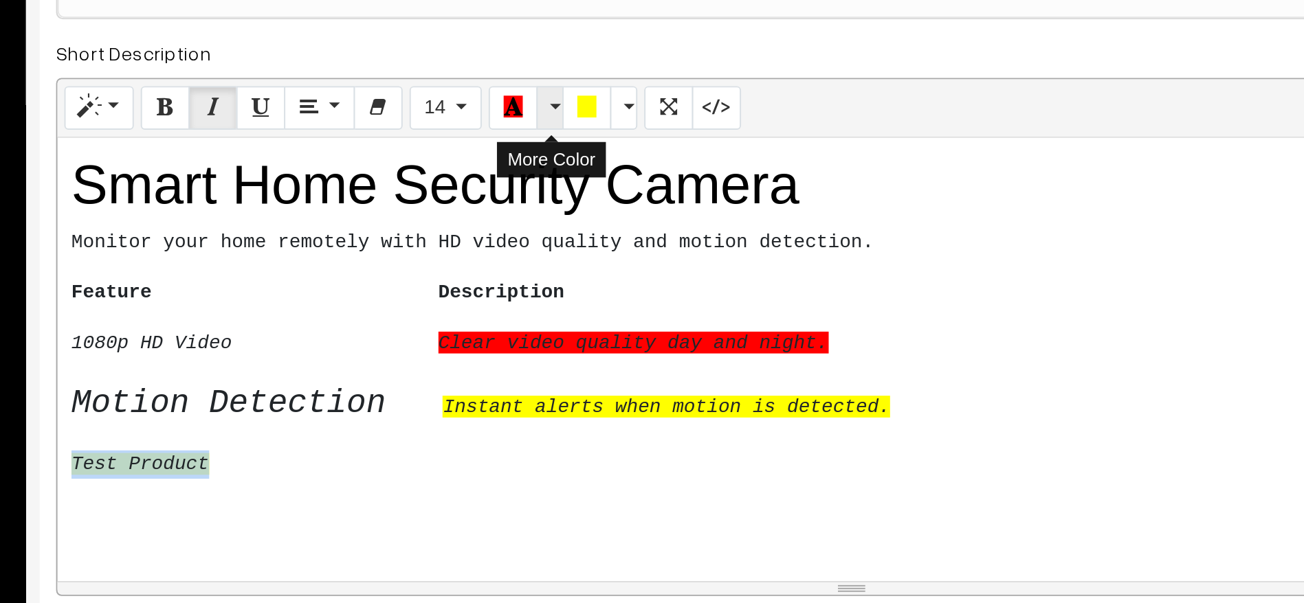
click at [451, 168] on button "More Color" at bounding box center [450, 173] width 14 height 22
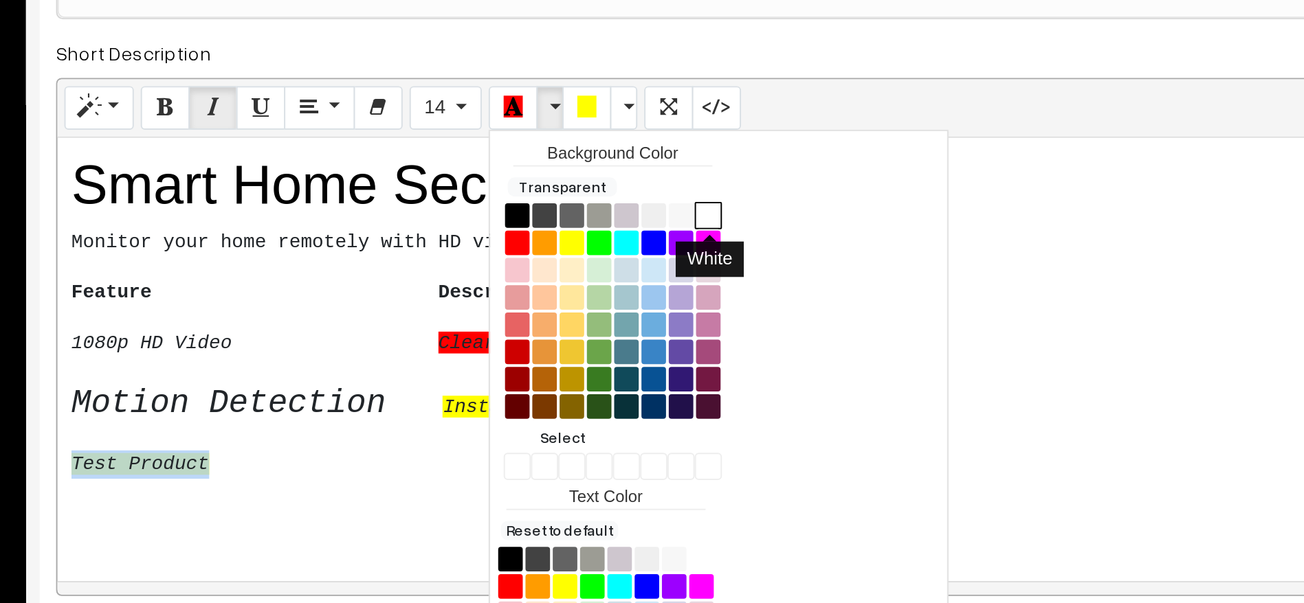
click at [530, 223] on button "White" at bounding box center [529, 228] width 14 height 14
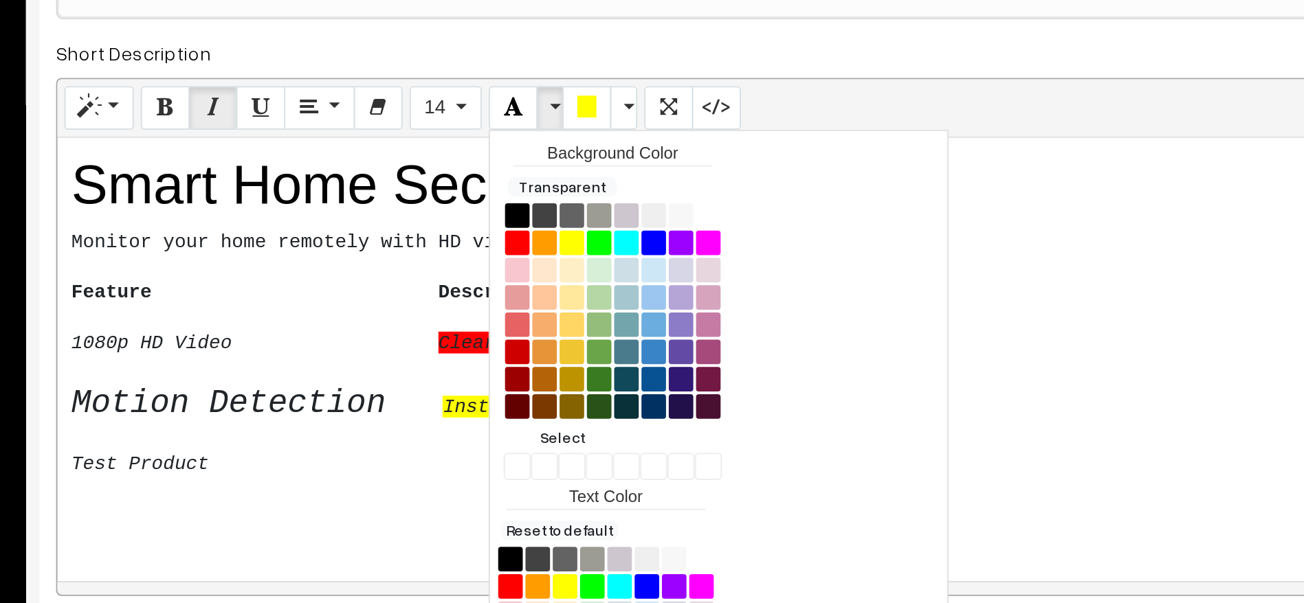
scroll to position [10, 0]
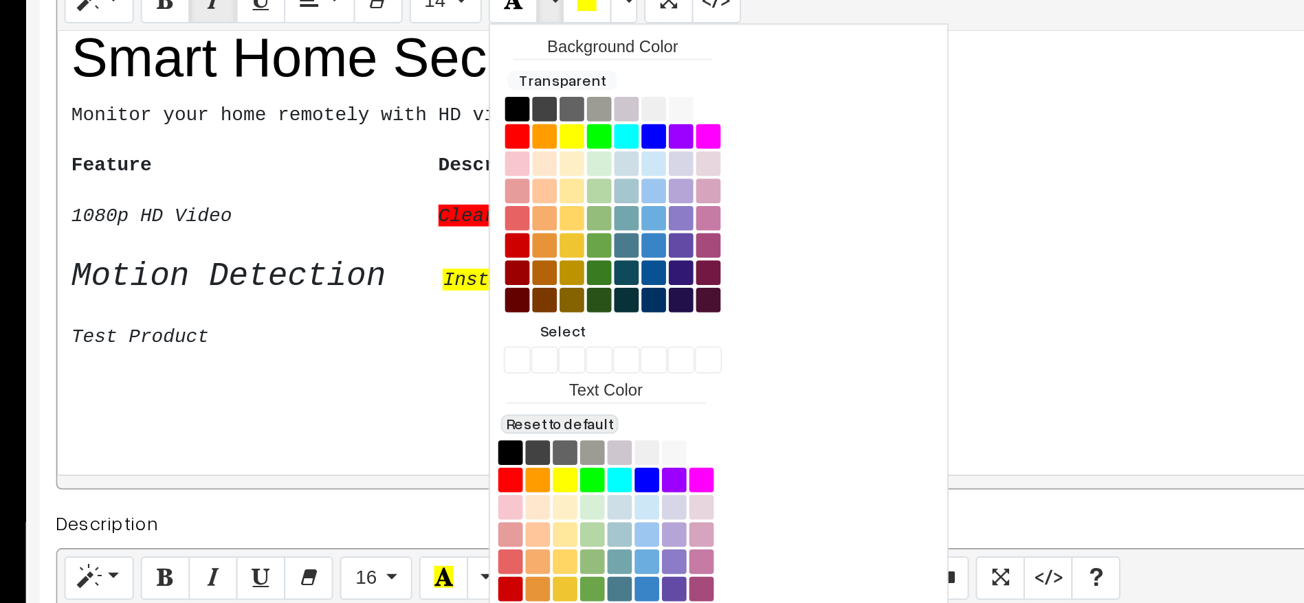
click at [447, 388] on button "Reset to default" at bounding box center [454, 386] width 59 height 10
click at [317, 355] on div "Smart Home Security Camera Monitor your home remotely with HD video quality an…" at bounding box center [601, 299] width 800 height 223
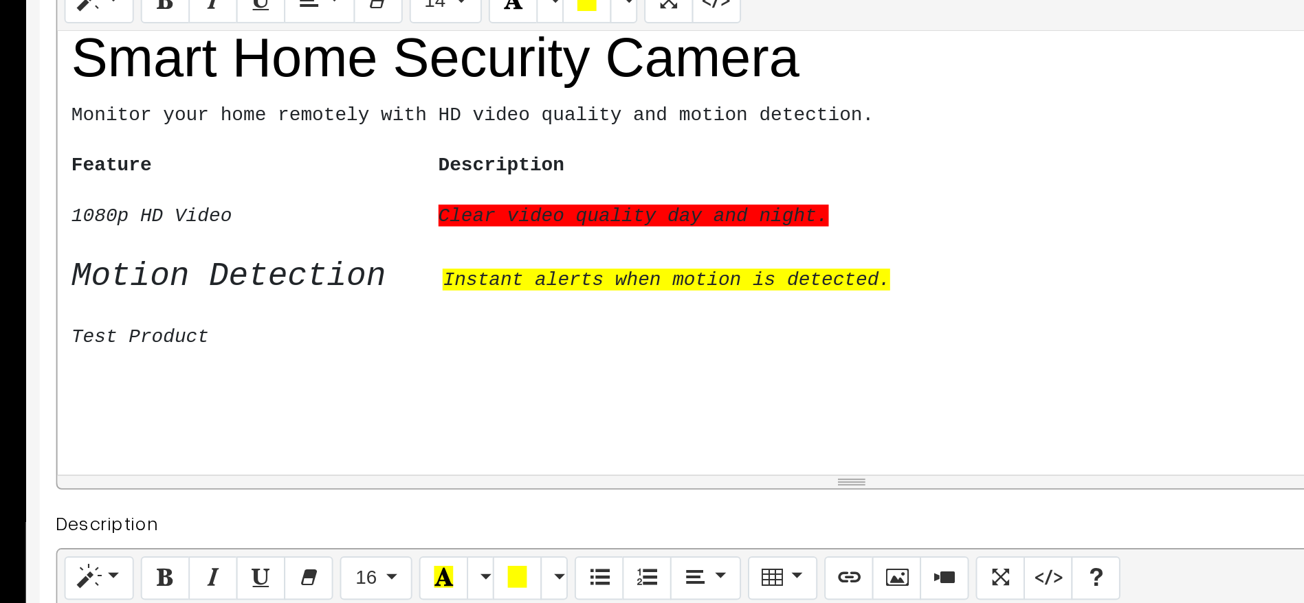
scroll to position [0, 0]
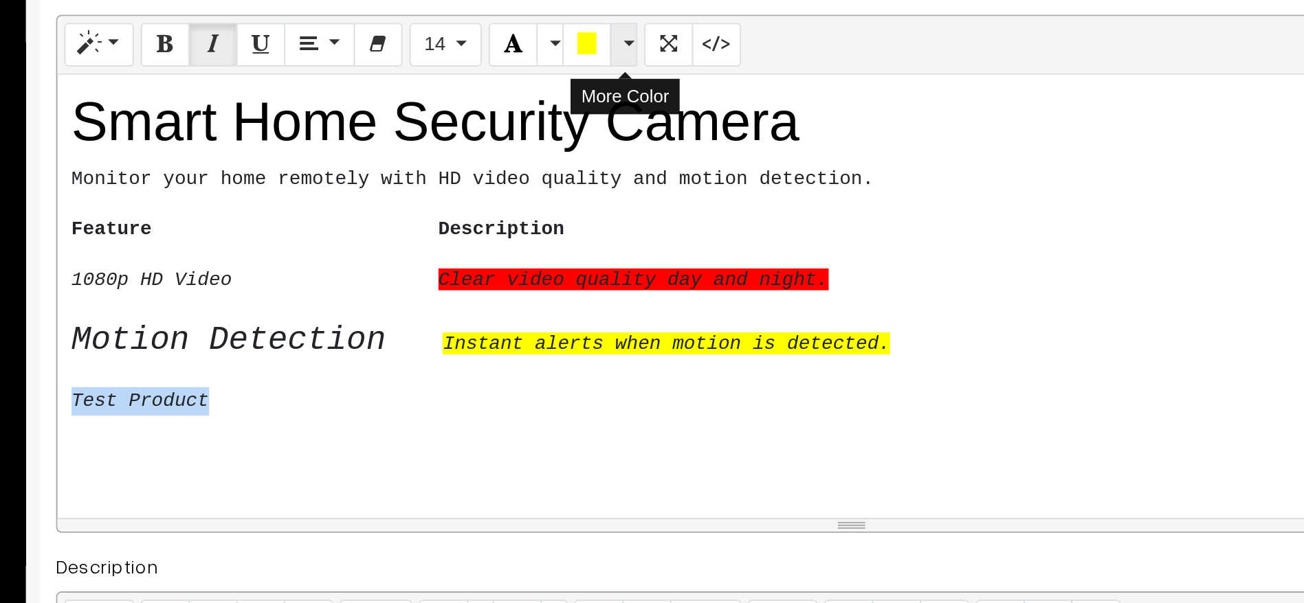
click at [491, 172] on button "More Color" at bounding box center [487, 173] width 14 height 22
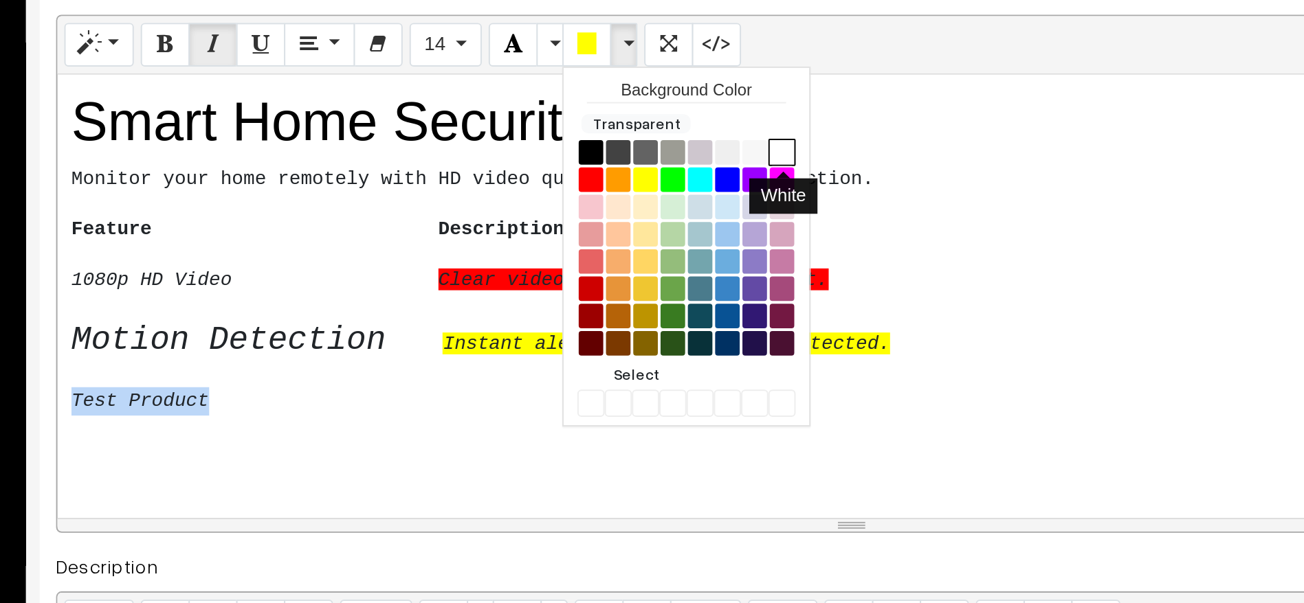
click at [571, 230] on button "White" at bounding box center [566, 228] width 14 height 14
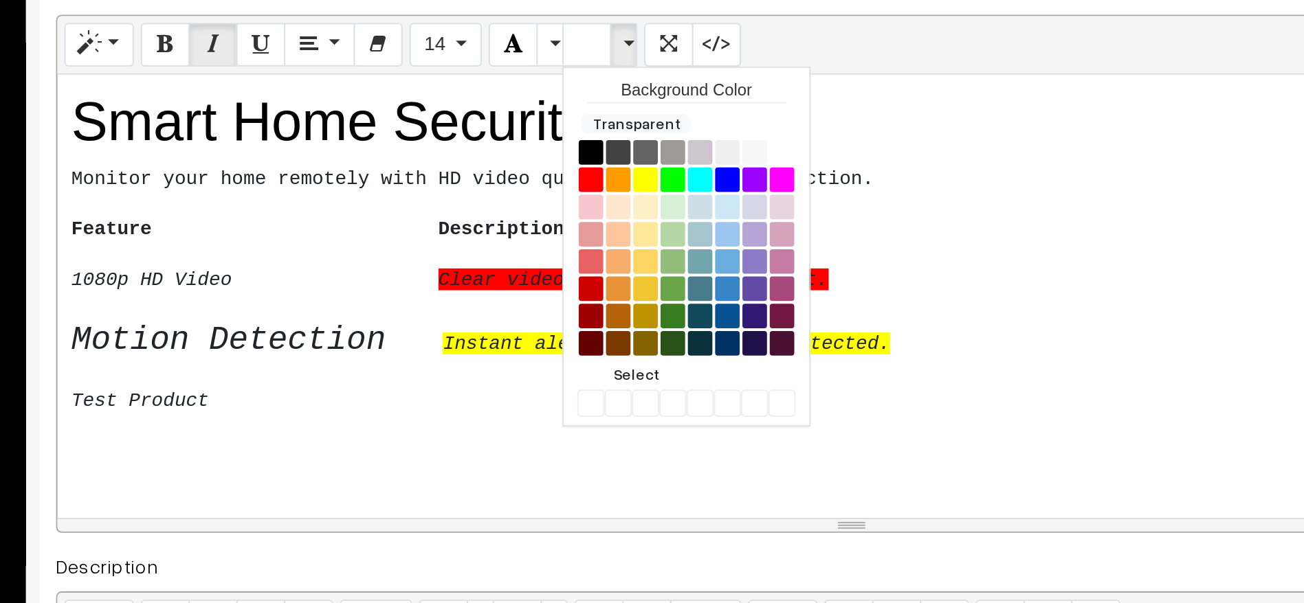
click at [332, 359] on pre "Test Product" at bounding box center [601, 353] width 786 height 14
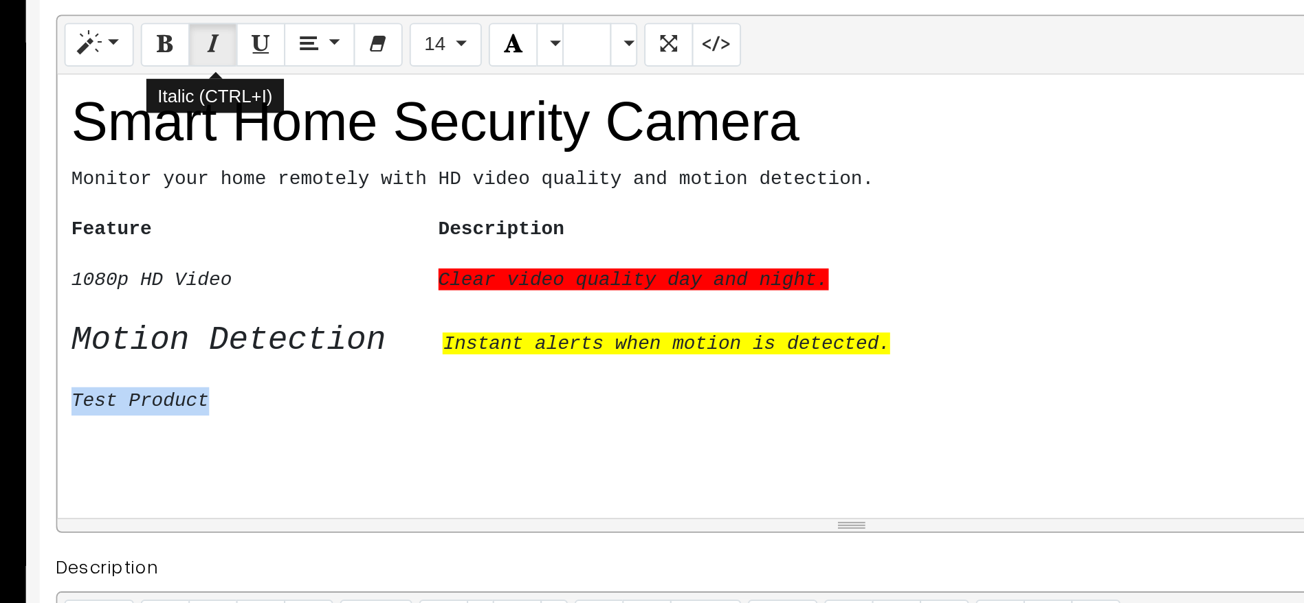
click at [283, 177] on icon "Italic (CTRL+I)" at bounding box center [280, 172] width 10 height 11
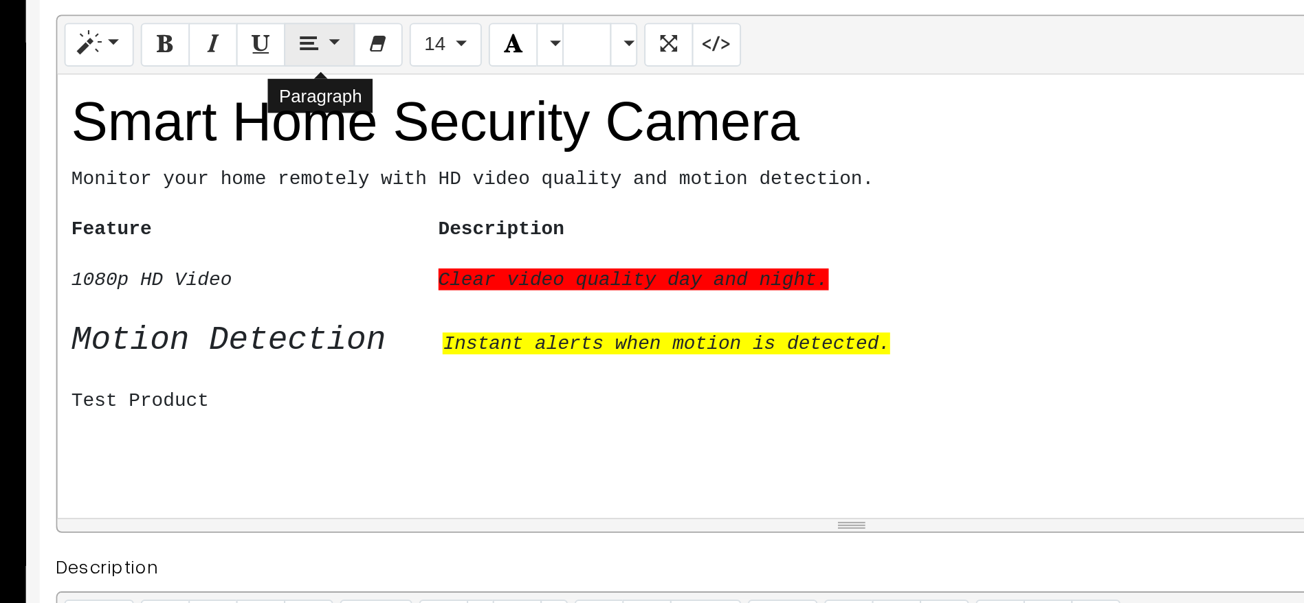
click at [341, 170] on button "Paragraph" at bounding box center [332, 173] width 35 height 22
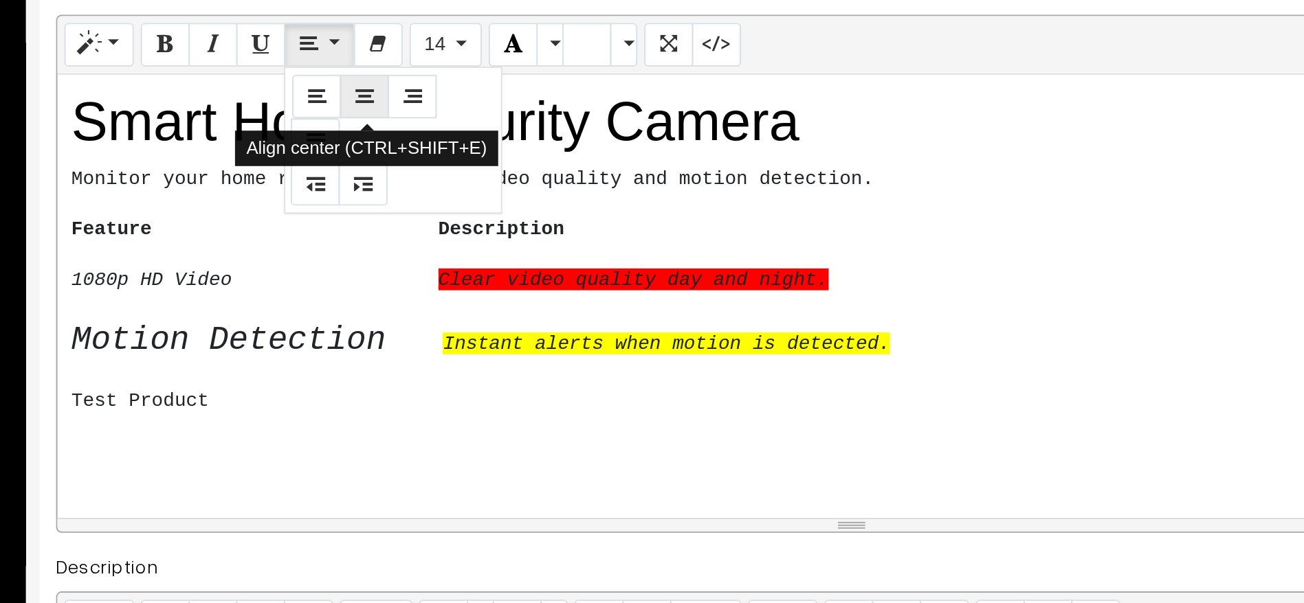
click at [357, 198] on icon "Align center (CTRL+SHIFT+E)" at bounding box center [356, 198] width 10 height 11
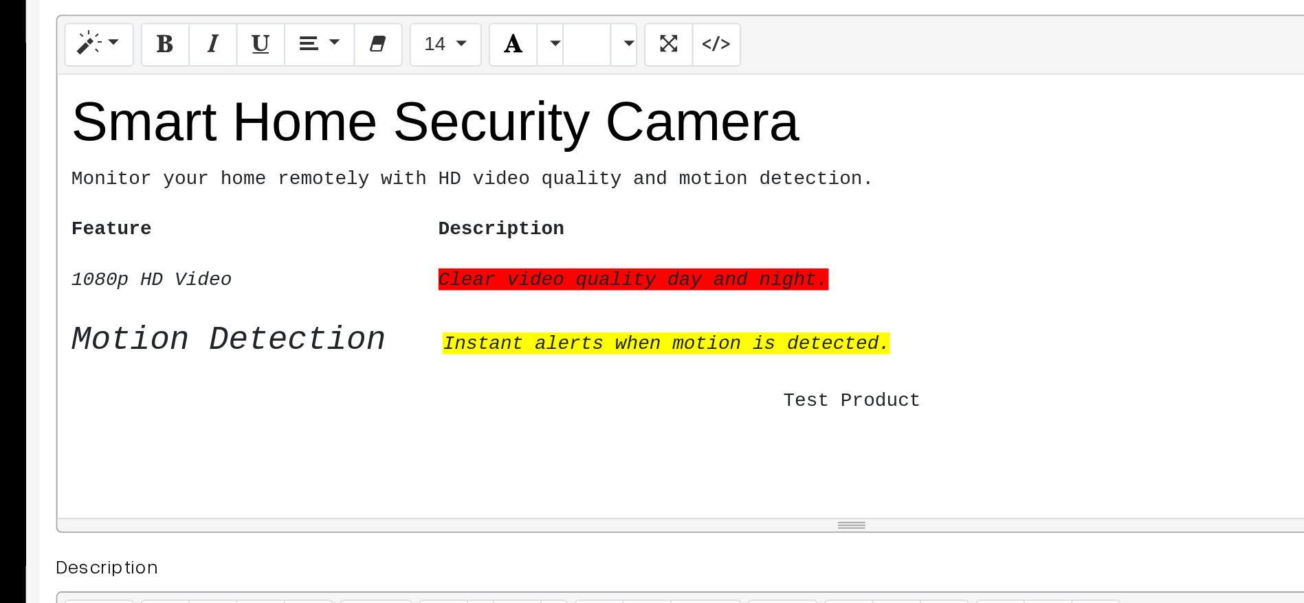
click at [516, 346] on div "Test Product" at bounding box center [601, 353] width 786 height 14
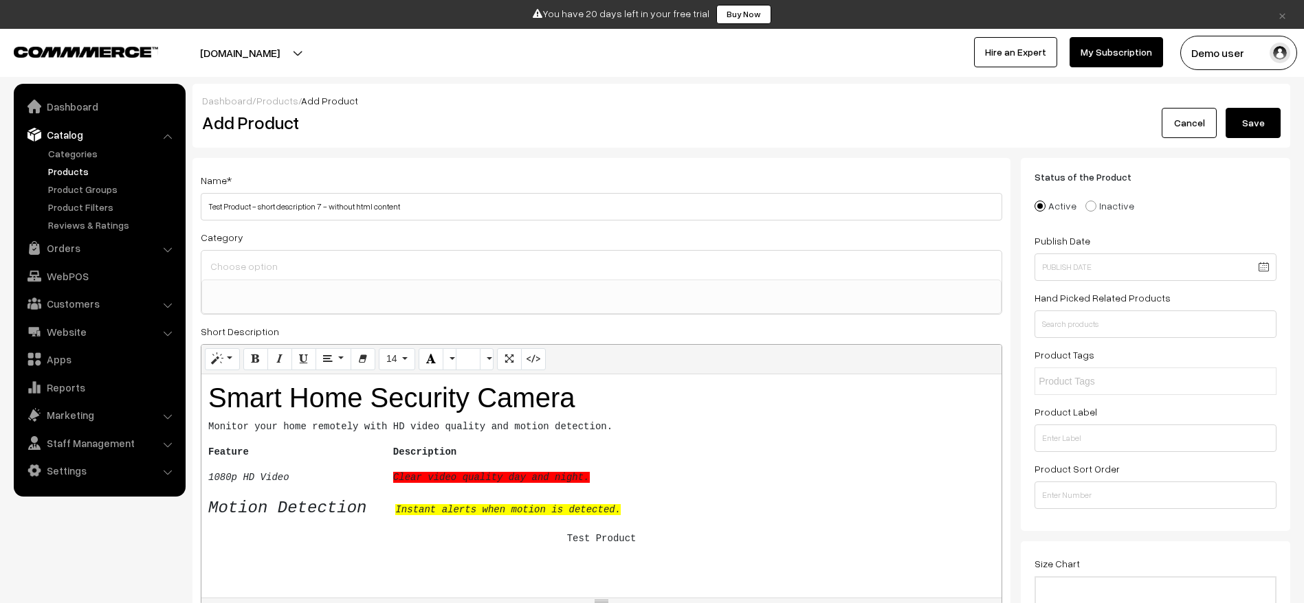
click at [1265, 137] on button "Save" at bounding box center [1252, 123] width 55 height 30
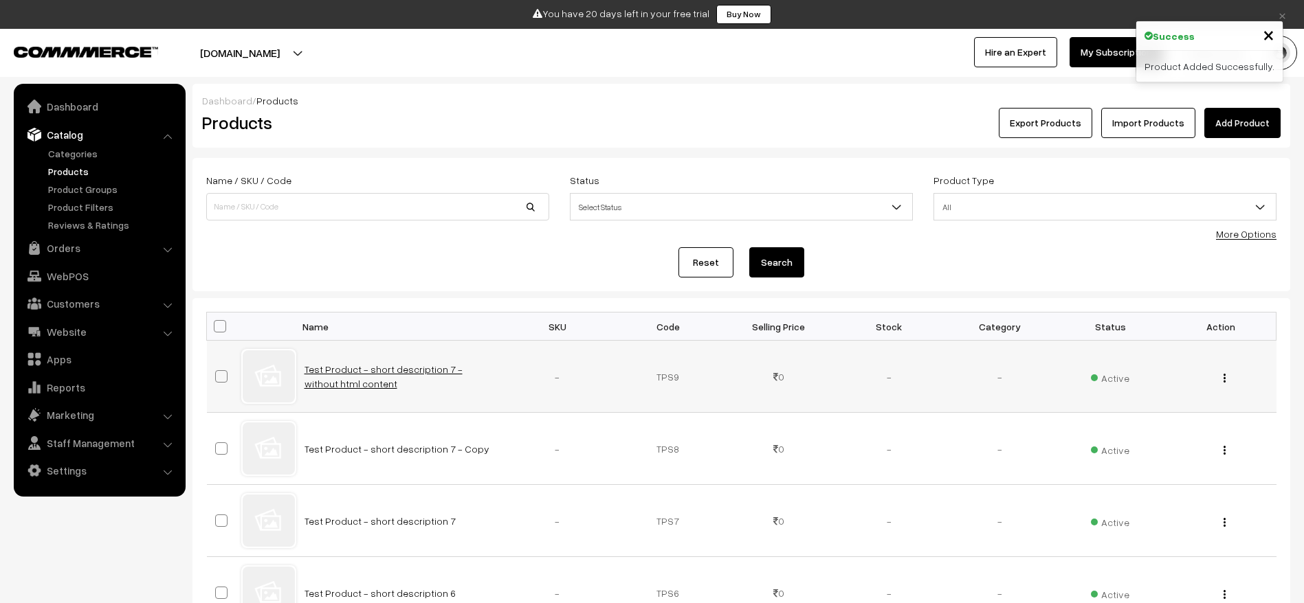
click at [417, 370] on link "Test Product - short description 7 - without html content" at bounding box center [383, 377] width 158 height 26
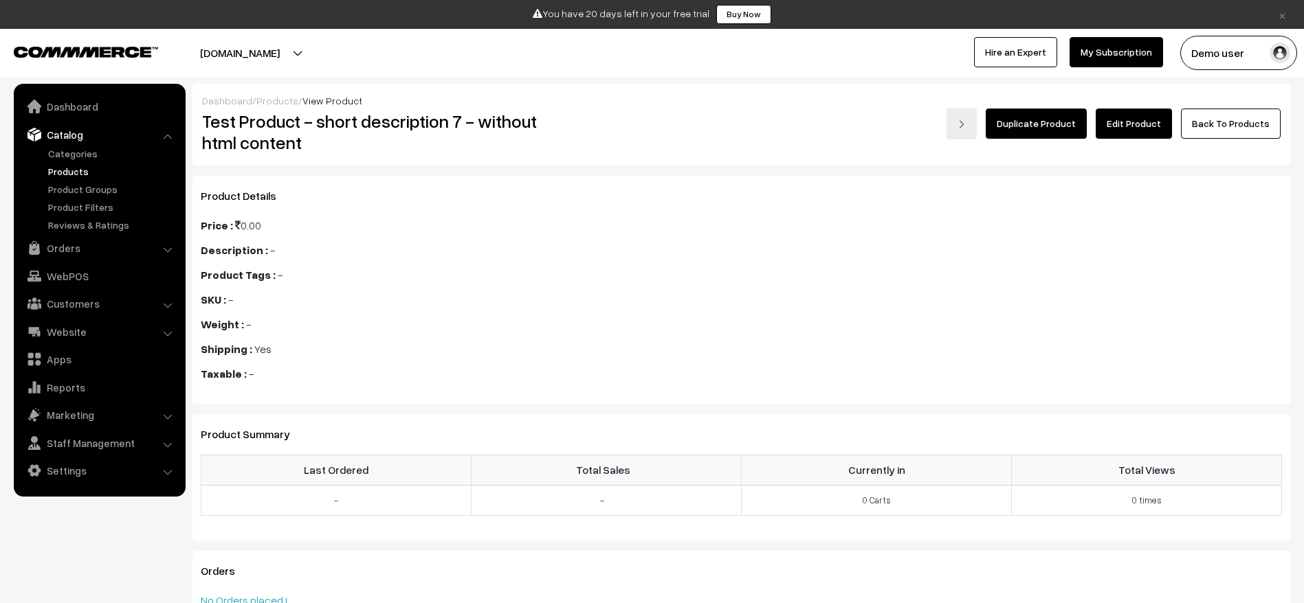
click at [1117, 120] on link "Edit Product" at bounding box center [1133, 124] width 76 height 30
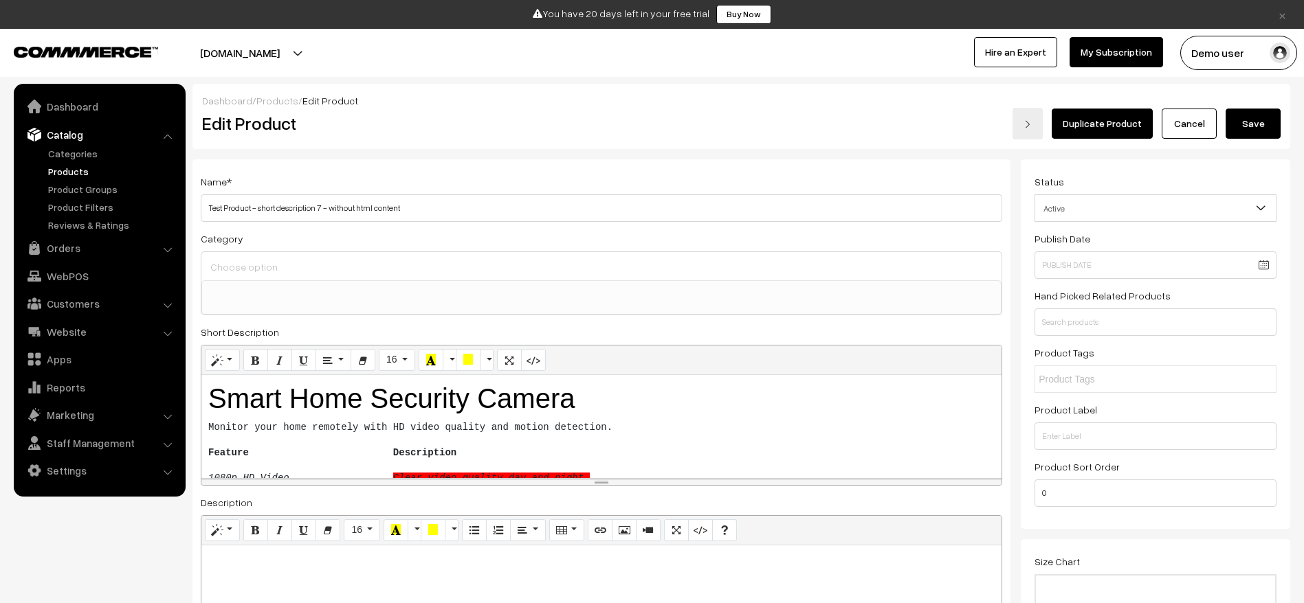
select select
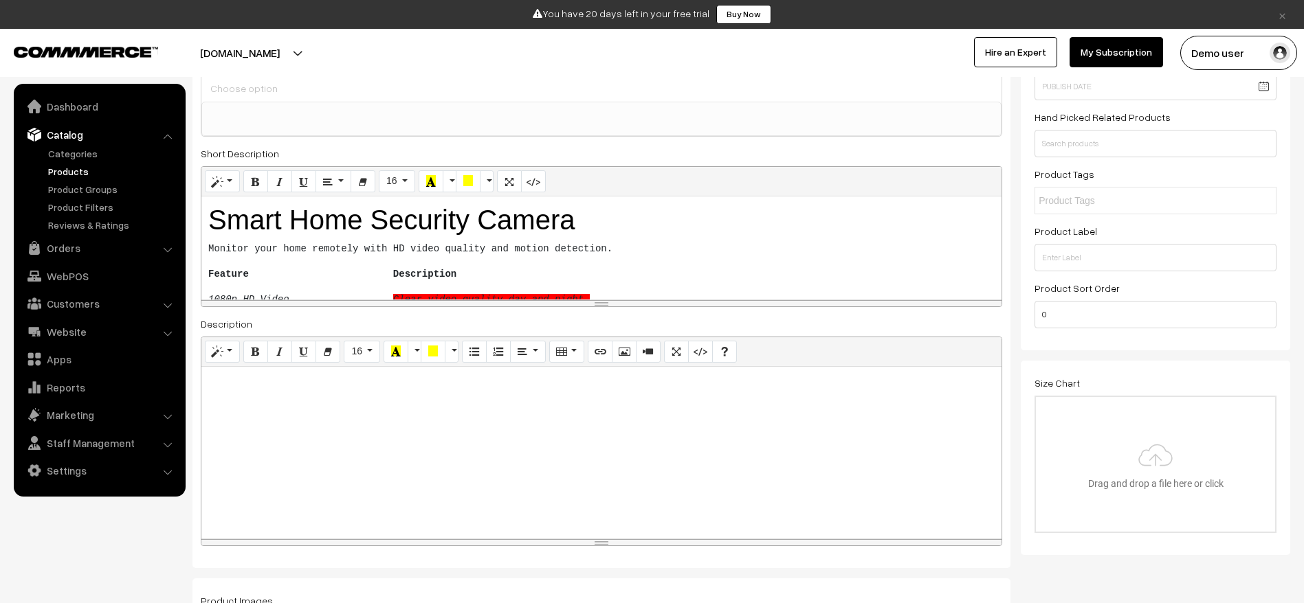
scroll to position [165, 0]
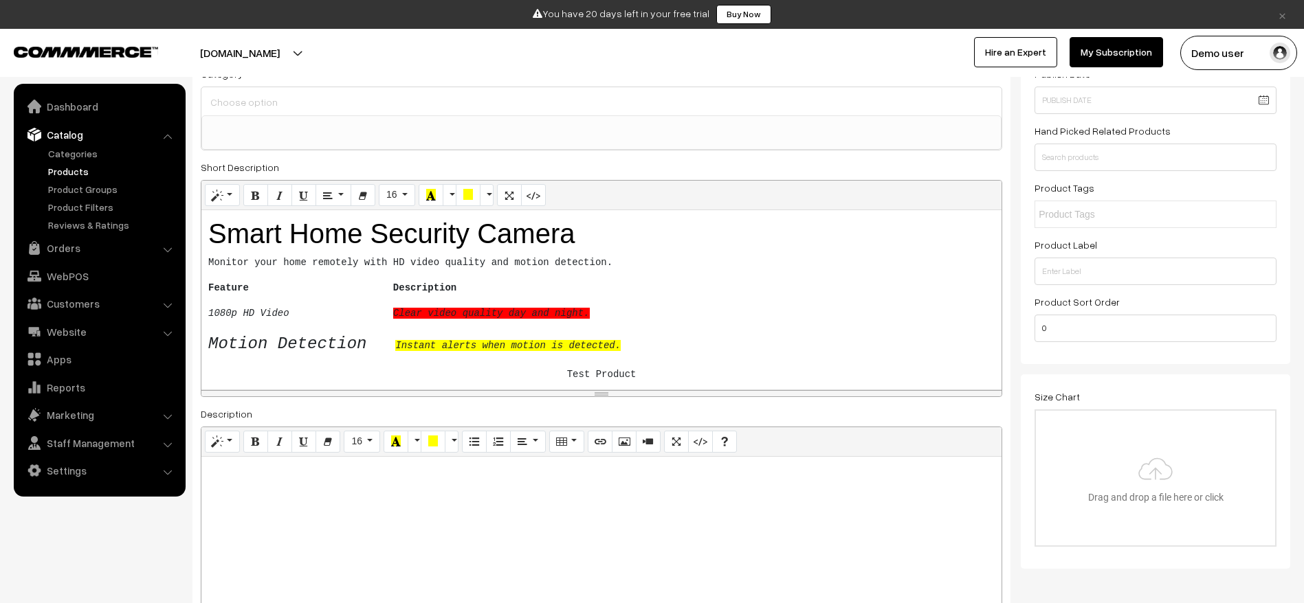
drag, startPoint x: 603, startPoint y: 319, endPoint x: 603, endPoint y: 392, distance: 73.5
click at [603, 392] on div "resize" at bounding box center [601, 393] width 800 height 6
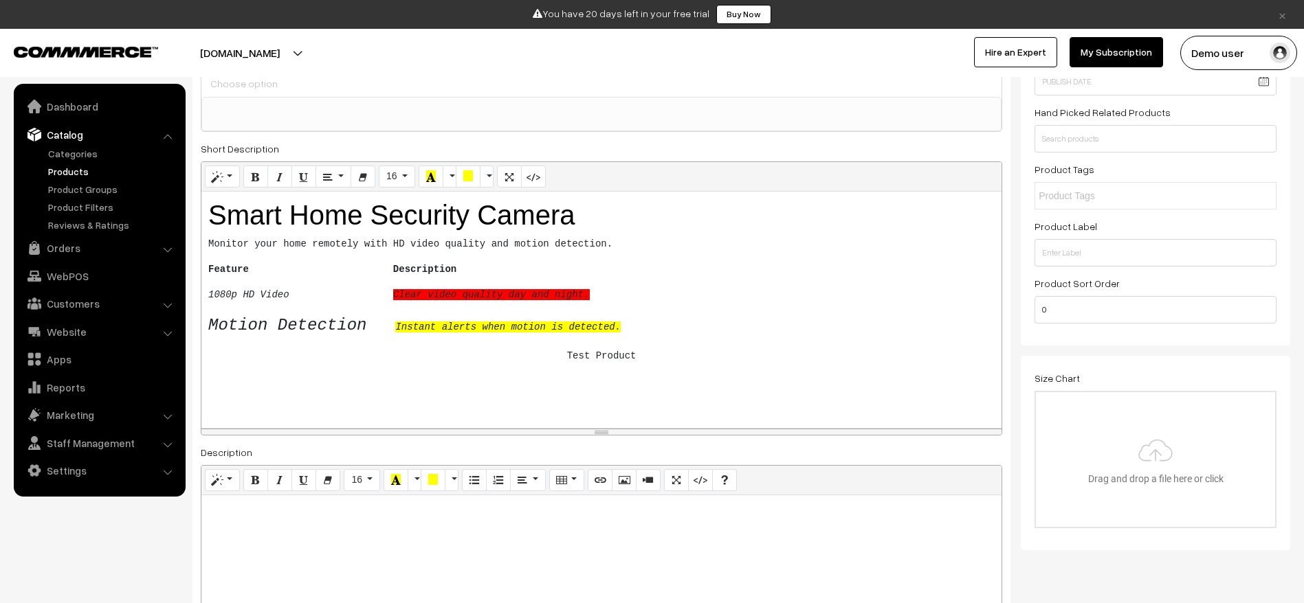
drag, startPoint x: 602, startPoint y: 373, endPoint x: 600, endPoint y: 432, distance: 58.4
click at [600, 432] on div "resize" at bounding box center [601, 431] width 14 height 1
click at [302, 326] on span "Motion Detection" at bounding box center [287, 325] width 158 height 19
click at [306, 175] on icon "Underline (CTRL+U)" at bounding box center [304, 175] width 10 height 11
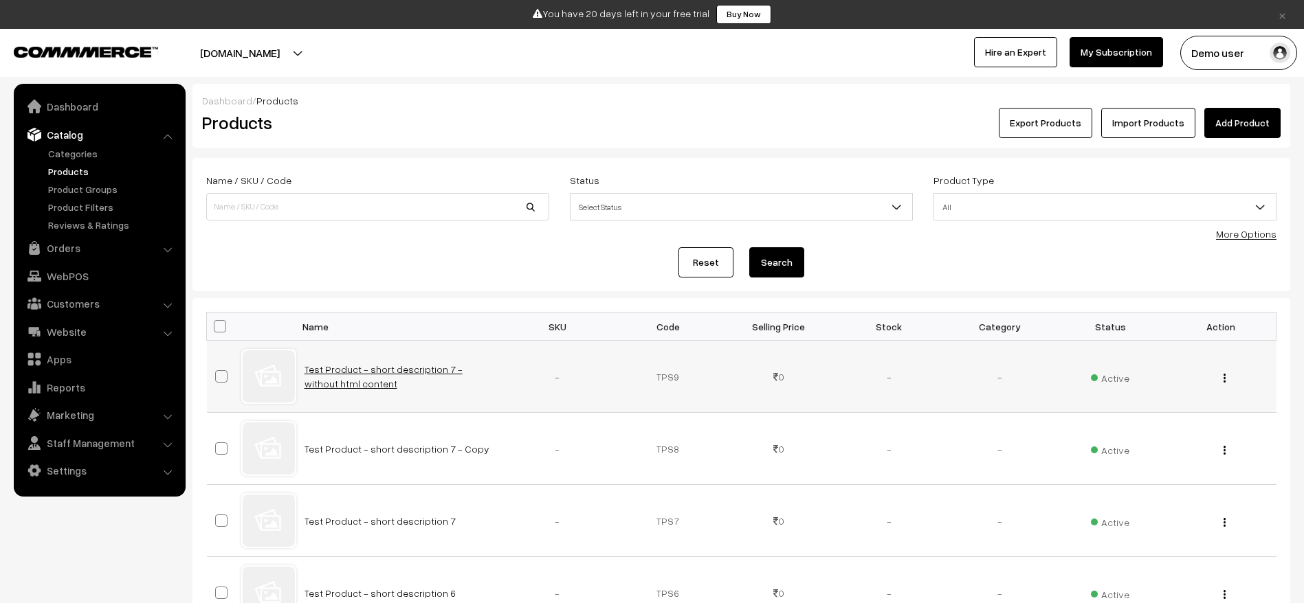
click at [450, 365] on link "Test Product - short description 7 - without html content" at bounding box center [383, 377] width 158 height 26
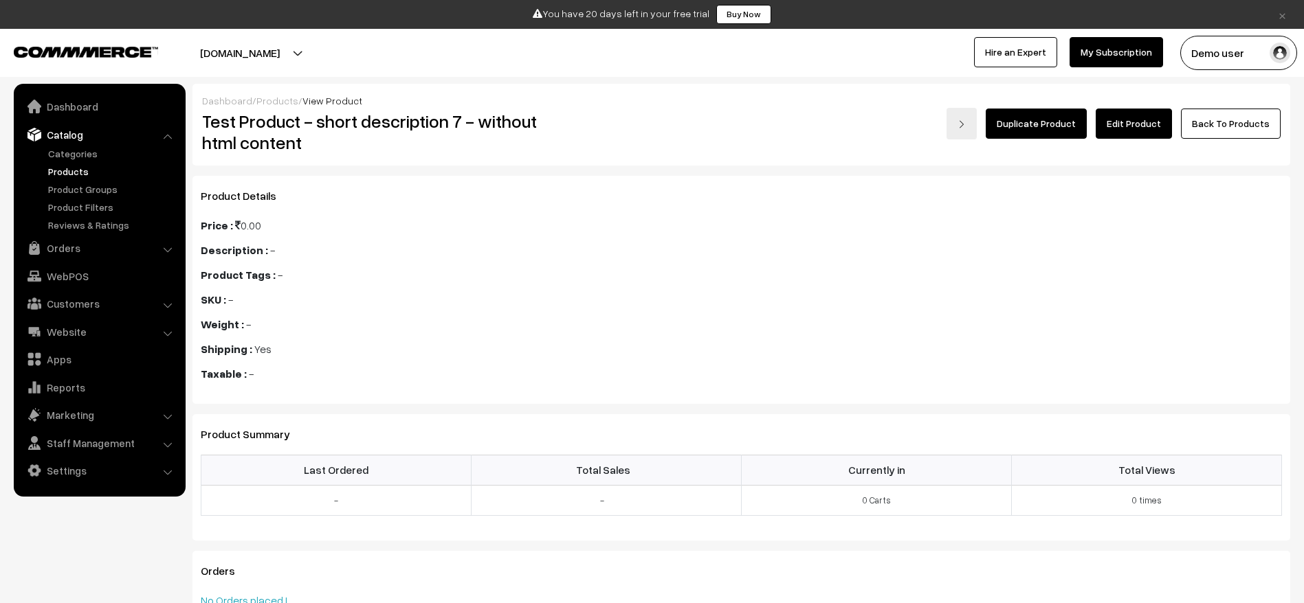
click at [1146, 118] on link "Edit Product" at bounding box center [1133, 124] width 76 height 30
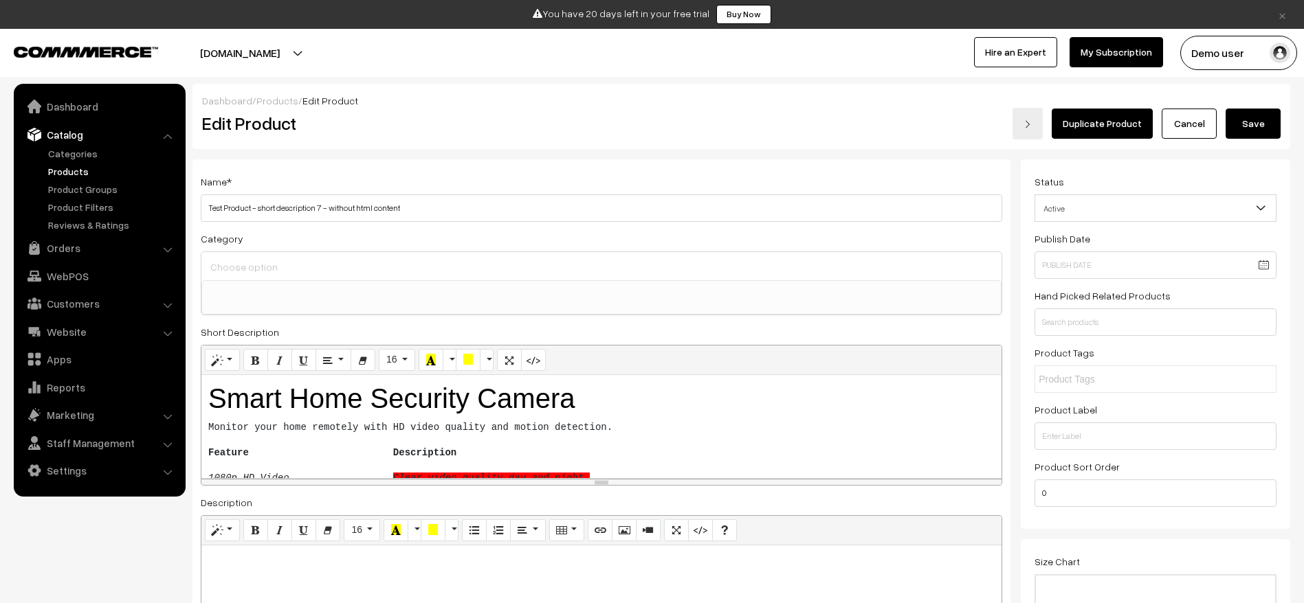
select select
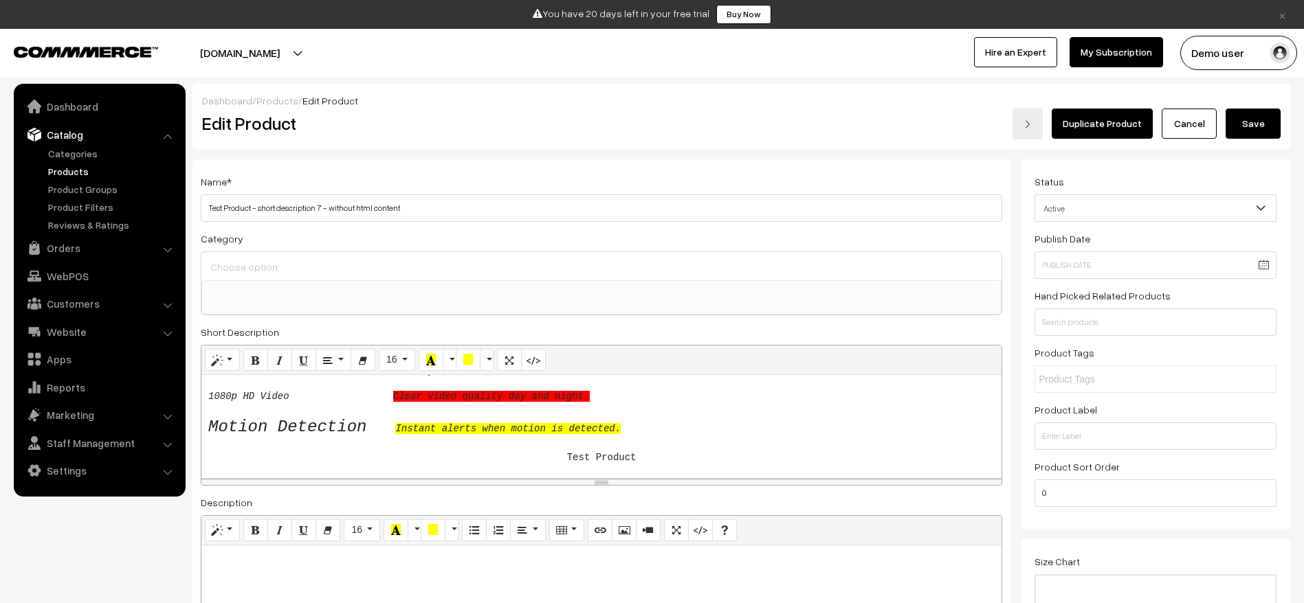
scroll to position [82, 0]
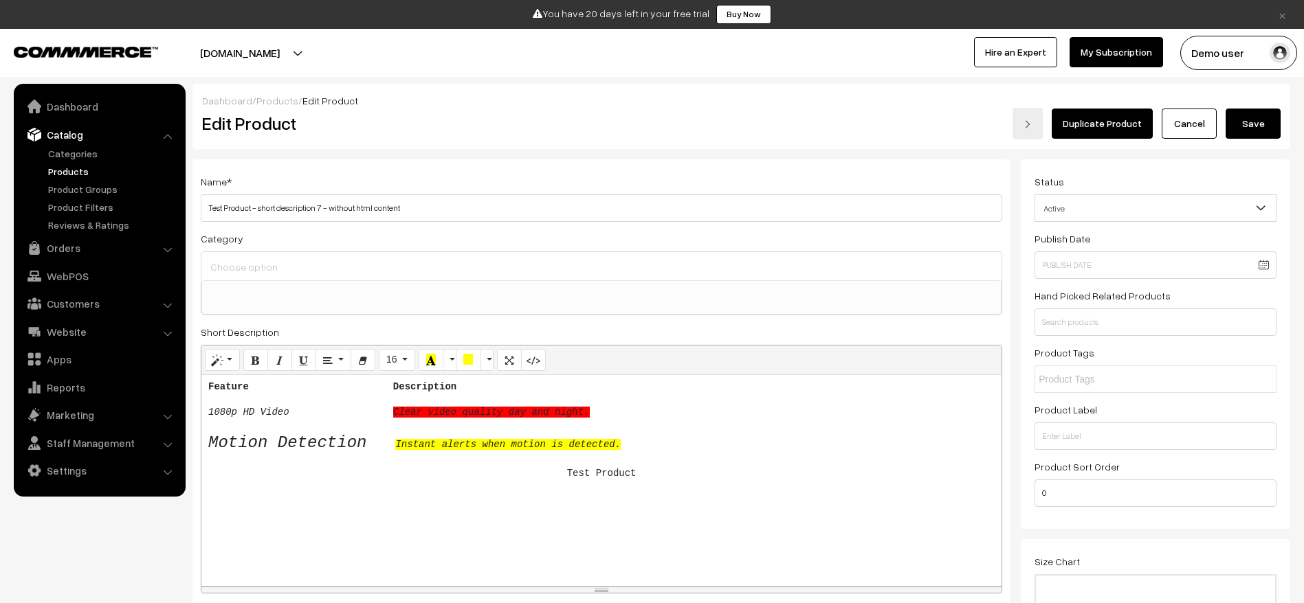
drag, startPoint x: 599, startPoint y: 482, endPoint x: 607, endPoint y: 589, distance: 107.5
click at [607, 589] on div "resize" at bounding box center [601, 590] width 800 height 6
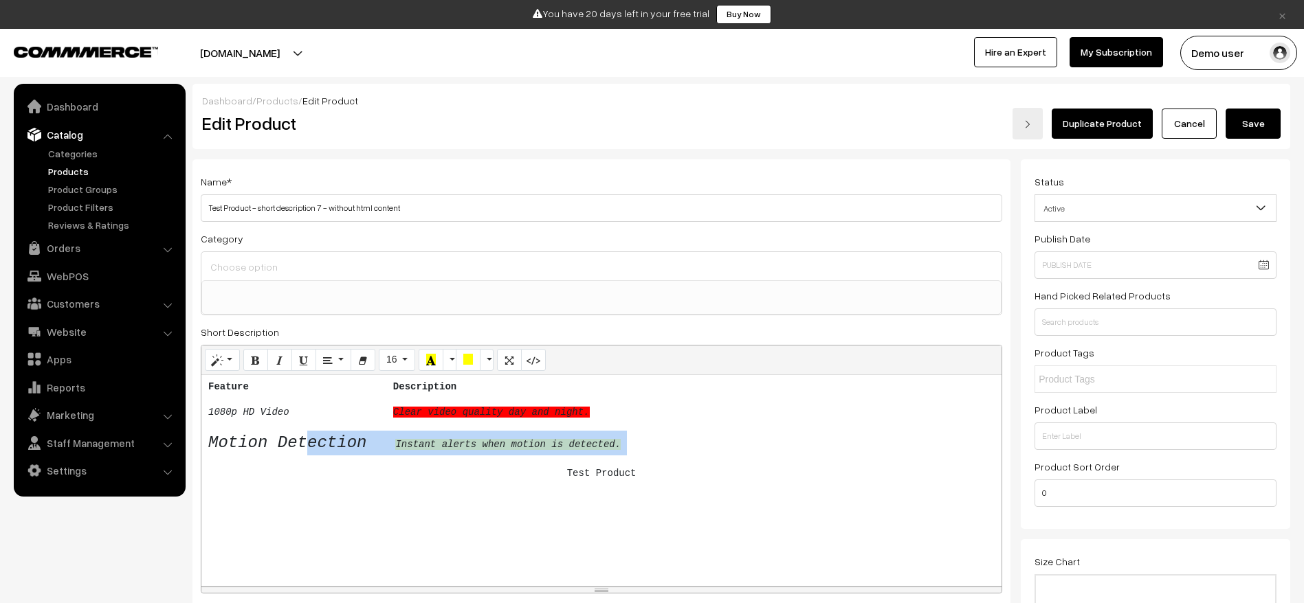
drag, startPoint x: 318, startPoint y: 456, endPoint x: 302, endPoint y: 432, distance: 29.2
click at [302, 432] on div "Smart Home Security Camera Monitor your home remotely with HD video quality and…" at bounding box center [601, 480] width 800 height 211
click at [302, 432] on pre "Motion Detection Instant alerts when motion is detected." at bounding box center [601, 443] width 786 height 25
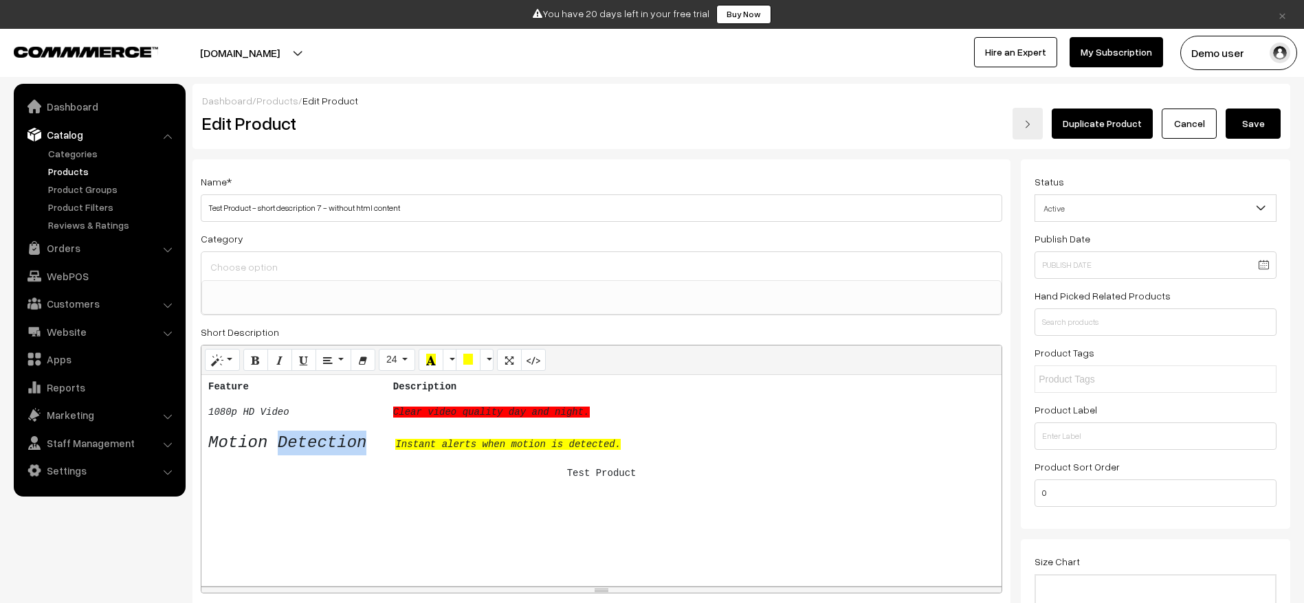
click at [302, 432] on pre "Motion Detection Instant alerts when motion is detected." at bounding box center [601, 443] width 786 height 25
click at [303, 357] on icon "Underline (CTRL+U)" at bounding box center [304, 359] width 10 height 11
click at [224, 410] on icon "1080p HD Video" at bounding box center [248, 412] width 81 height 11
click at [404, 357] on button "14" at bounding box center [397, 360] width 36 height 22
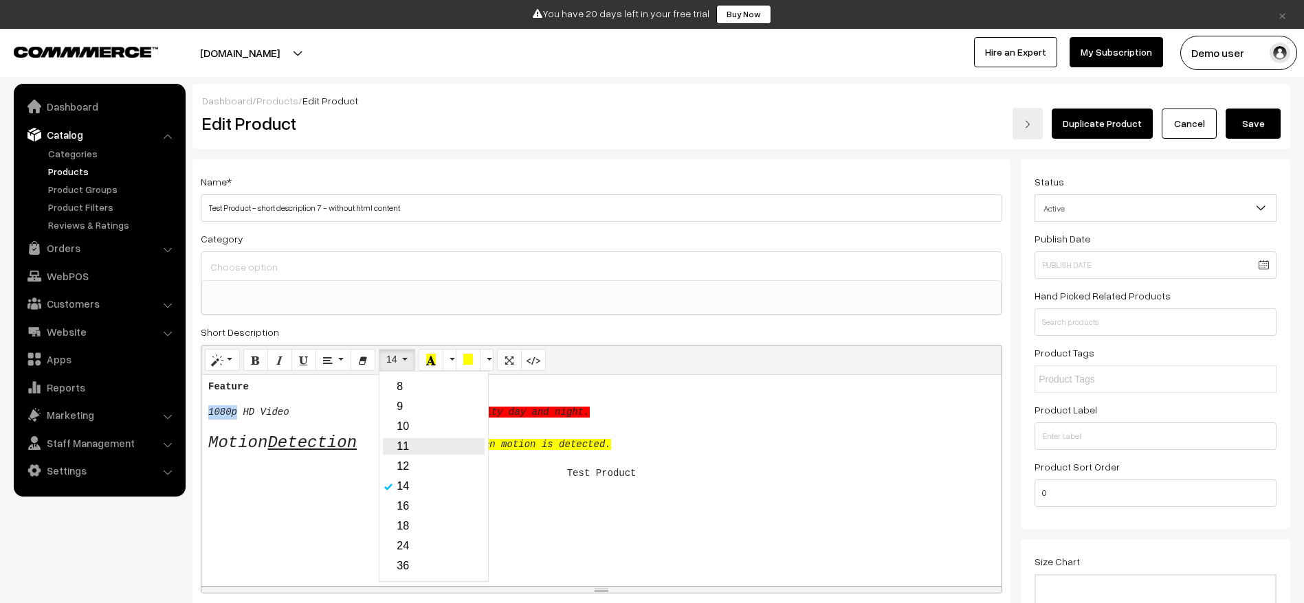
click at [404, 440] on link "11" at bounding box center [434, 446] width 102 height 16
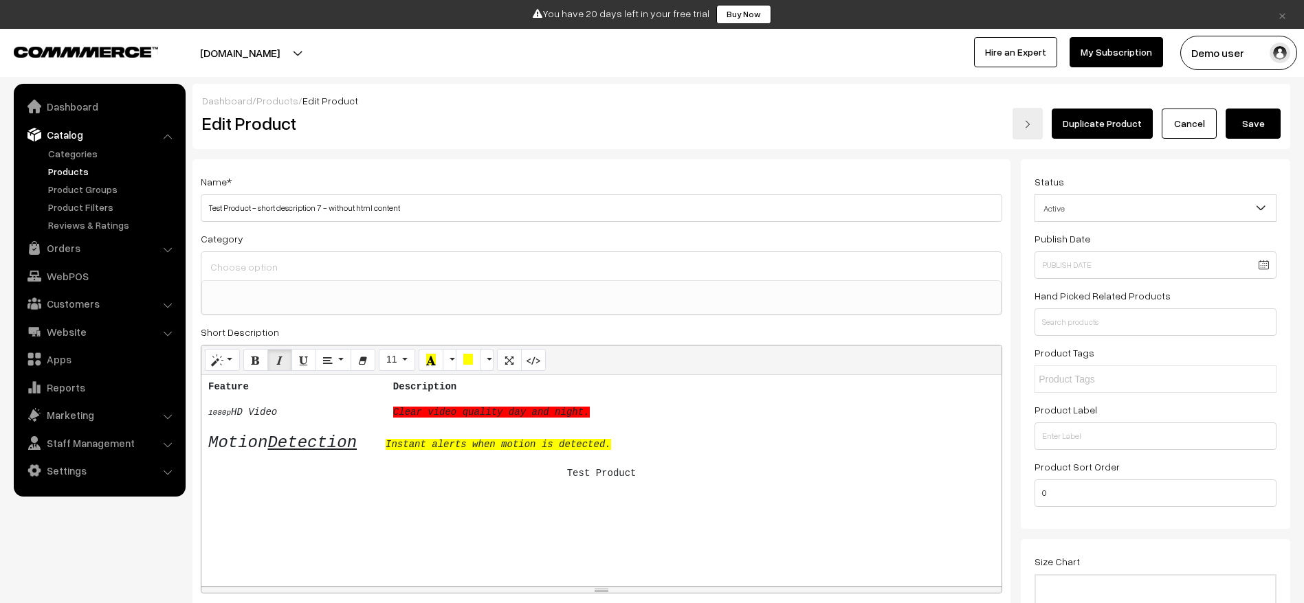
click at [1266, 127] on button "Save" at bounding box center [1252, 124] width 55 height 30
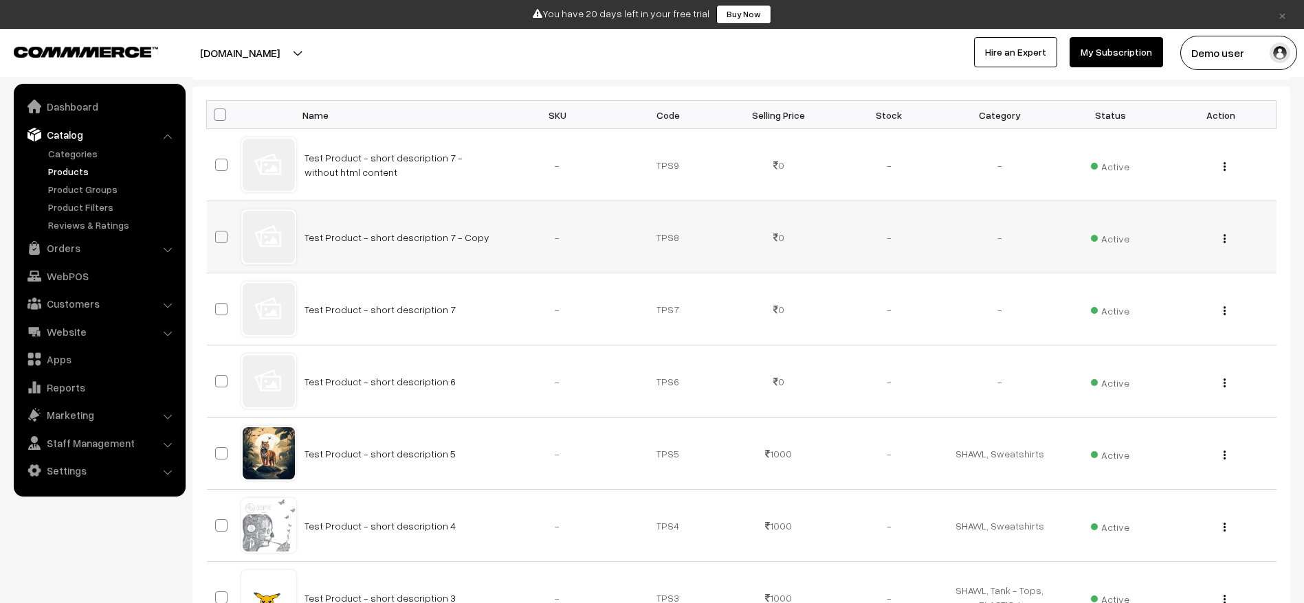
scroll to position [231, 0]
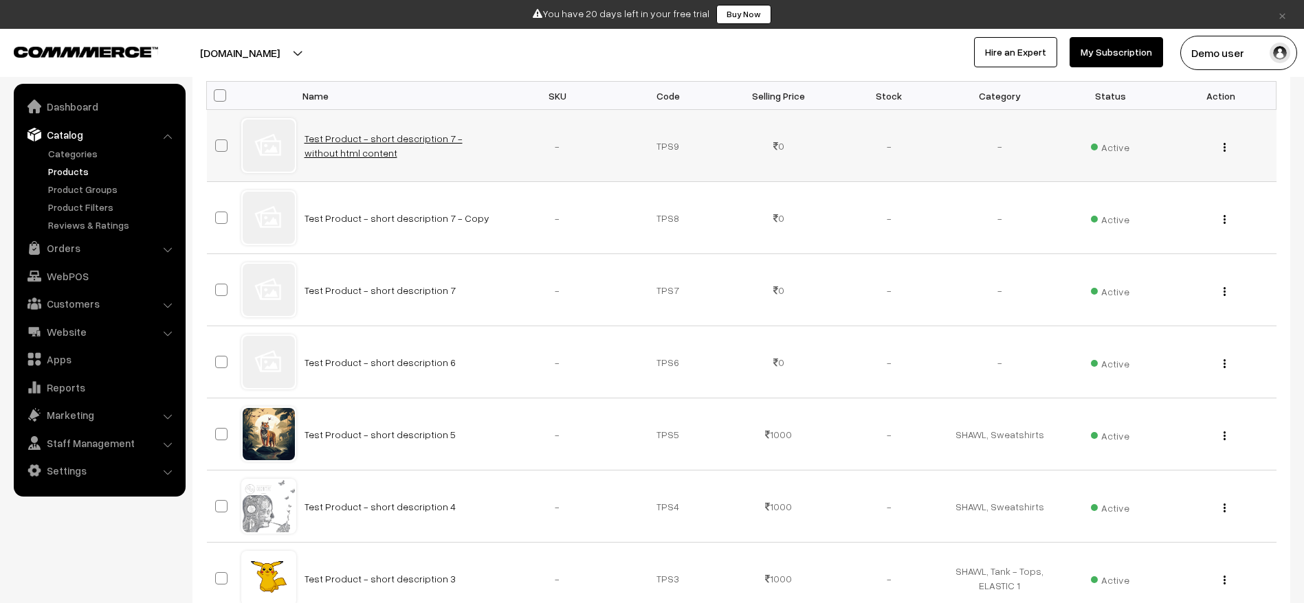
click at [386, 133] on link "Test Product - short description 7 - without html content" at bounding box center [383, 146] width 158 height 26
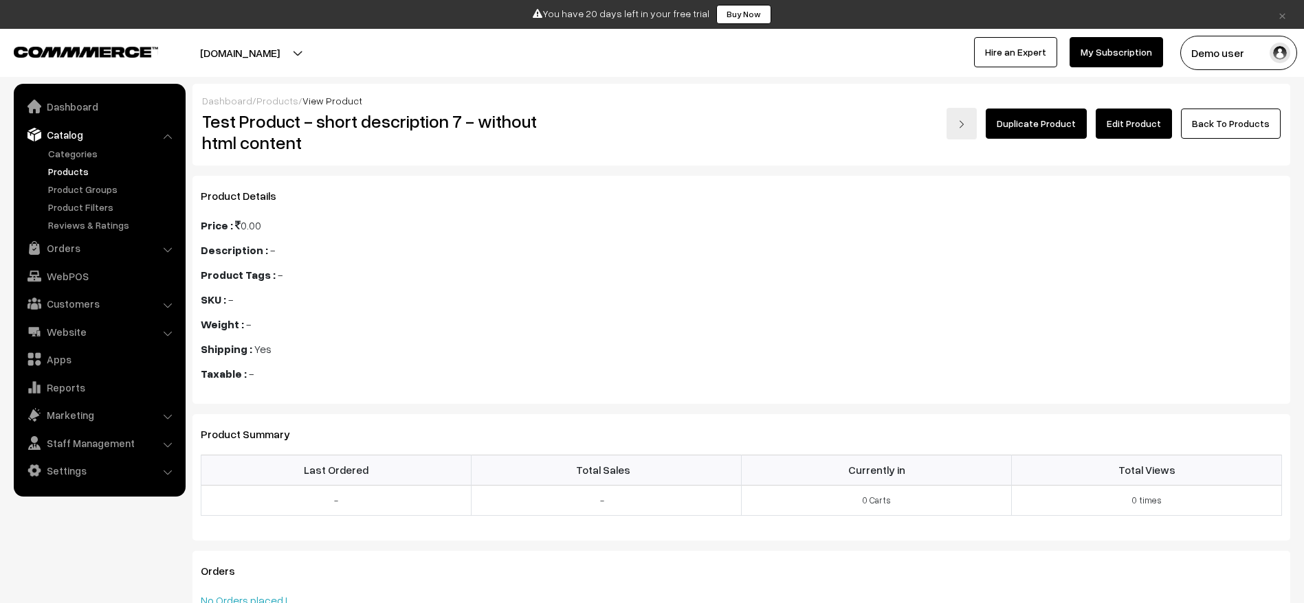
click at [1133, 113] on link "Edit Product" at bounding box center [1133, 124] width 76 height 30
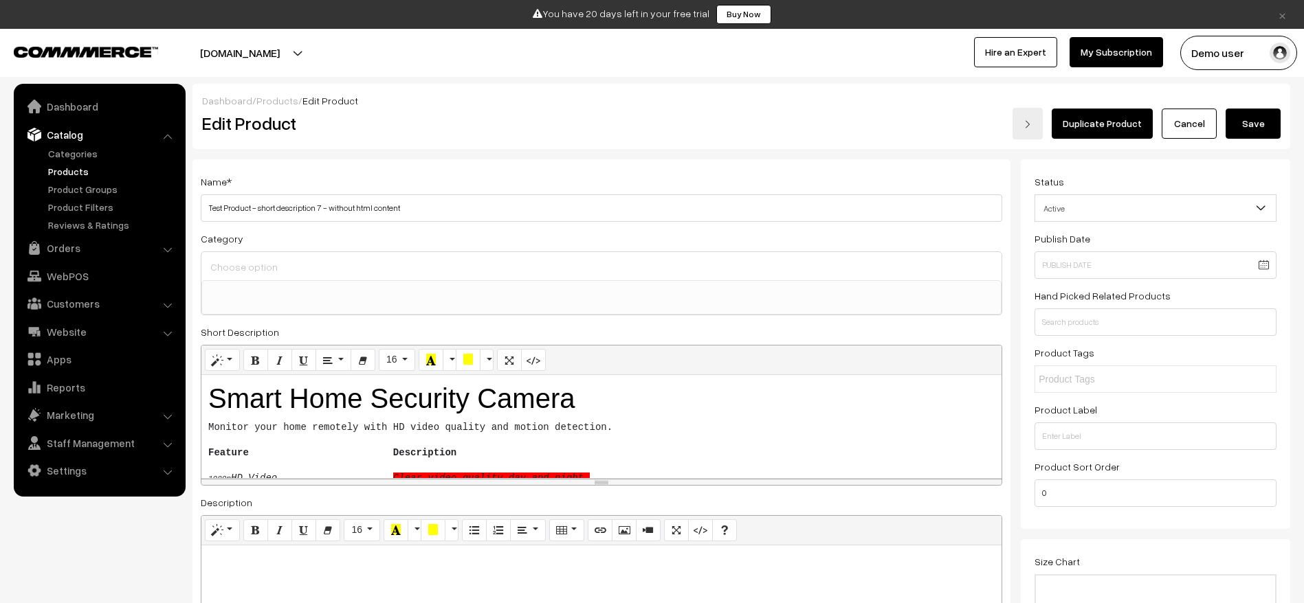
select select
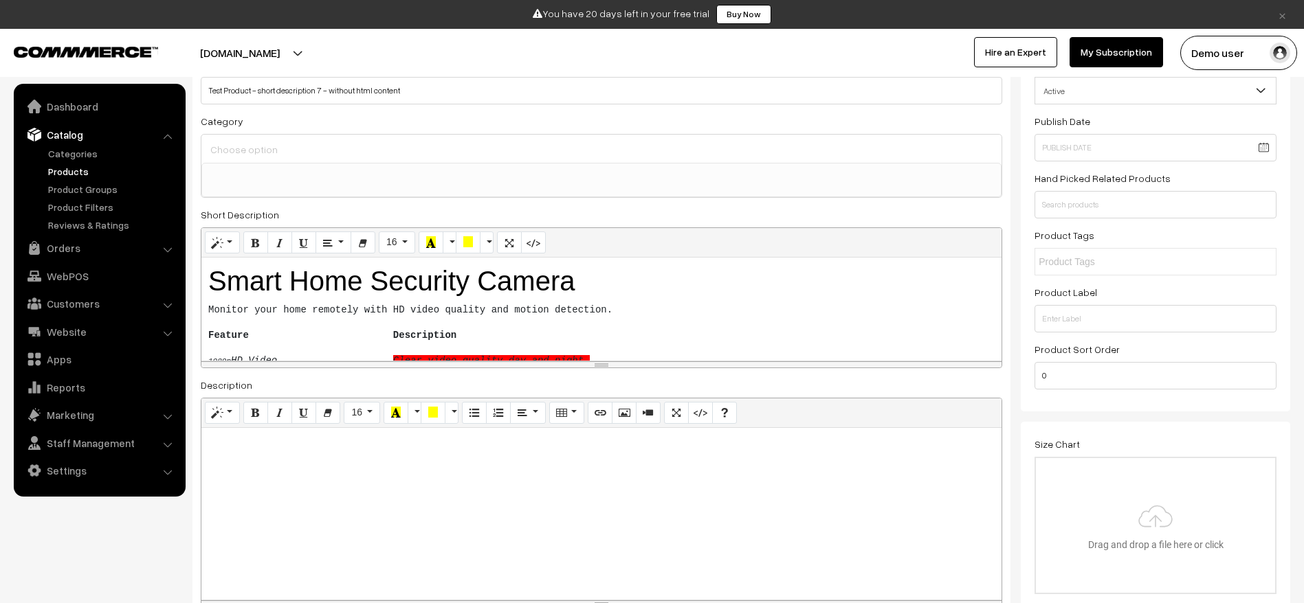
scroll to position [119, 0]
click at [700, 323] on div "Smart Home Security Camera Monitor your home remotely with HD video quality and…" at bounding box center [601, 307] width 800 height 103
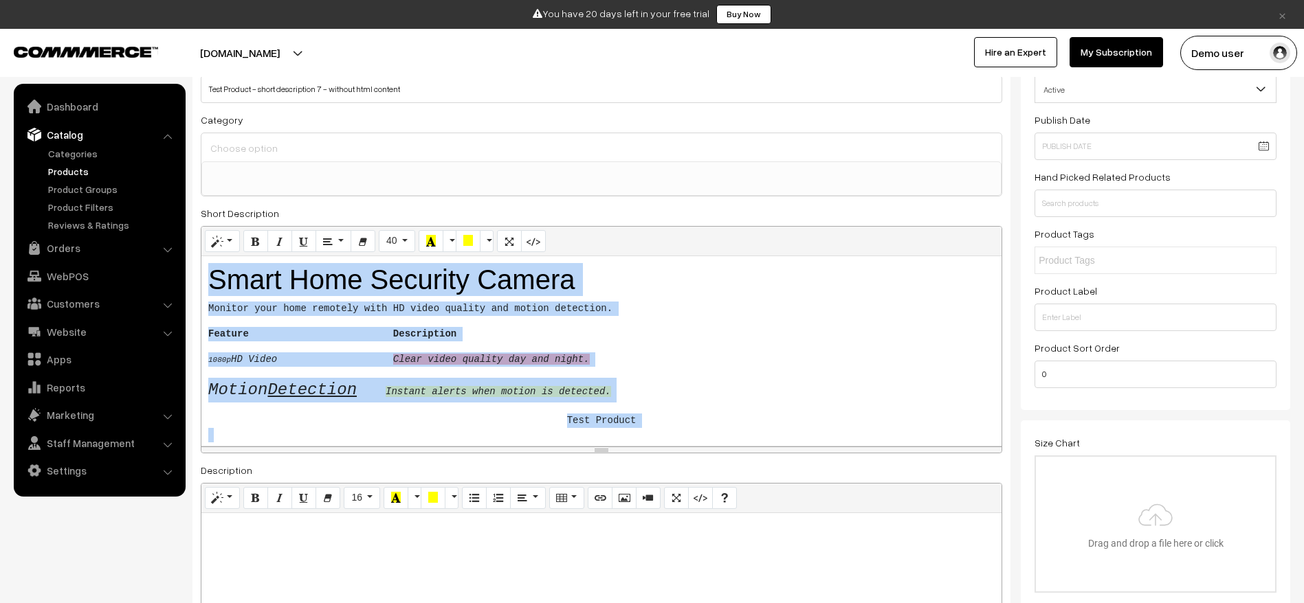
drag, startPoint x: 601, startPoint y: 361, endPoint x: 601, endPoint y: 449, distance: 88.0
click at [601, 449] on div "resize" at bounding box center [601, 450] width 800 height 6
click at [531, 241] on icon "Code View" at bounding box center [533, 240] width 10 height 11
type textarea "<h1>Smart Home Security Camera </h1><pre>Monitor your home remotely with HD vid…"
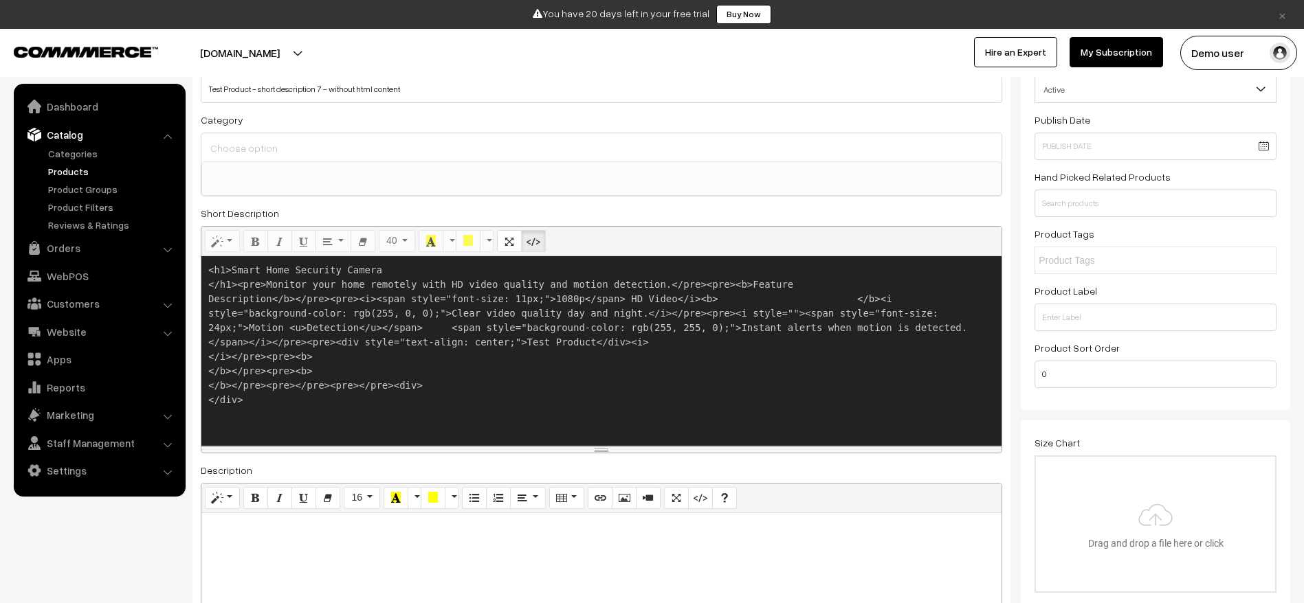
click at [581, 348] on textarea "<h1>Smart Home Security Camera </h1><pre>Monitor your home remotely with HD vid…" at bounding box center [601, 351] width 800 height 190
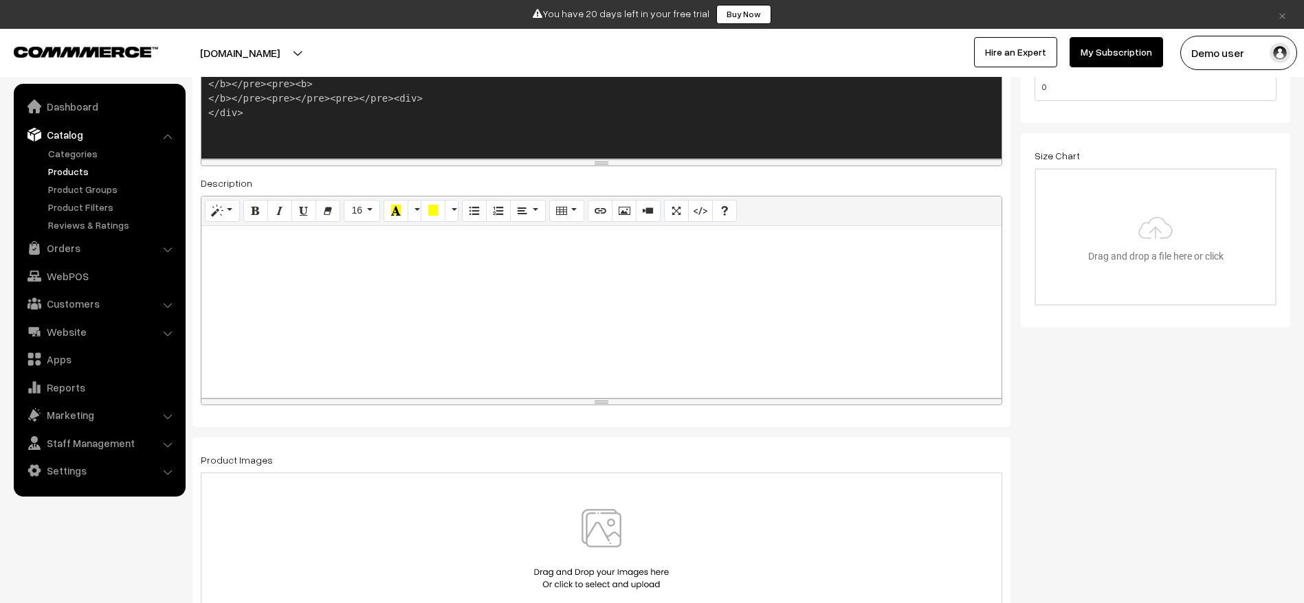
scroll to position [408, 0]
click at [507, 340] on div at bounding box center [601, 311] width 800 height 172
paste div
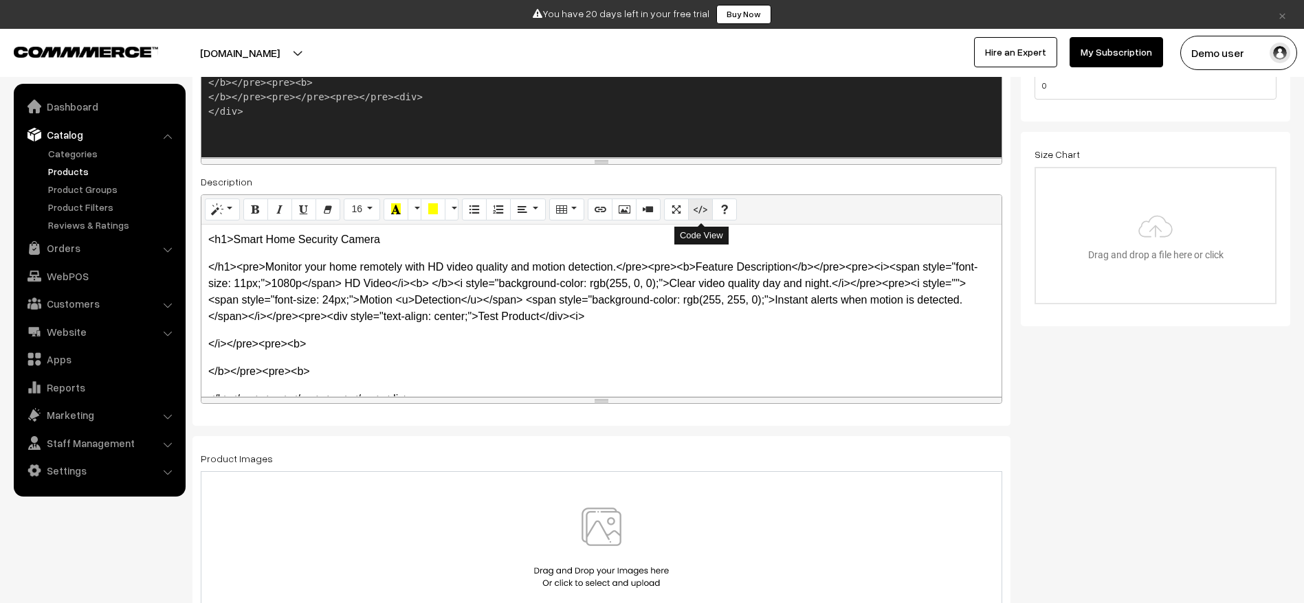
click at [706, 214] on button "Code View" at bounding box center [700, 210] width 25 height 22
type textarea "<p>&lt;h1&gt;Smart Home Security Camera </p><p>&lt;/h1&gt;&lt;pre&gt;Monitor yo…"
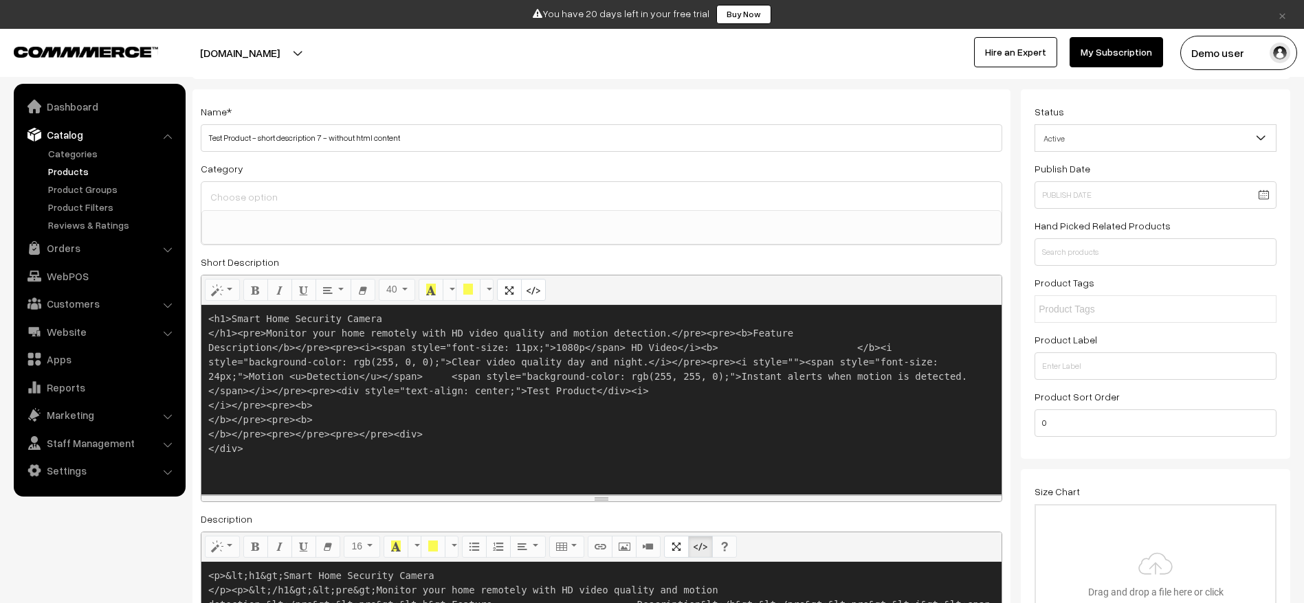
scroll to position [80, 0]
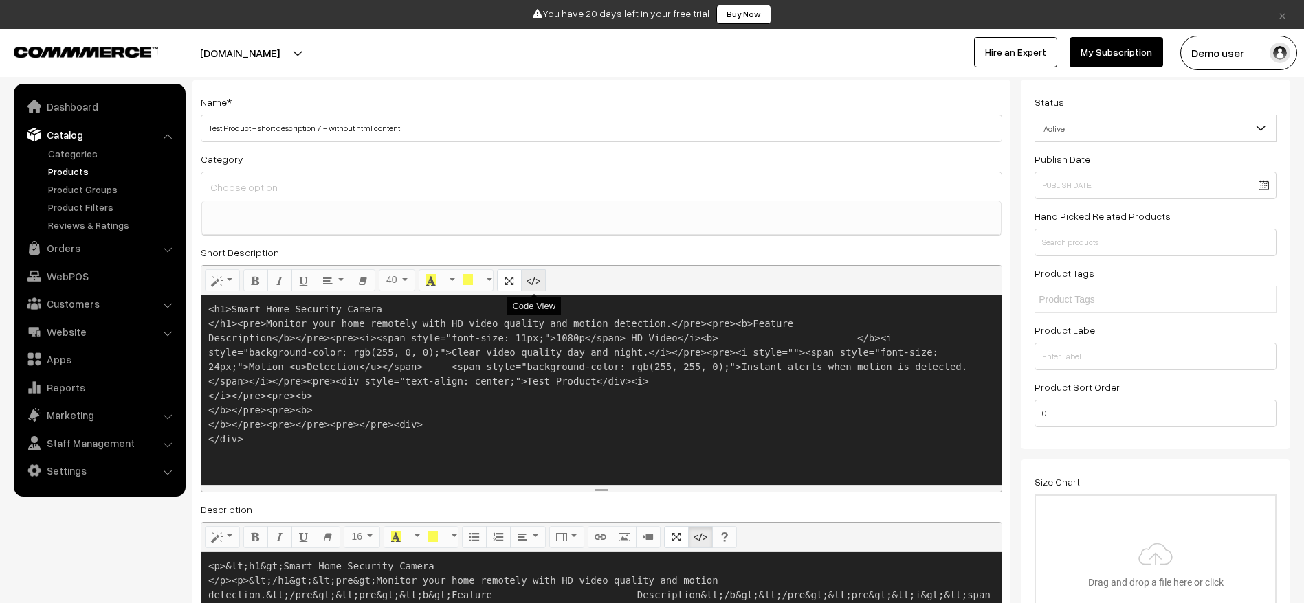
click at [535, 282] on icon "Code View" at bounding box center [533, 279] width 10 height 11
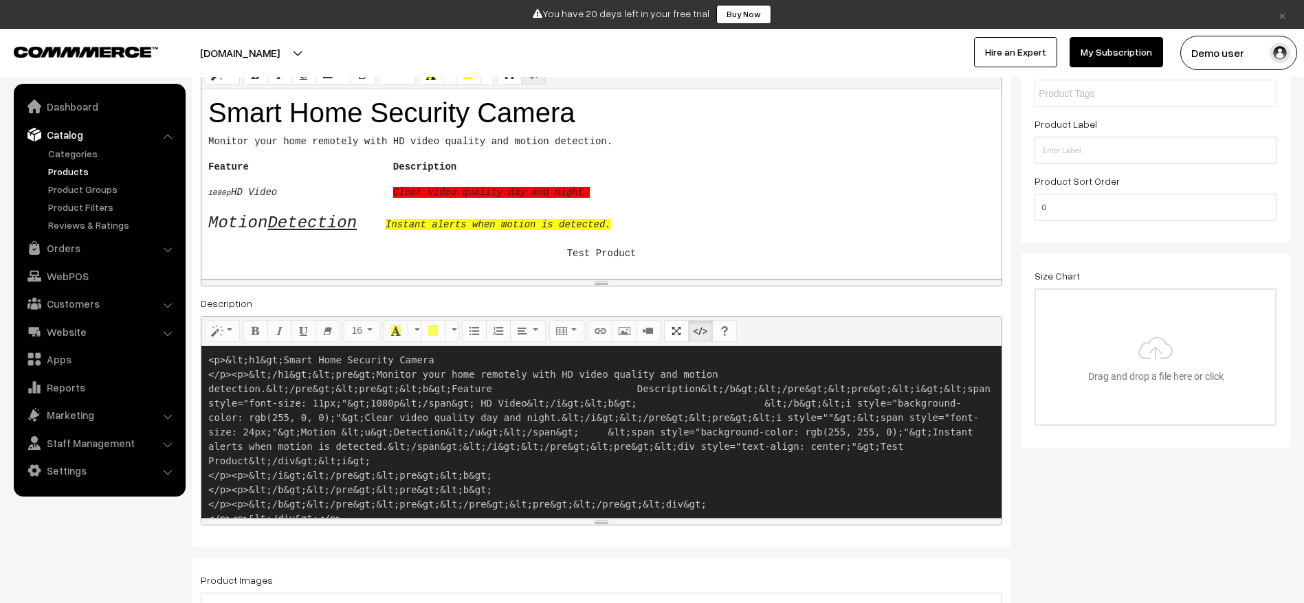
scroll to position [290, 0]
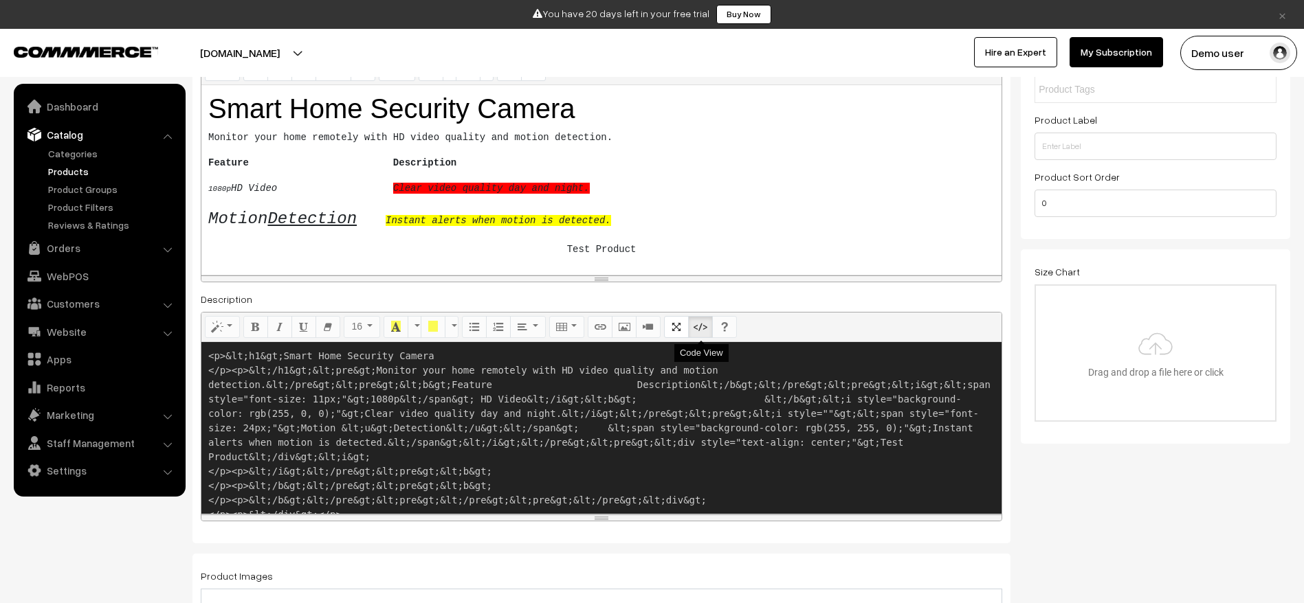
click at [704, 321] on icon "Code View" at bounding box center [700, 326] width 10 height 11
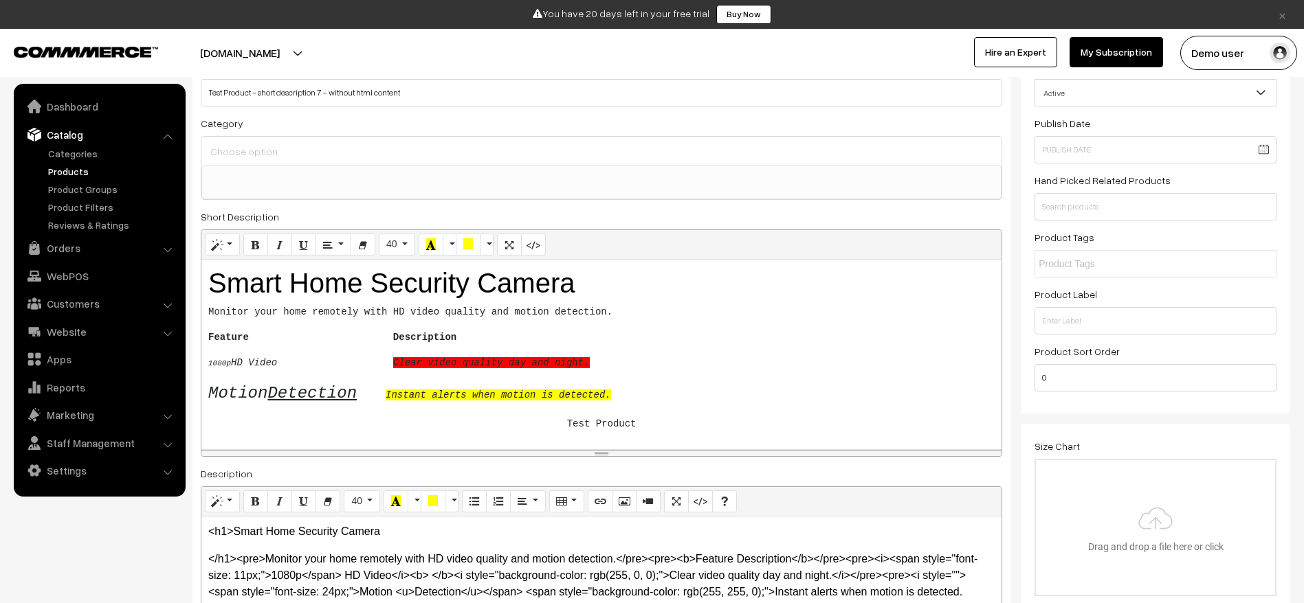
scroll to position [0, 0]
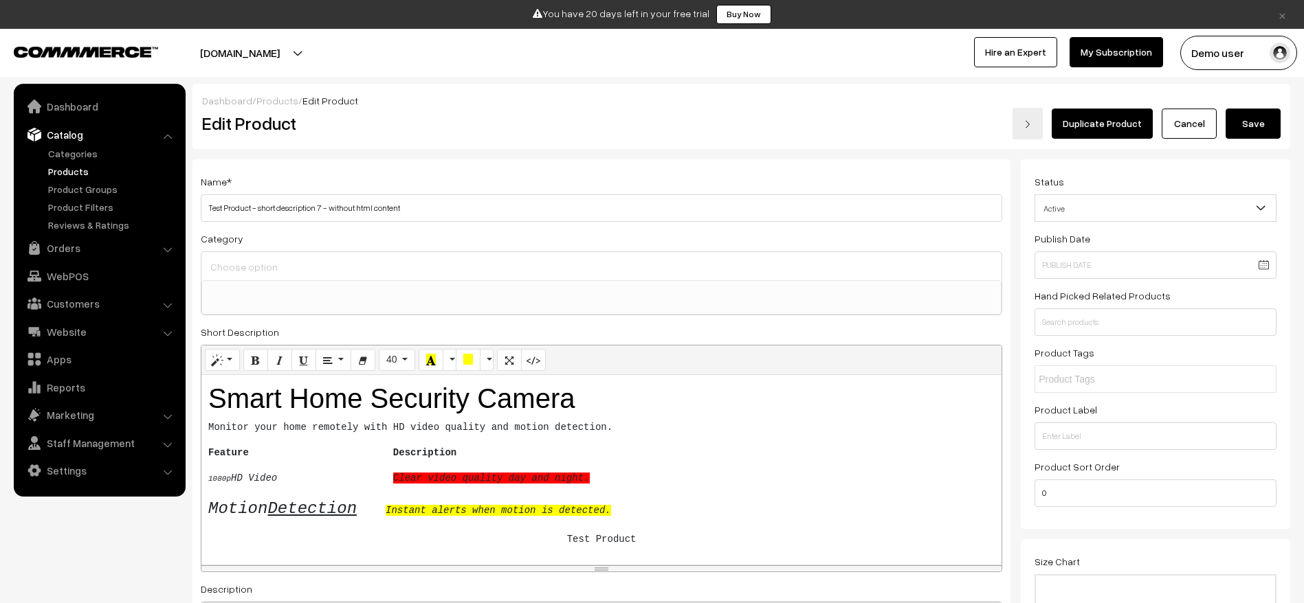
click at [1260, 124] on button "Save" at bounding box center [1252, 124] width 55 height 30
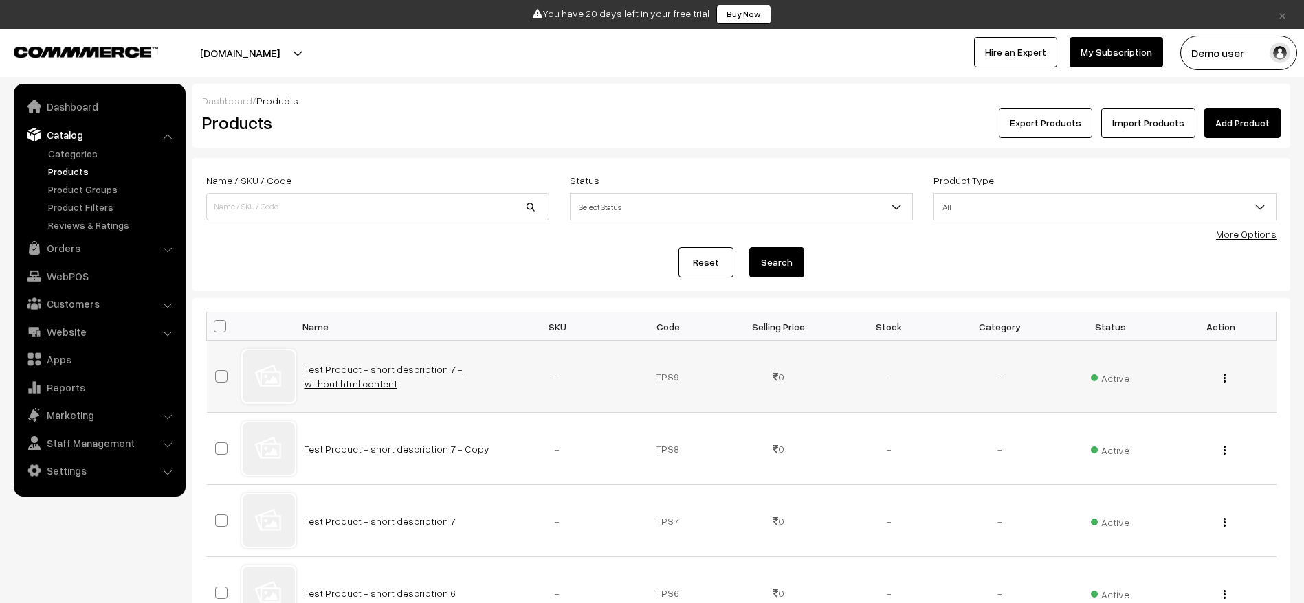
click at [384, 366] on link "Test Product - short description 7 - without html content" at bounding box center [383, 377] width 158 height 26
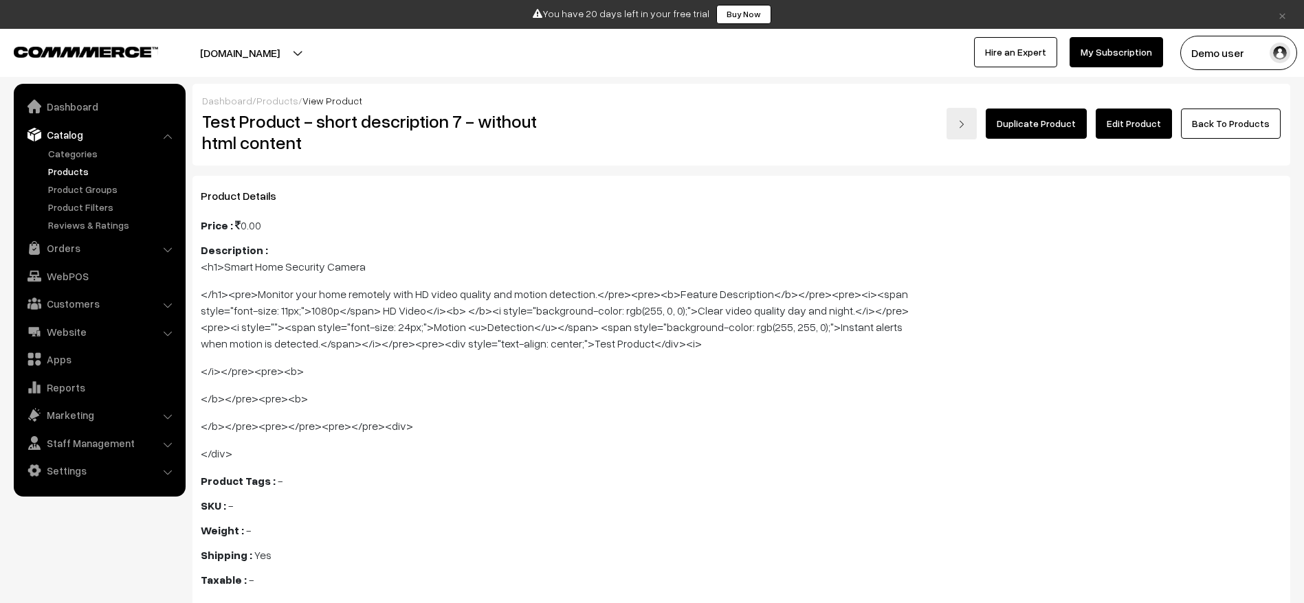
click at [1128, 131] on link "Edit Product" at bounding box center [1133, 124] width 76 height 30
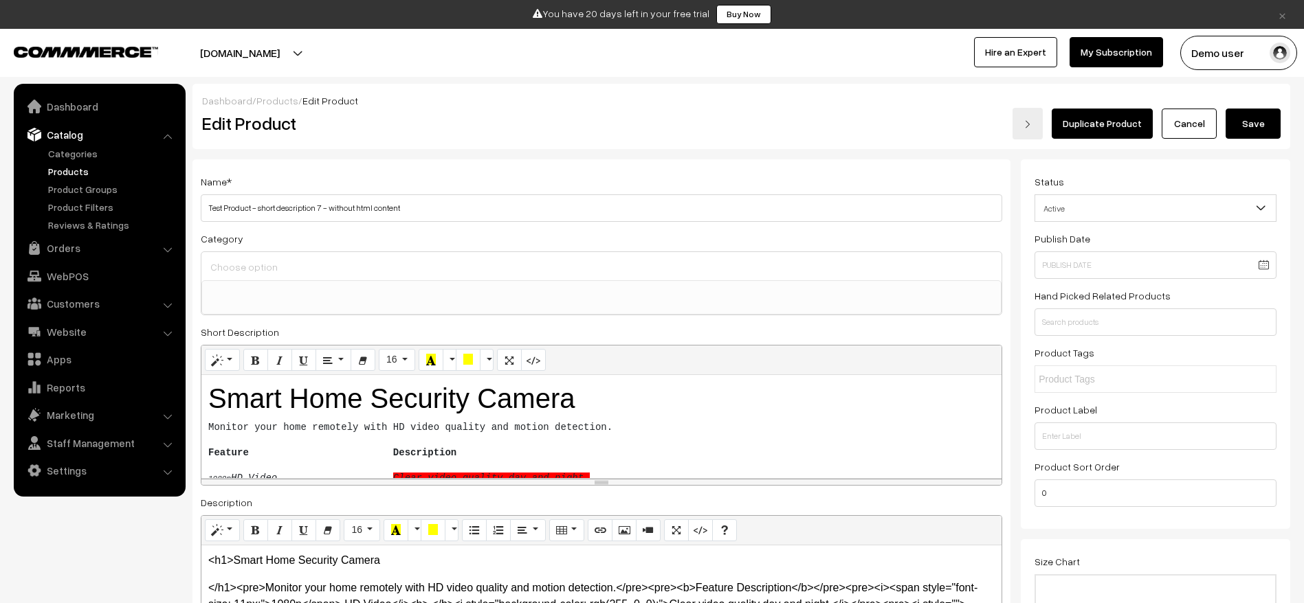
select select
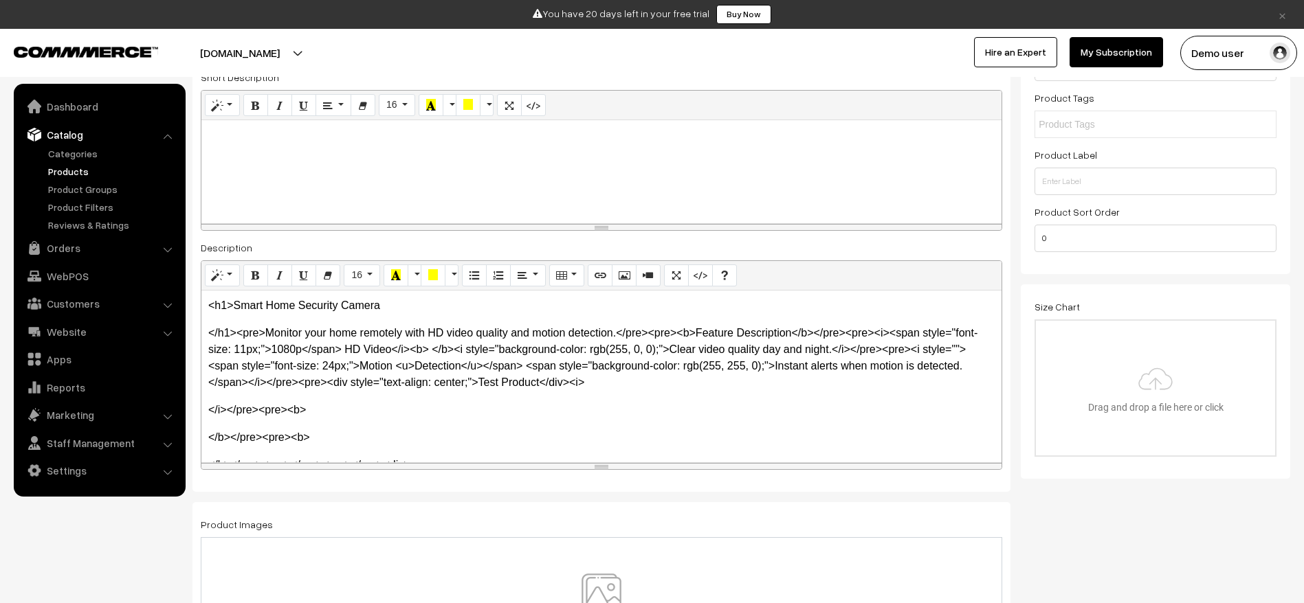
scroll to position [239, 0]
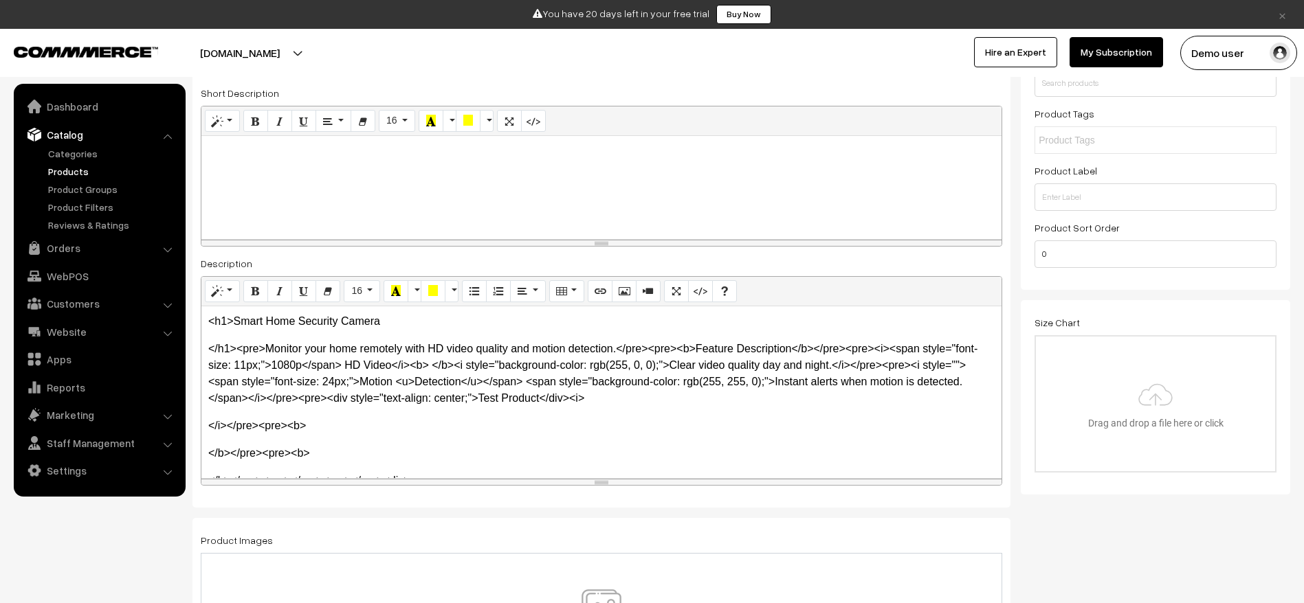
click at [666, 418] on p "</i></pre><pre><b>" at bounding box center [601, 426] width 786 height 16
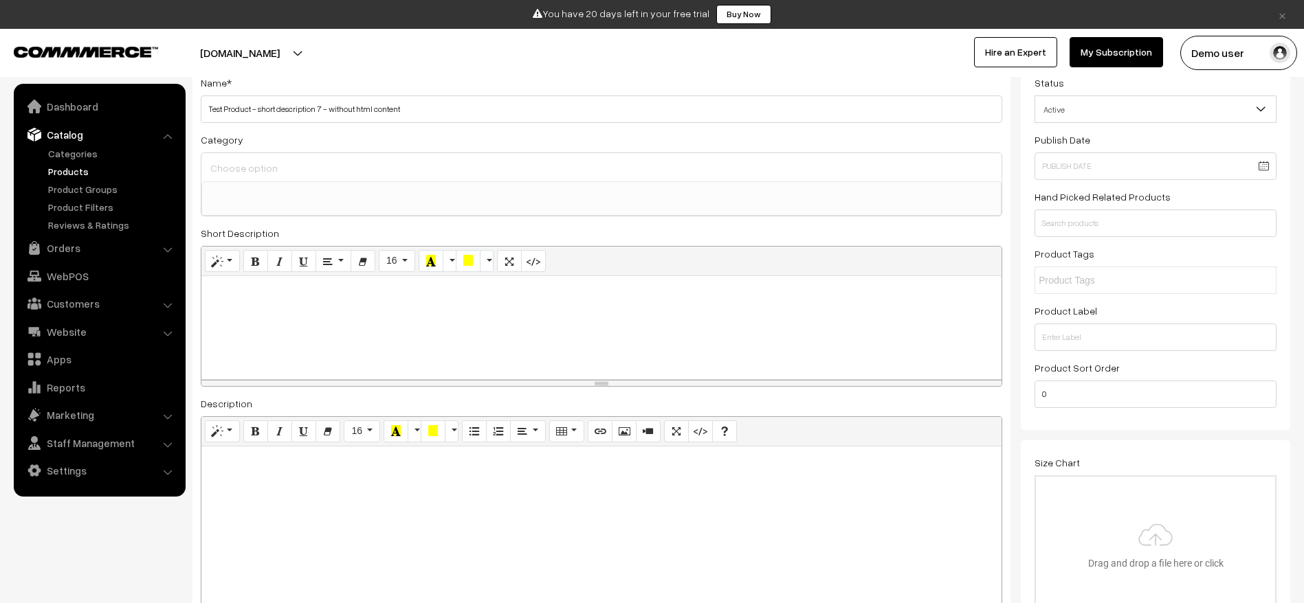
scroll to position [96, 0]
click at [607, 329] on pre at bounding box center [601, 335] width 786 height 14
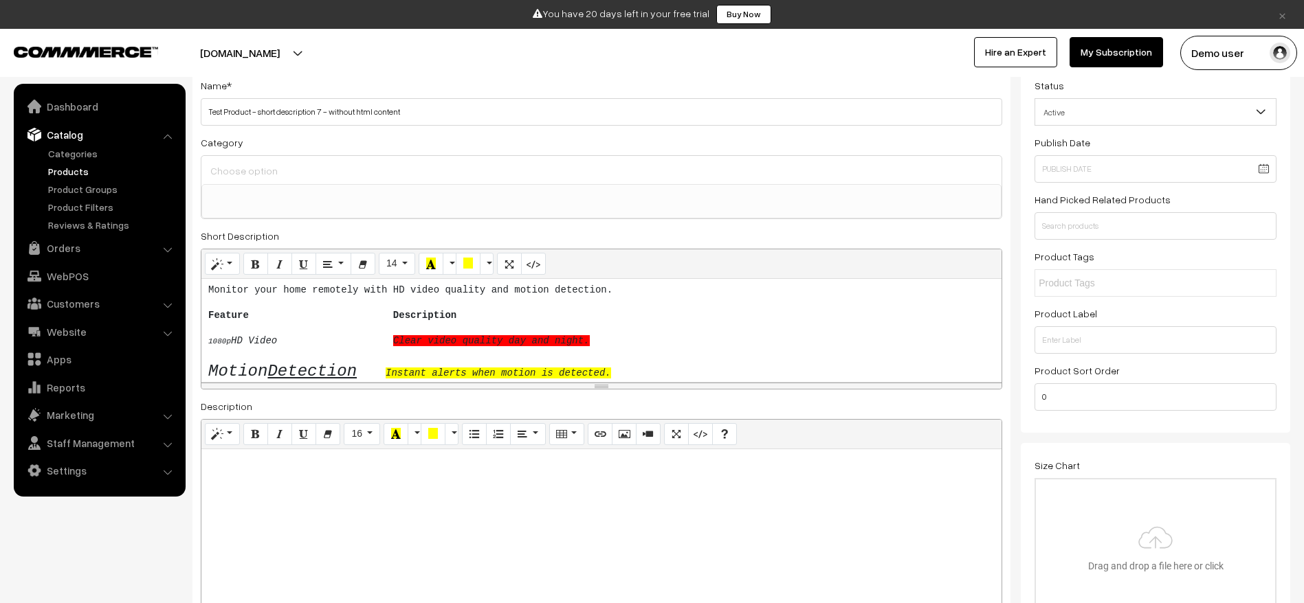
scroll to position [40, 0]
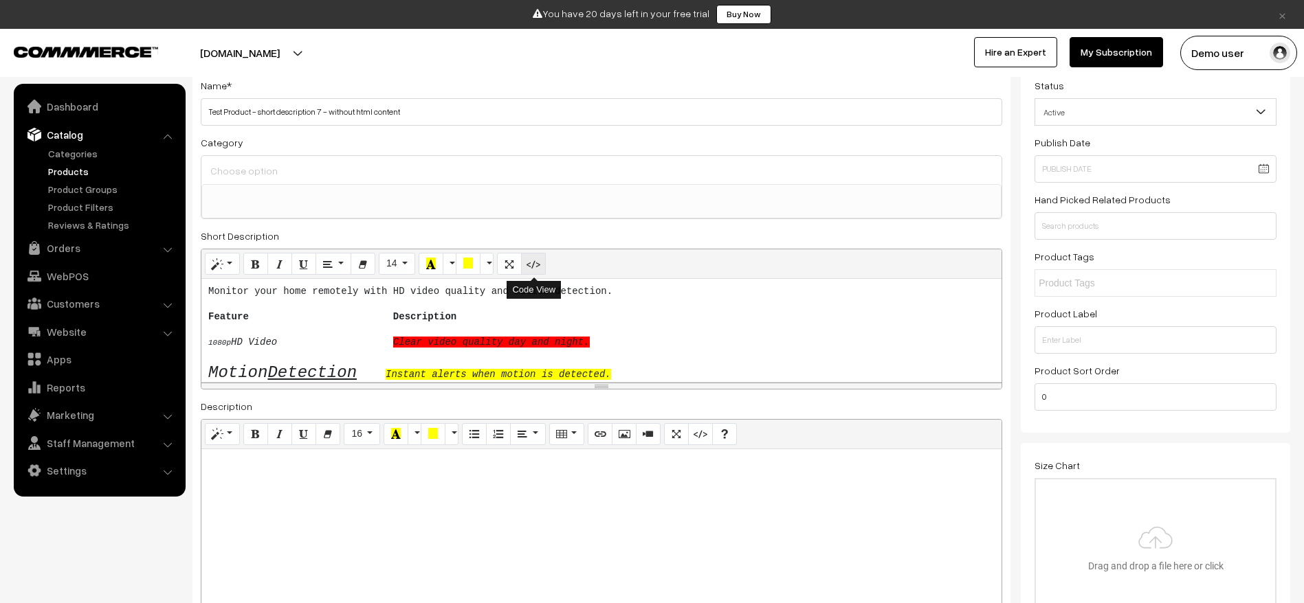
click at [538, 264] on button "Code View" at bounding box center [533, 264] width 25 height 22
type textarea "<h1>Smart Home Security Camera </h1><pre>Monitor your home remotely with HD vid…"
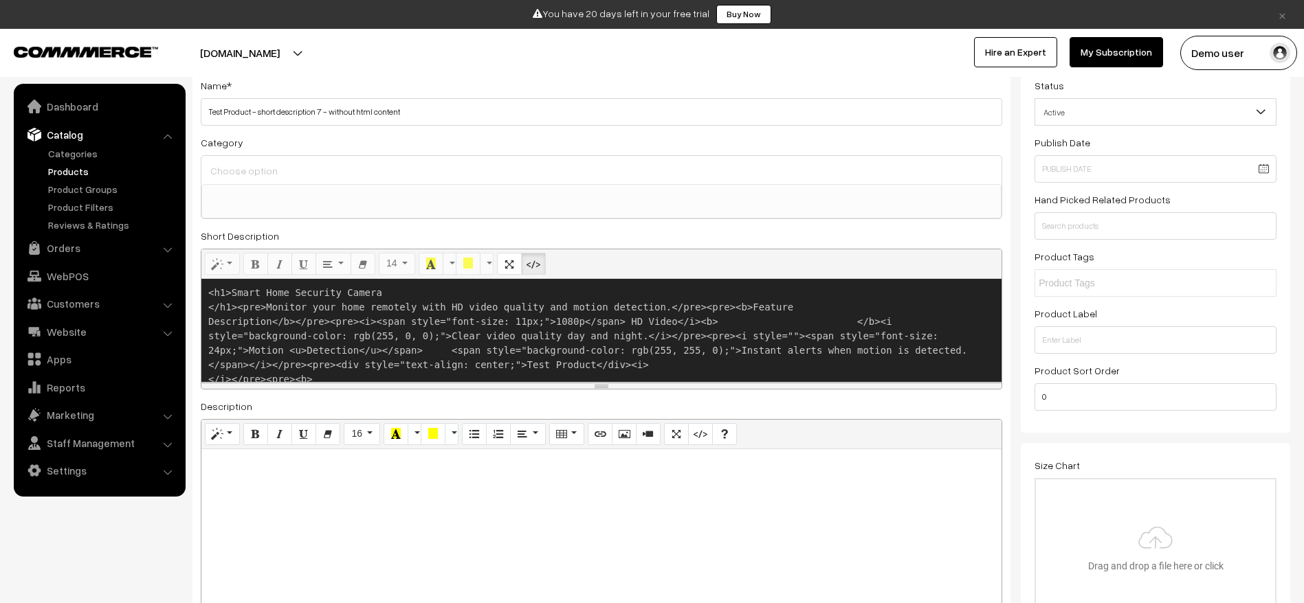
scroll to position [55, 0]
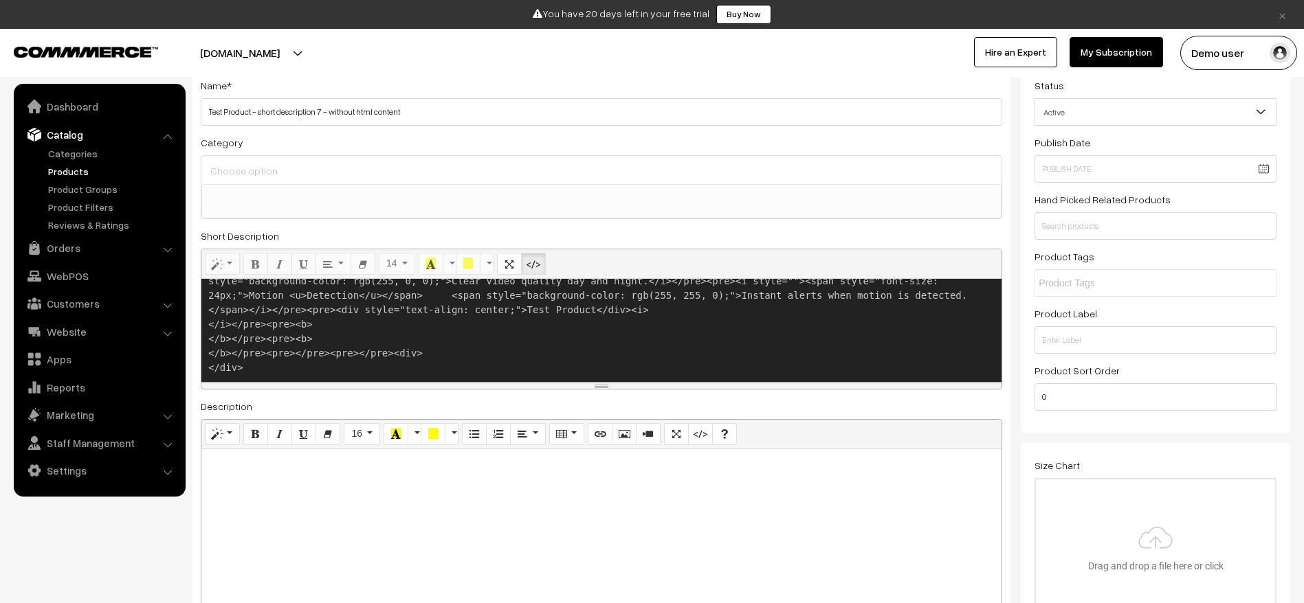
click at [741, 410] on div "Description Normal Quote Code Header 1 Header 2 Header 3 Header 4 Header 5 Head…" at bounding box center [601, 513] width 801 height 231
click at [687, 443] on button "Full Screen" at bounding box center [676, 434] width 25 height 22
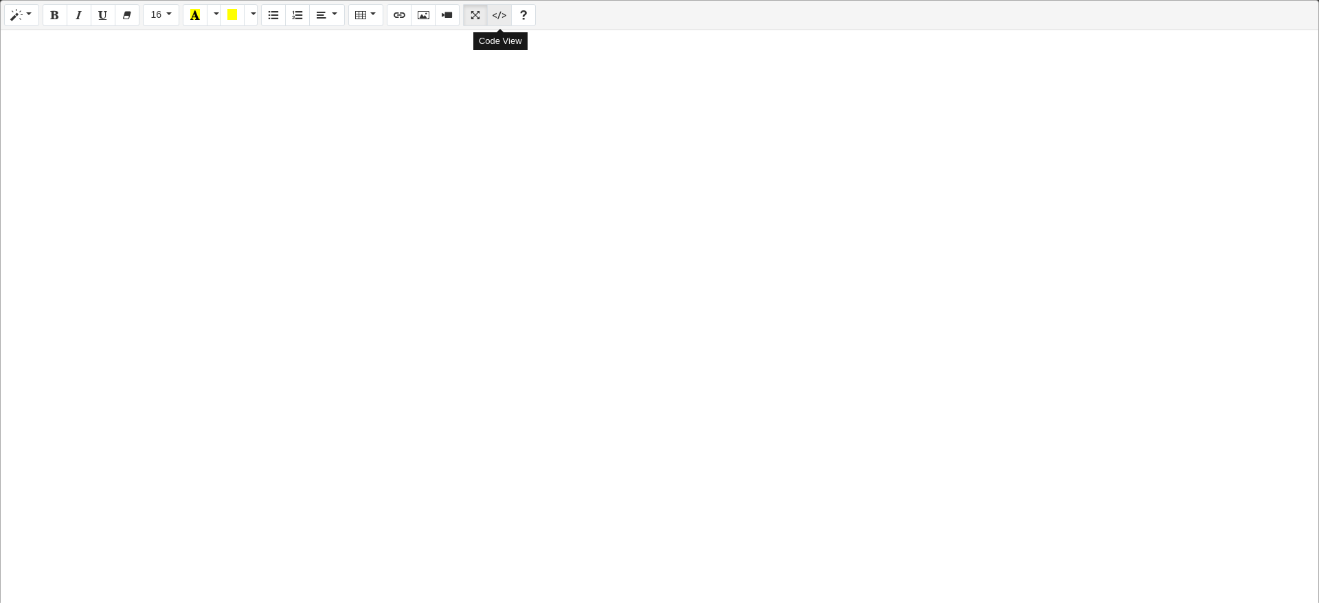
click at [495, 13] on icon "Code View" at bounding box center [500, 14] width 10 height 11
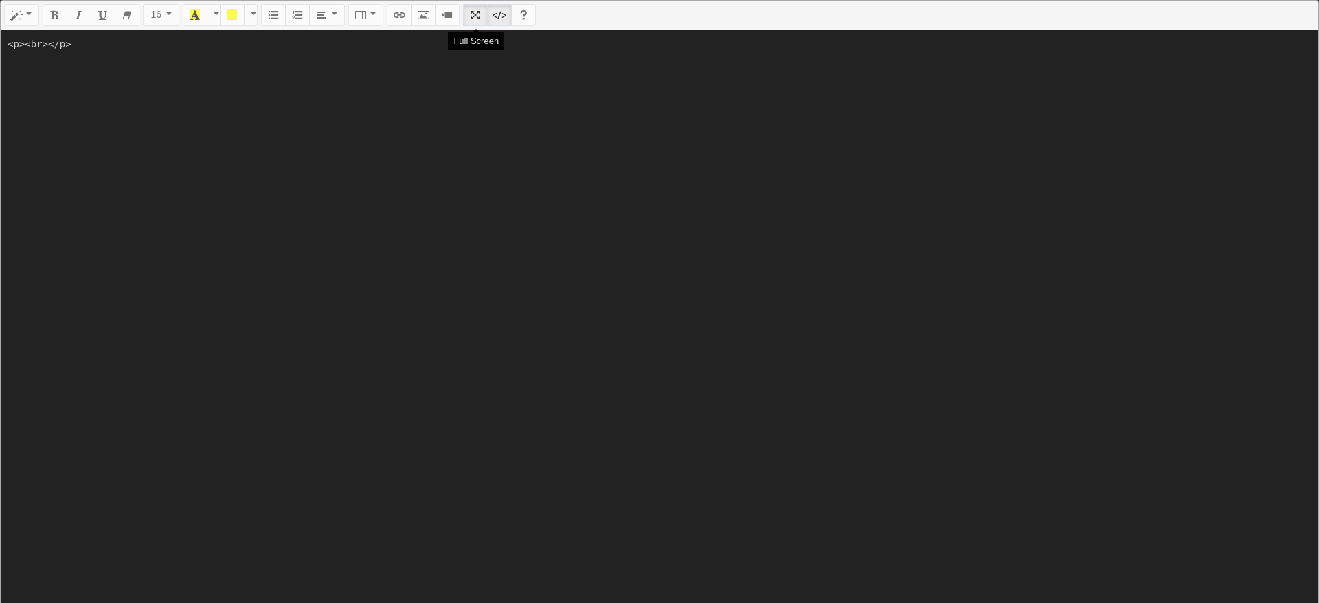
click at [470, 13] on button "Full Screen" at bounding box center [475, 15] width 25 height 22
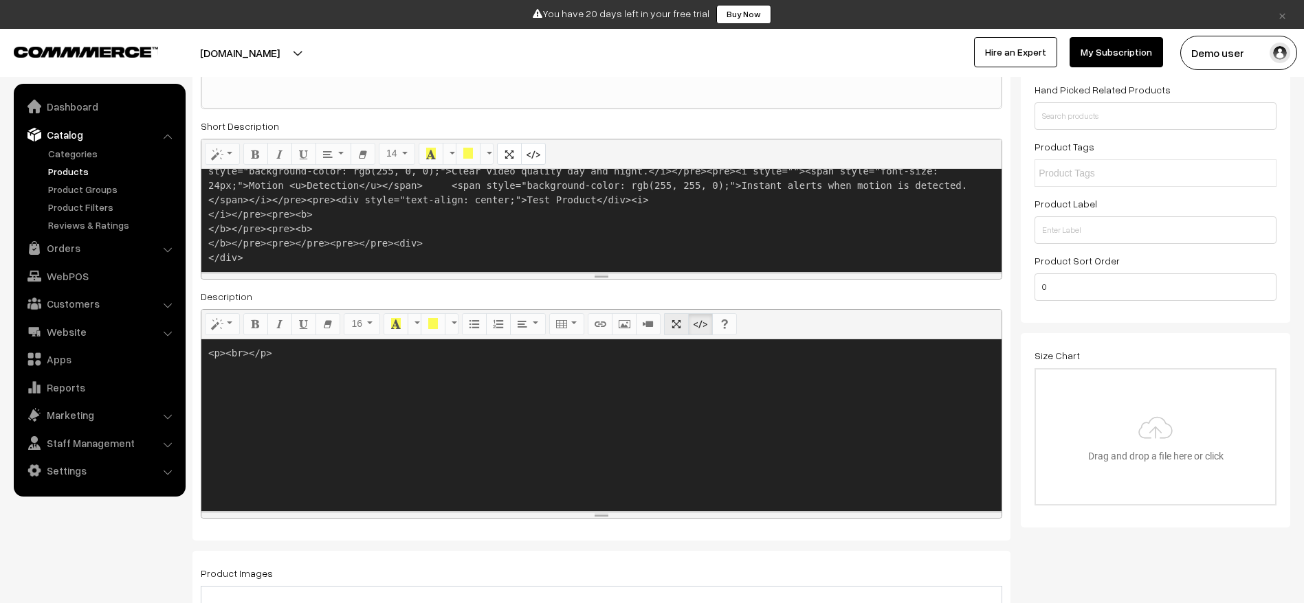
scroll to position [208, 0]
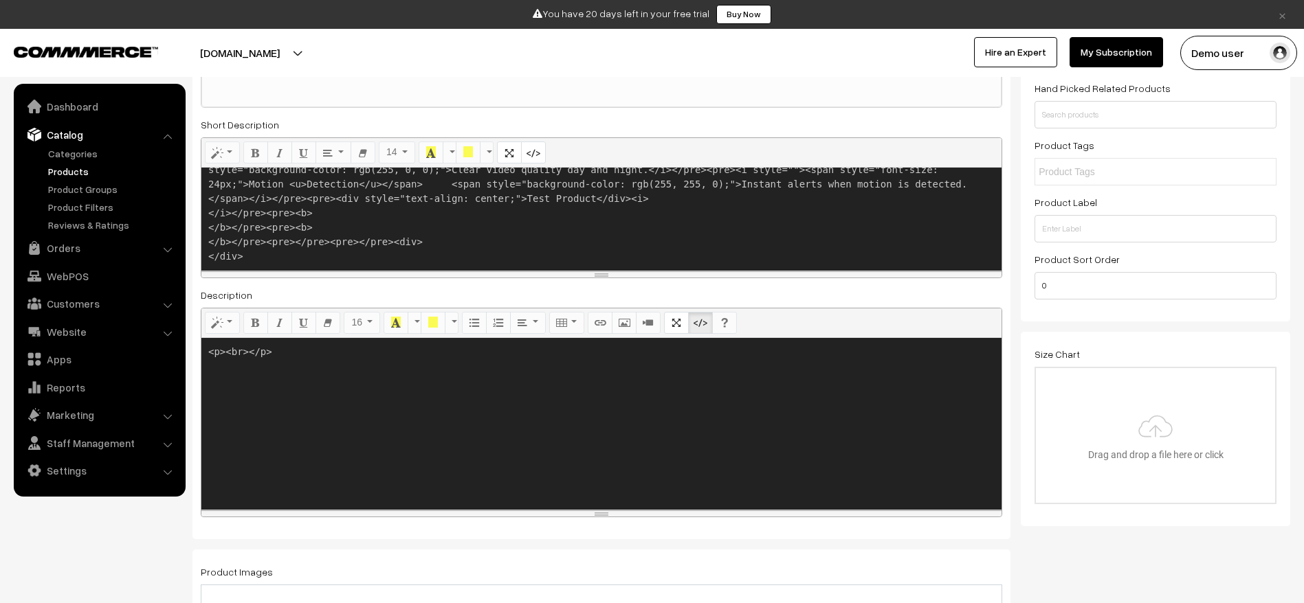
click at [541, 402] on textarea "<p><br></p>" at bounding box center [601, 424] width 800 height 172
paste textarea "h1>Smart Home Security Camera </h1><pre>Monitor your home remotely with HD vide…"
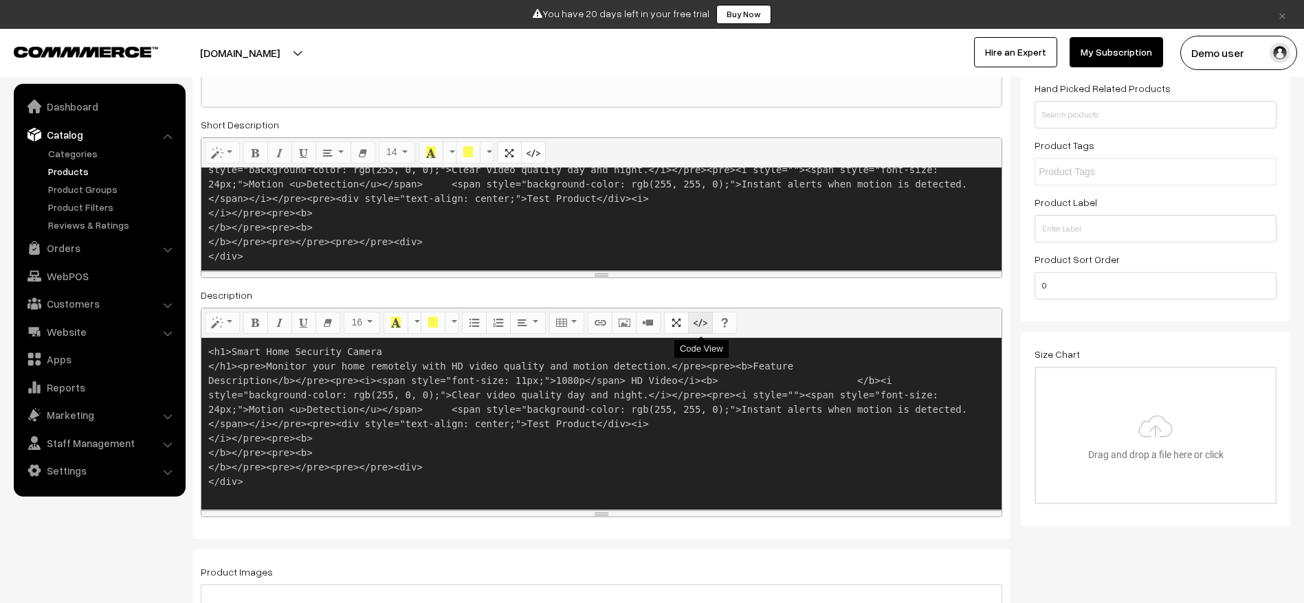
type textarea "<h1>Smart Home Security Camera </h1><pre>Monitor your home remotely with HD vid…"
click at [702, 324] on icon "Code View" at bounding box center [700, 322] width 10 height 11
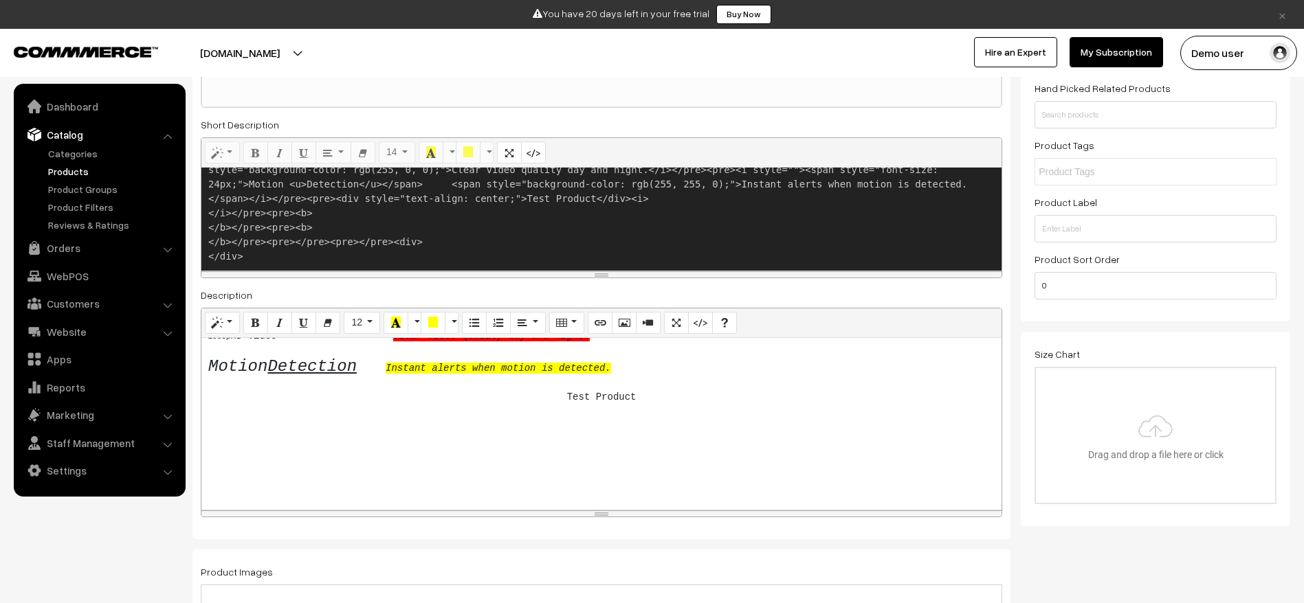
scroll to position [0, 0]
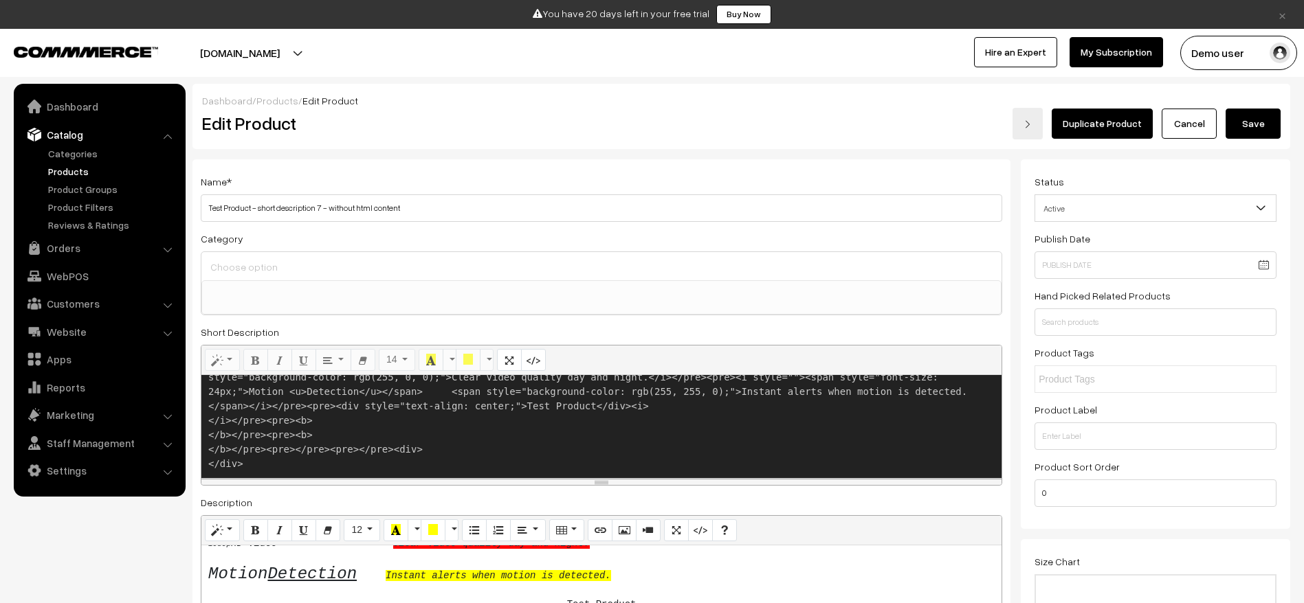
click at [1271, 121] on button "Save" at bounding box center [1252, 124] width 55 height 30
